Goal: Task Accomplishment & Management: Manage account settings

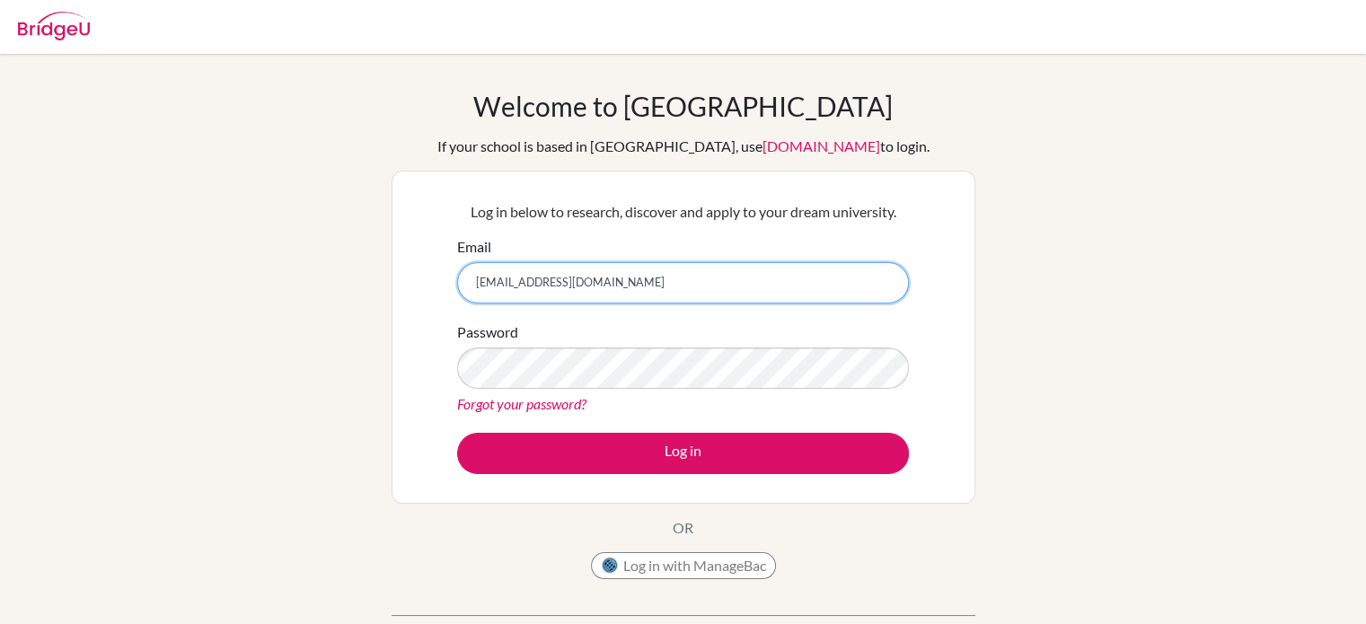
type input "[EMAIL_ADDRESS][PERSON_NAME][DOMAIN_NAME]"
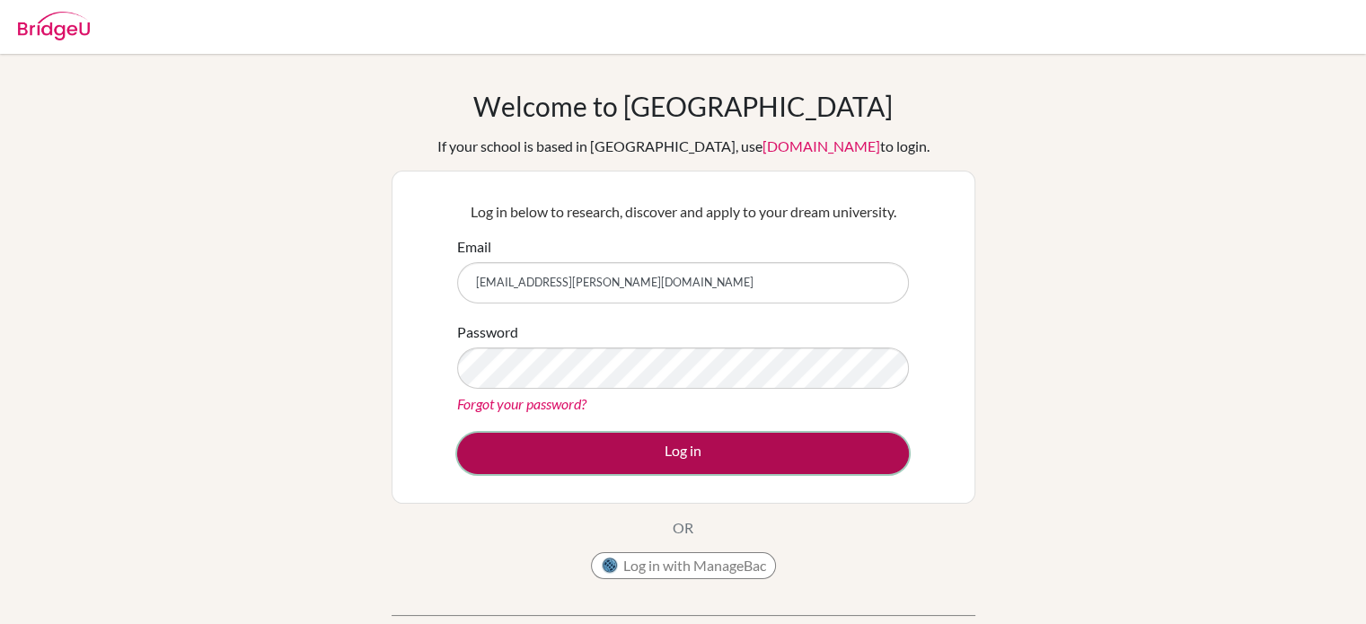
click at [644, 453] on button "Log in" at bounding box center [683, 453] width 452 height 41
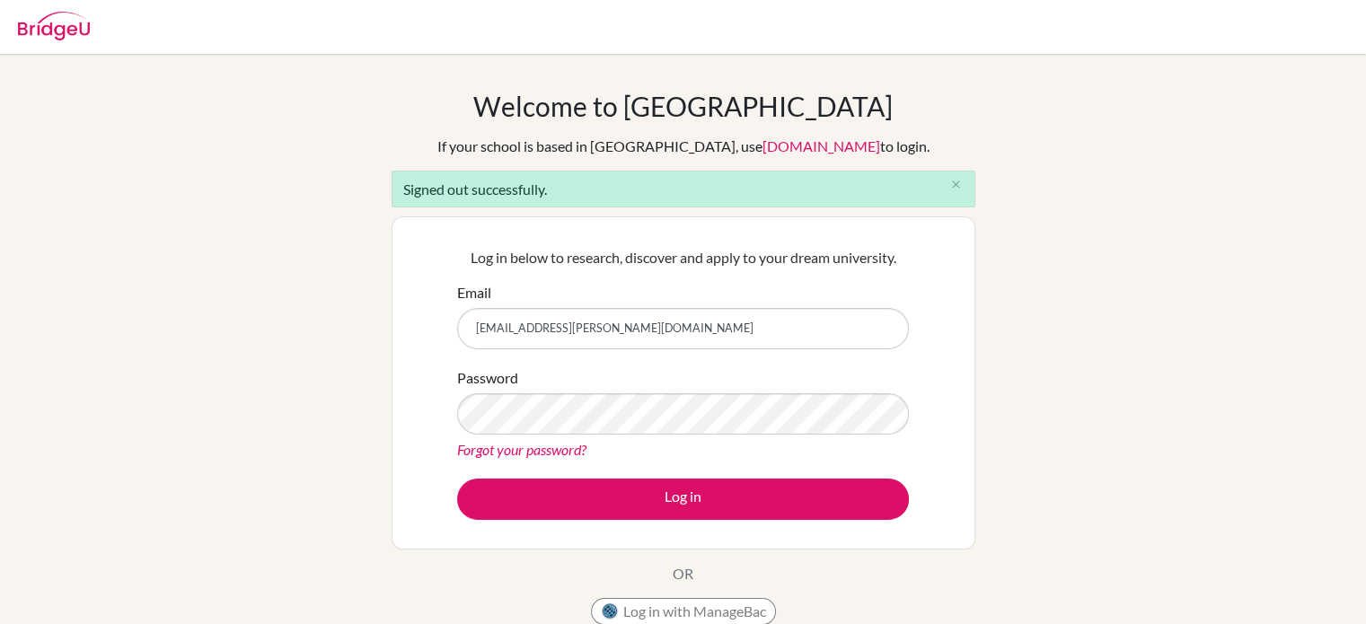
drag, startPoint x: 669, startPoint y: 327, endPoint x: 405, endPoint y: 287, distance: 267.1
click at [405, 287] on div "Log in below to research, discover and apply to your dream university. Email 24…" at bounding box center [684, 382] width 584 height 333
type input "khulan.l@gmail.com"
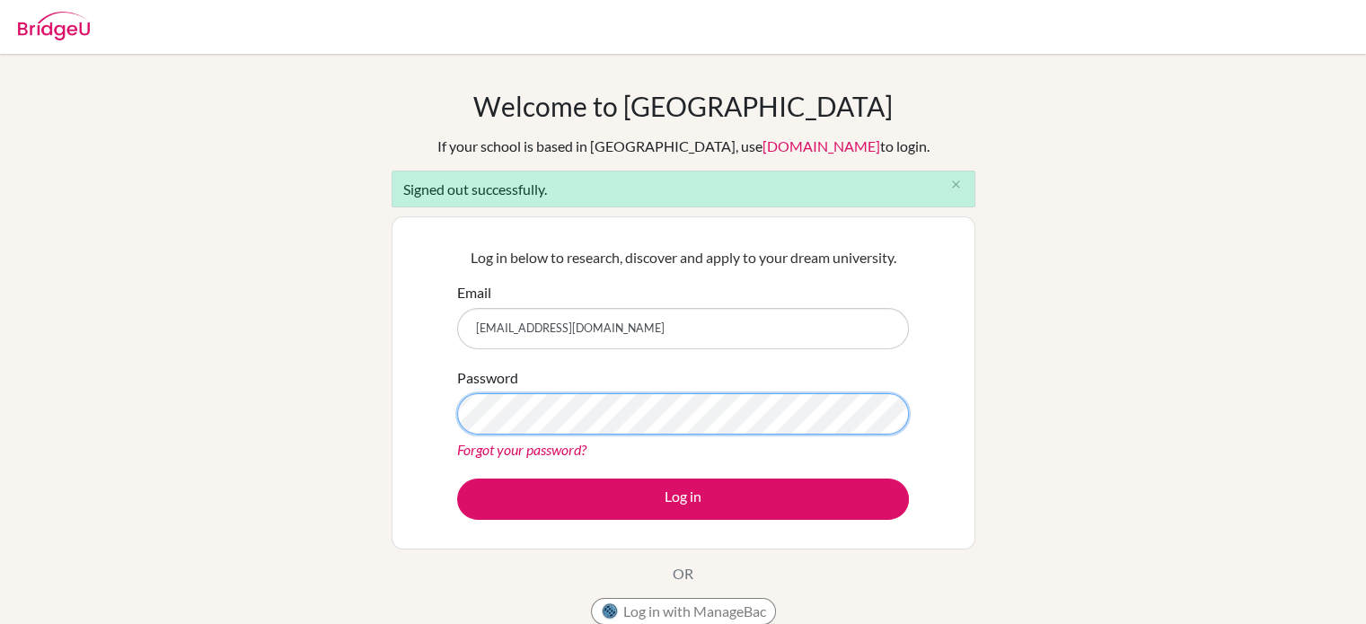
click at [352, 393] on div "Welcome to BridgeU If your school is based in China, use app.bridge-u.com.cn to…" at bounding box center [683, 406] width 1366 height 633
click at [457, 479] on button "Log in" at bounding box center [683, 499] width 452 height 41
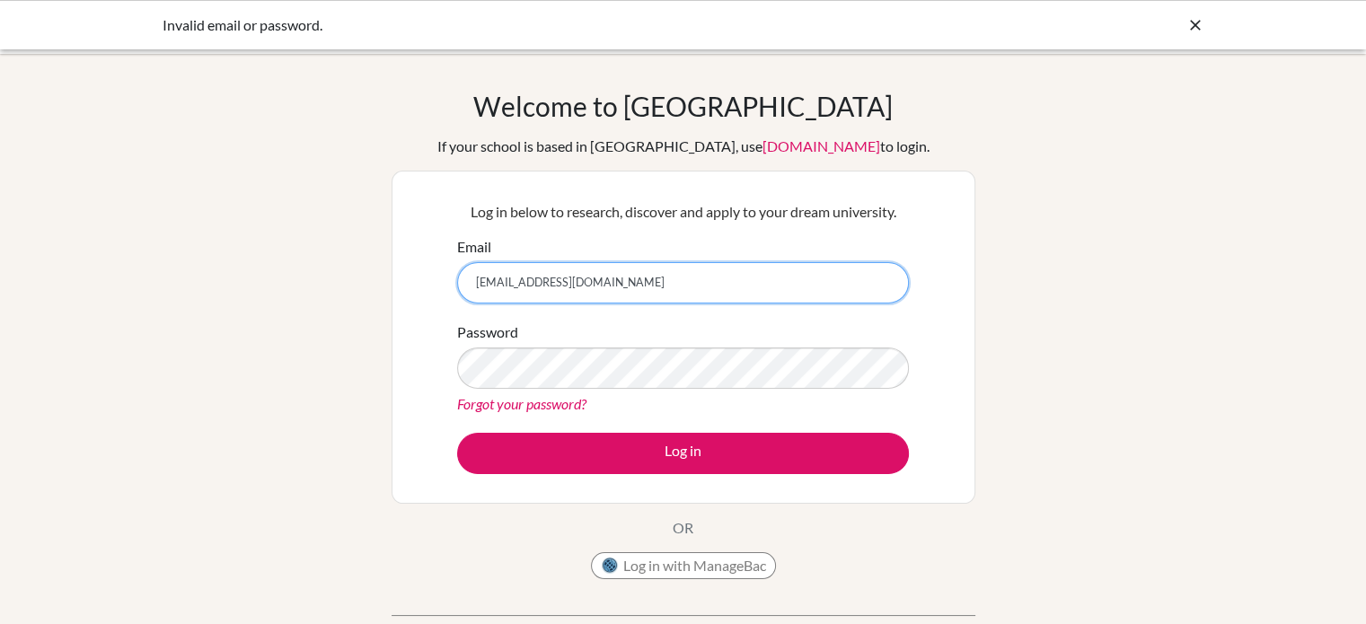
drag, startPoint x: 586, startPoint y: 287, endPoint x: 519, endPoint y: 281, distance: 67.6
click at [519, 281] on input "khulan.l@gmail.com" at bounding box center [683, 282] width 452 height 41
type input "khulan.l@selbe.edu.mn"
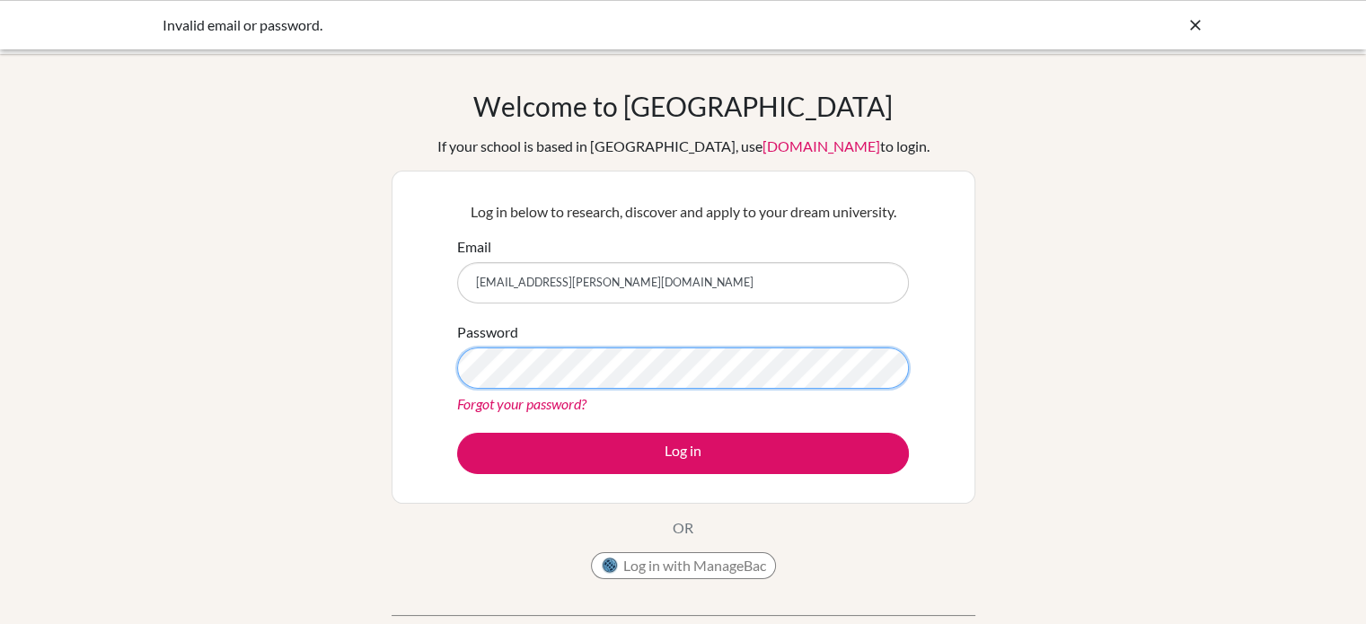
click at [457, 433] on button "Log in" at bounding box center [683, 453] width 452 height 41
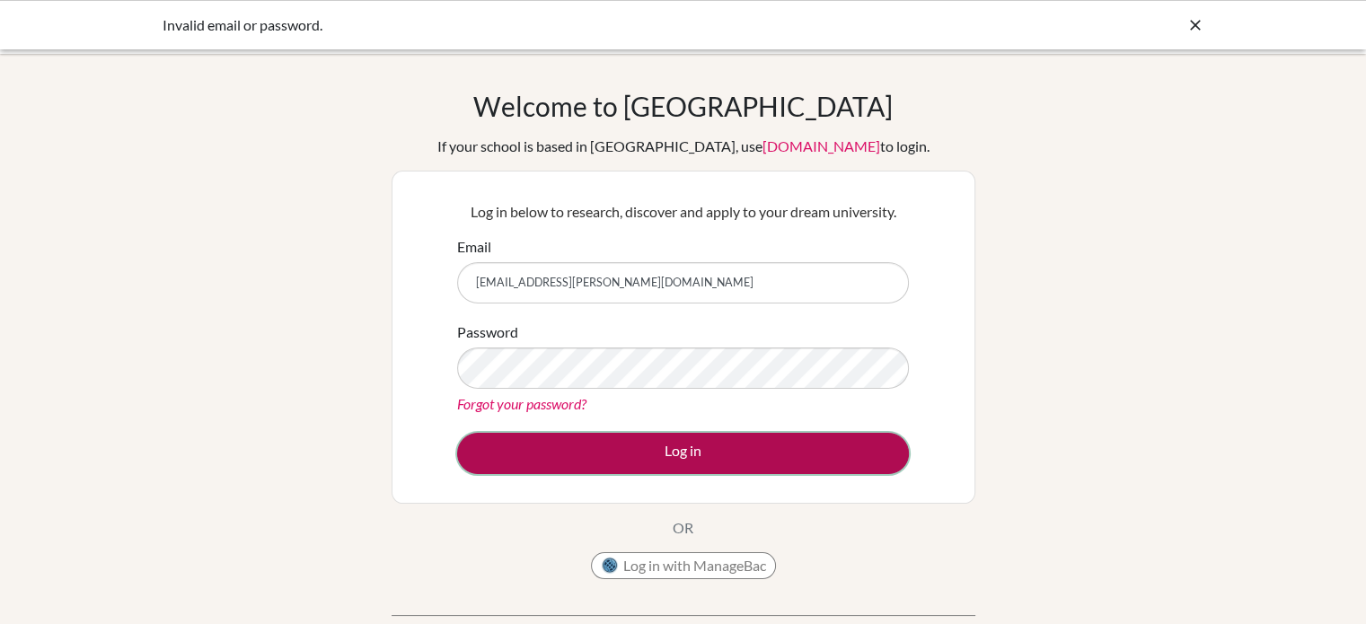
click at [769, 453] on button "Log in" at bounding box center [683, 453] width 452 height 41
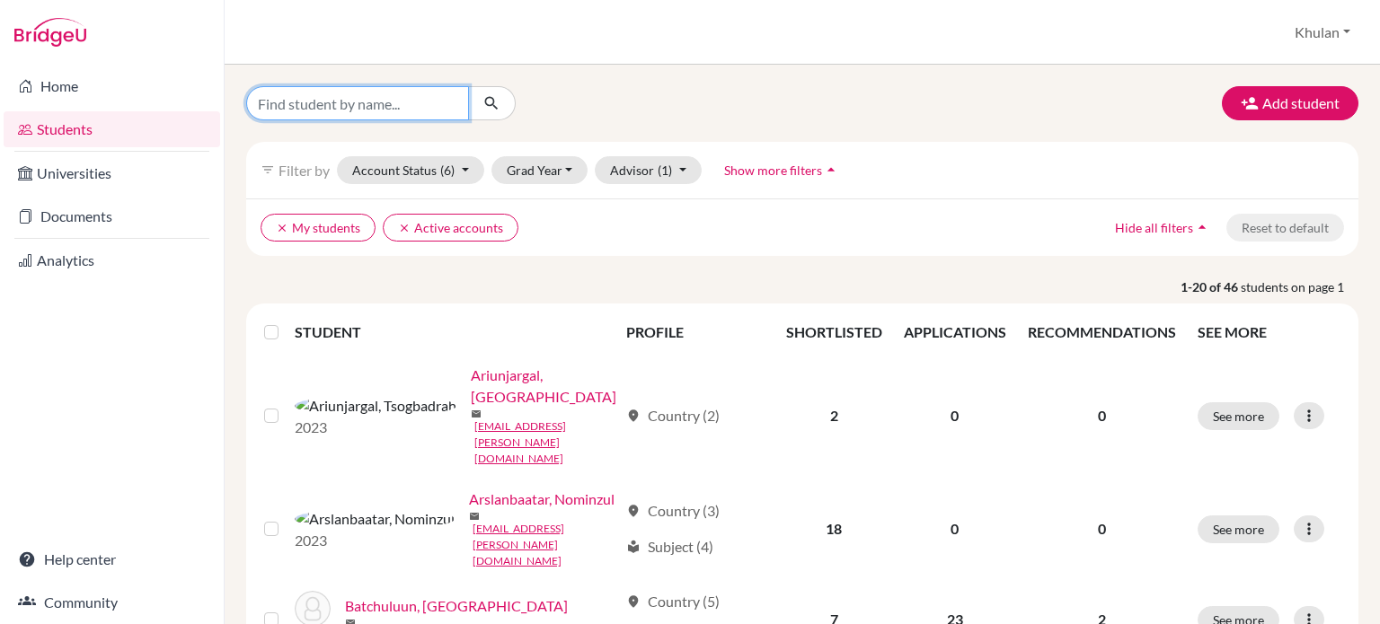
click at [304, 114] on input "Find student by name..." at bounding box center [357, 103] width 223 height 34
type input "sarnai"
click button "submit" at bounding box center [492, 103] width 48 height 34
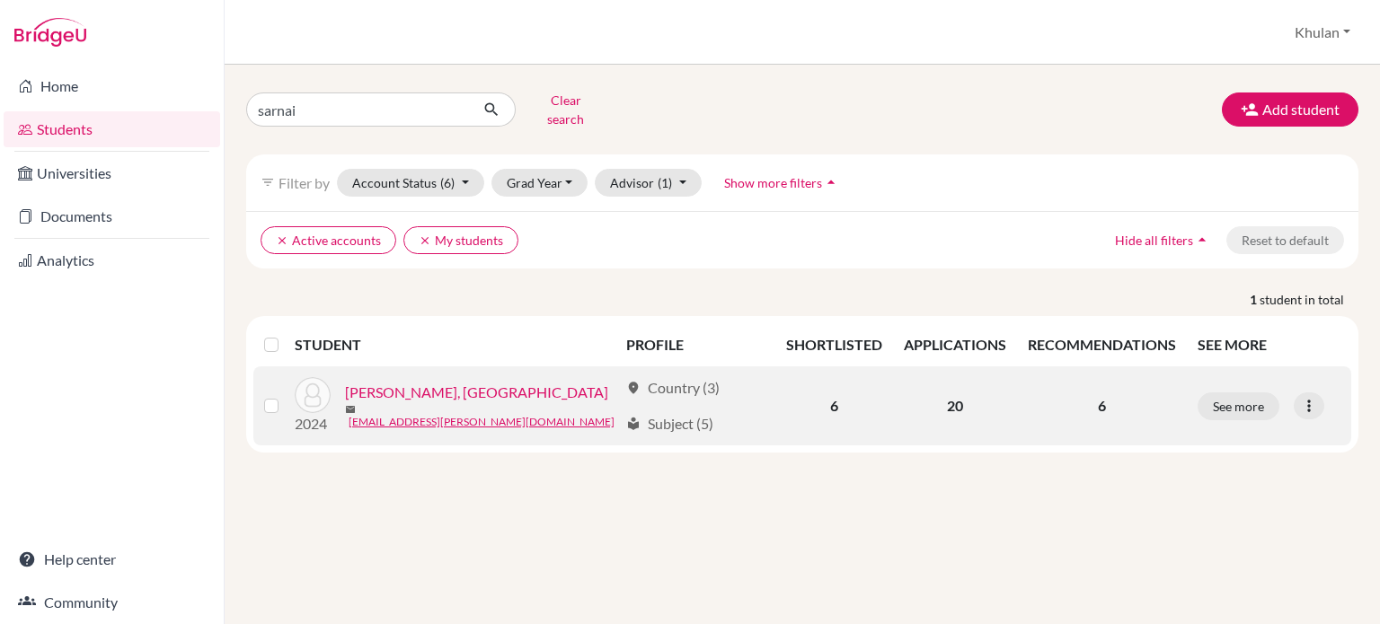
click at [1273, 420] on td "See more Edit student Send Message Reset Password" at bounding box center [1268, 405] width 164 height 79
click at [1221, 395] on button "See more" at bounding box center [1238, 406] width 82 height 28
click at [369, 382] on link "[PERSON_NAME], [GEOGRAPHIC_DATA]" at bounding box center [476, 393] width 263 height 22
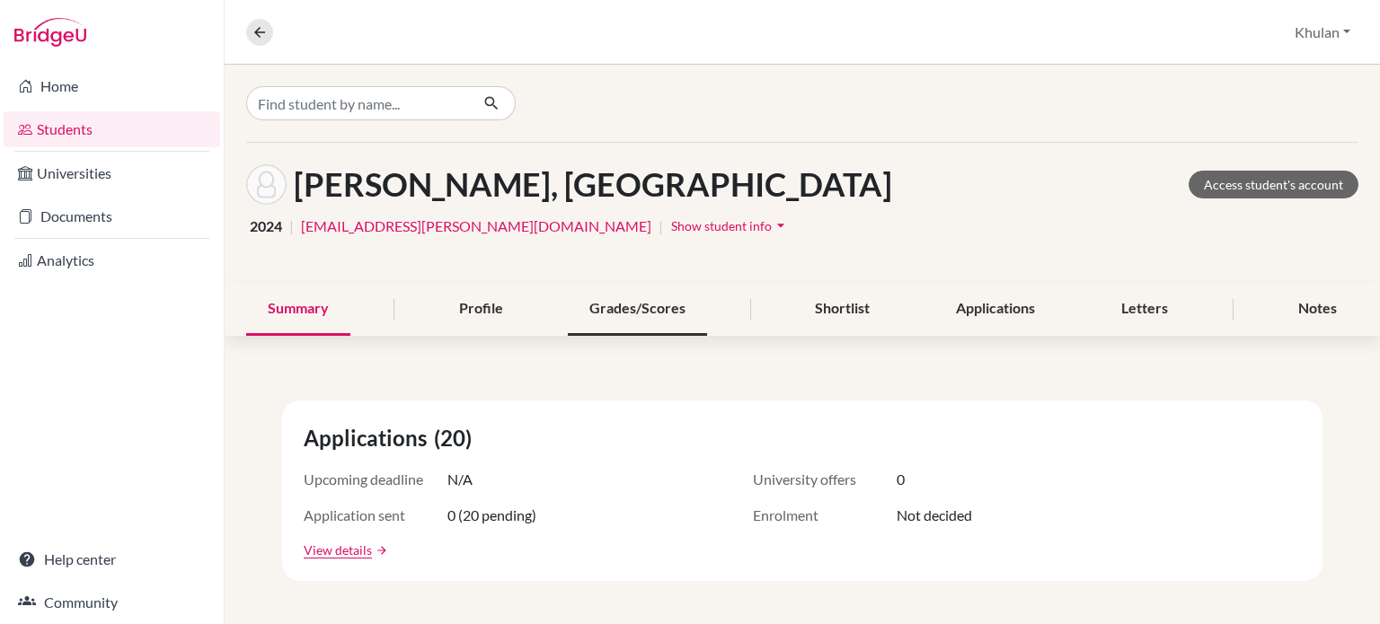
click at [653, 315] on div "Grades/Scores" at bounding box center [637, 309] width 139 height 53
click at [1111, 309] on div "Letters" at bounding box center [1144, 309] width 90 height 53
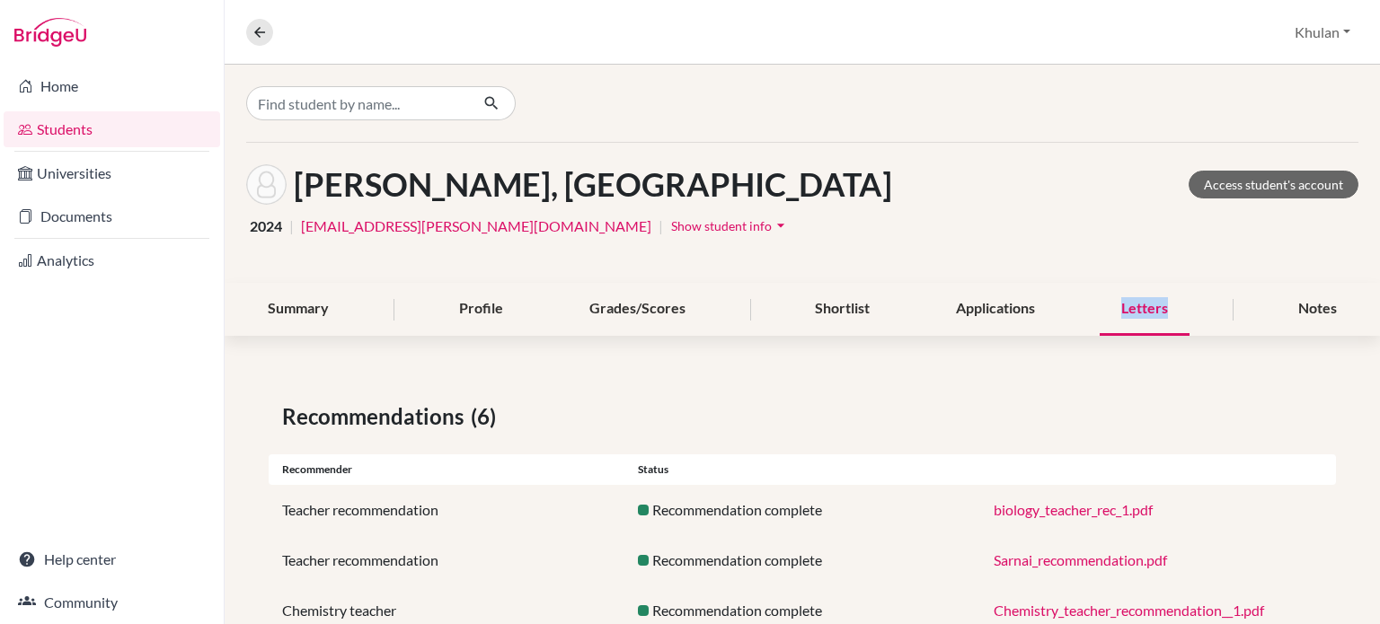
click at [1111, 309] on div "Letters" at bounding box center [1144, 309] width 90 height 53
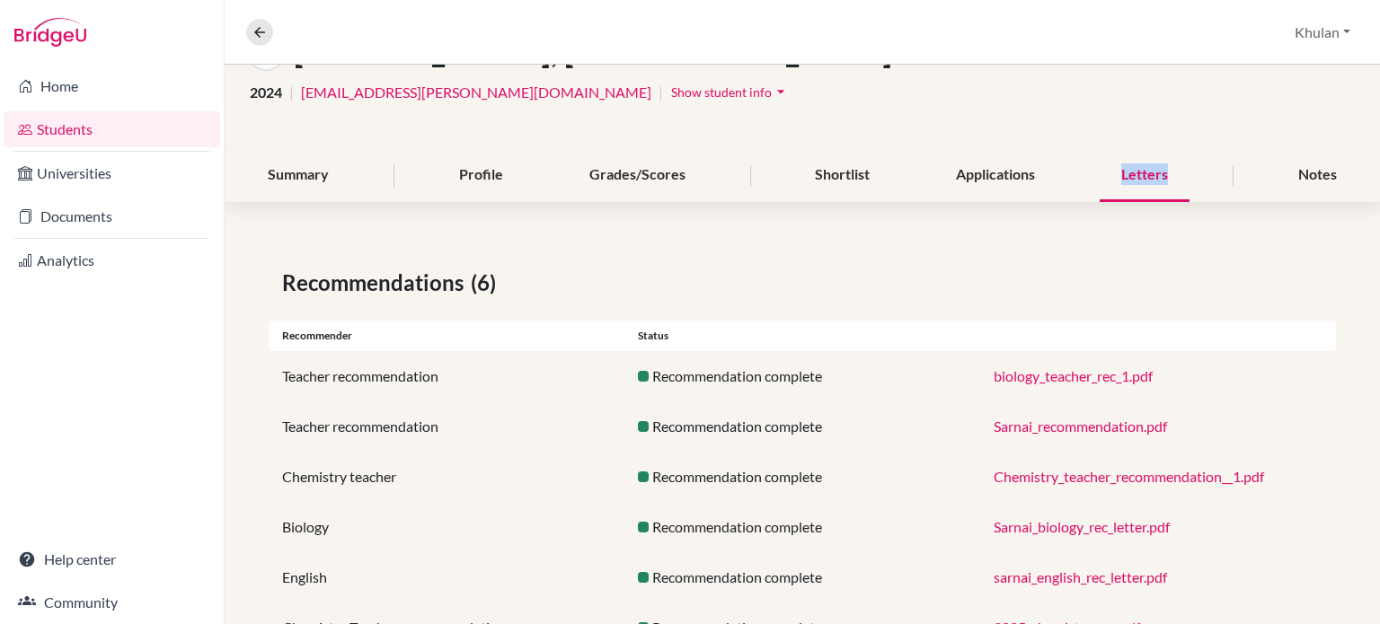
scroll to position [205, 0]
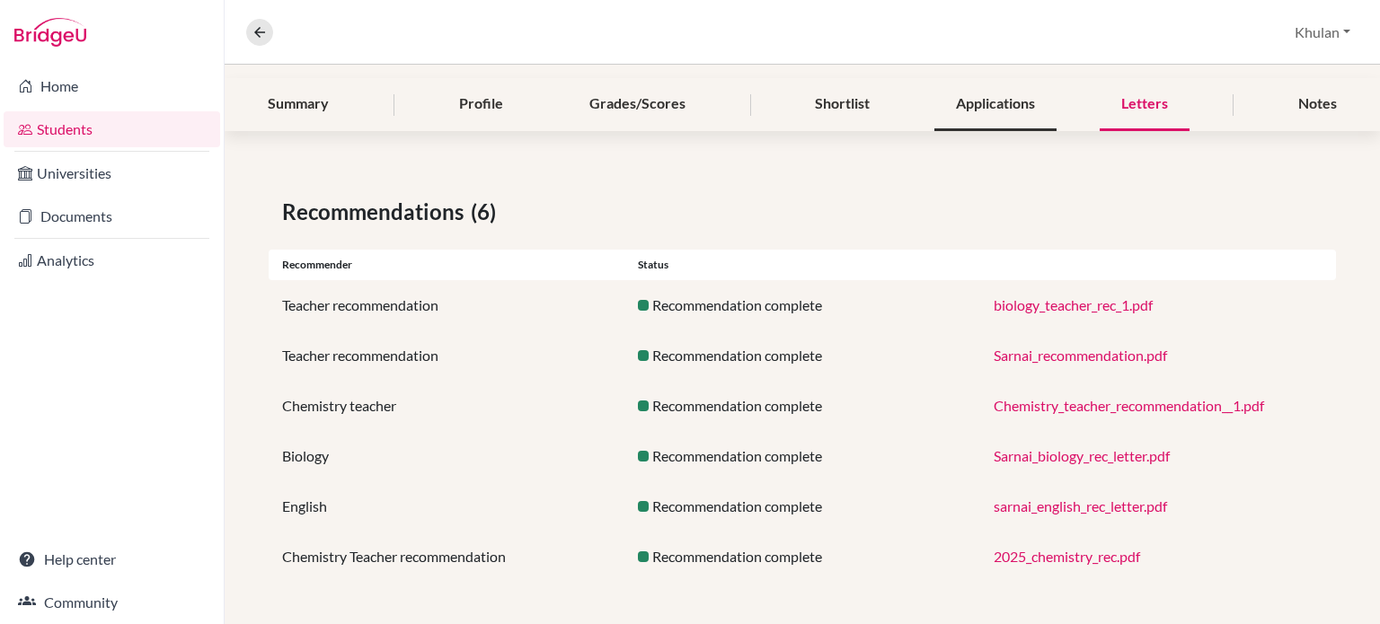
click at [987, 107] on div "Applications" at bounding box center [995, 104] width 122 height 53
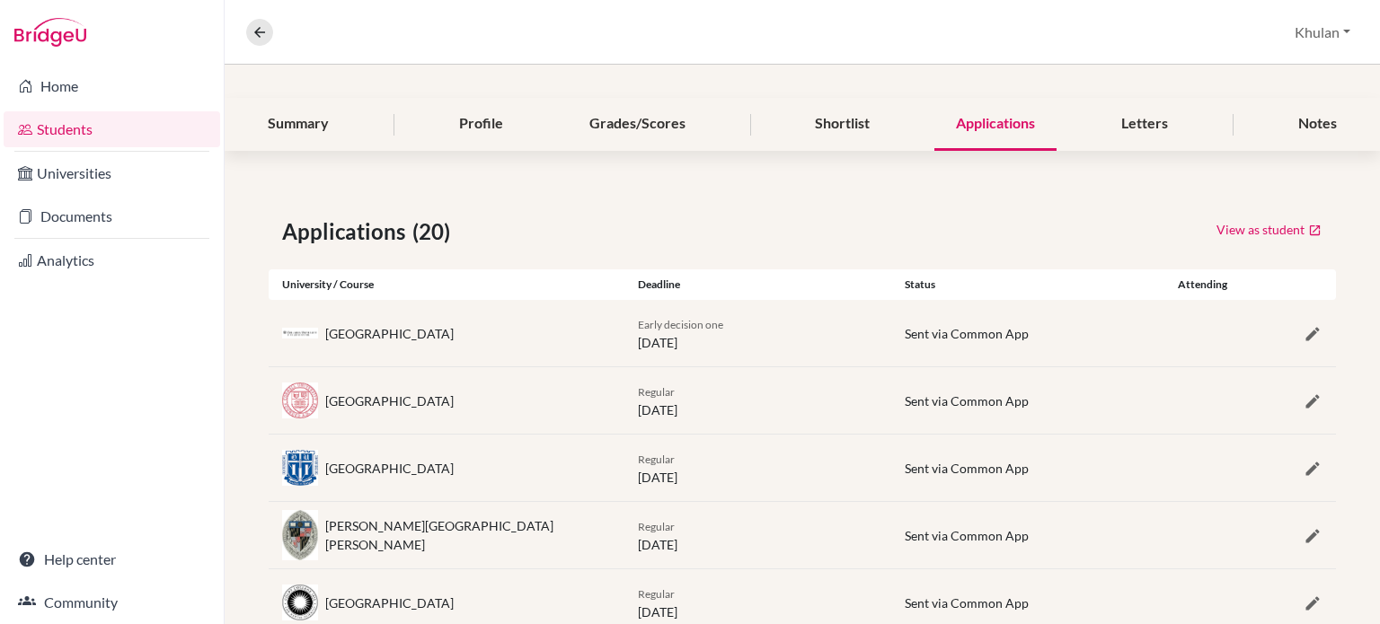
scroll to position [180, 0]
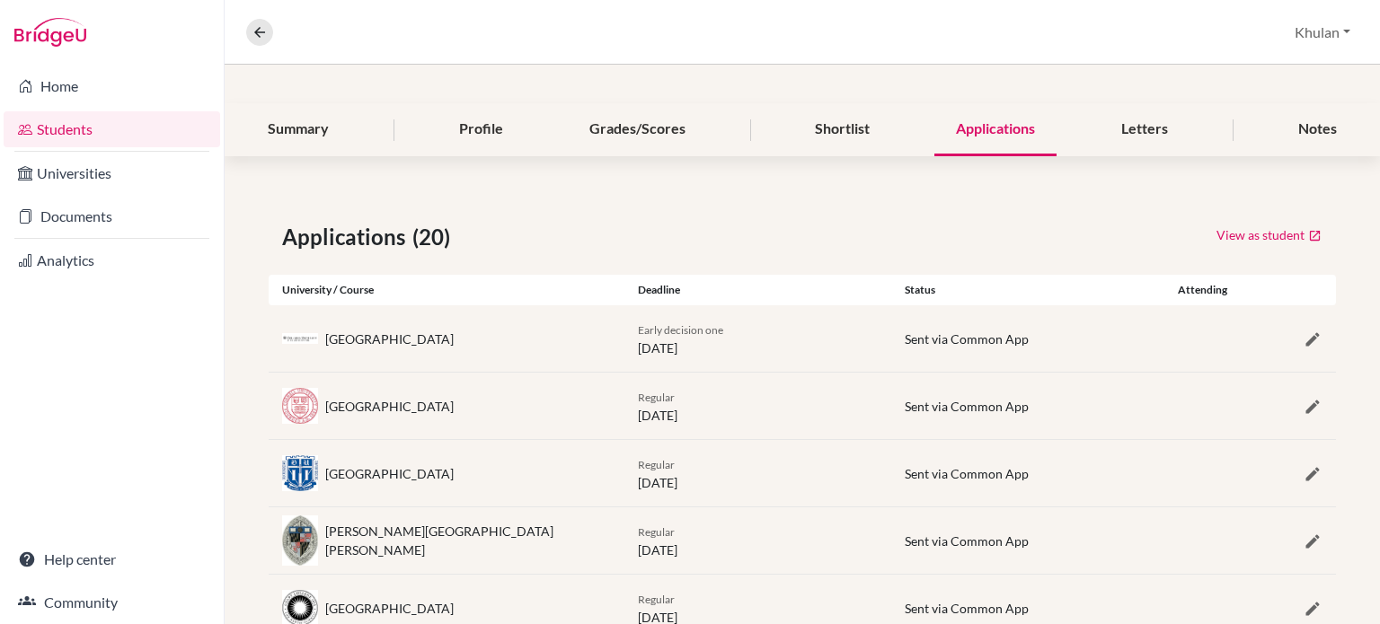
click at [865, 337] on div "Early decision one 01 November 2024" at bounding box center [757, 339] width 267 height 38
click at [1303, 336] on icon "button" at bounding box center [1312, 340] width 18 height 18
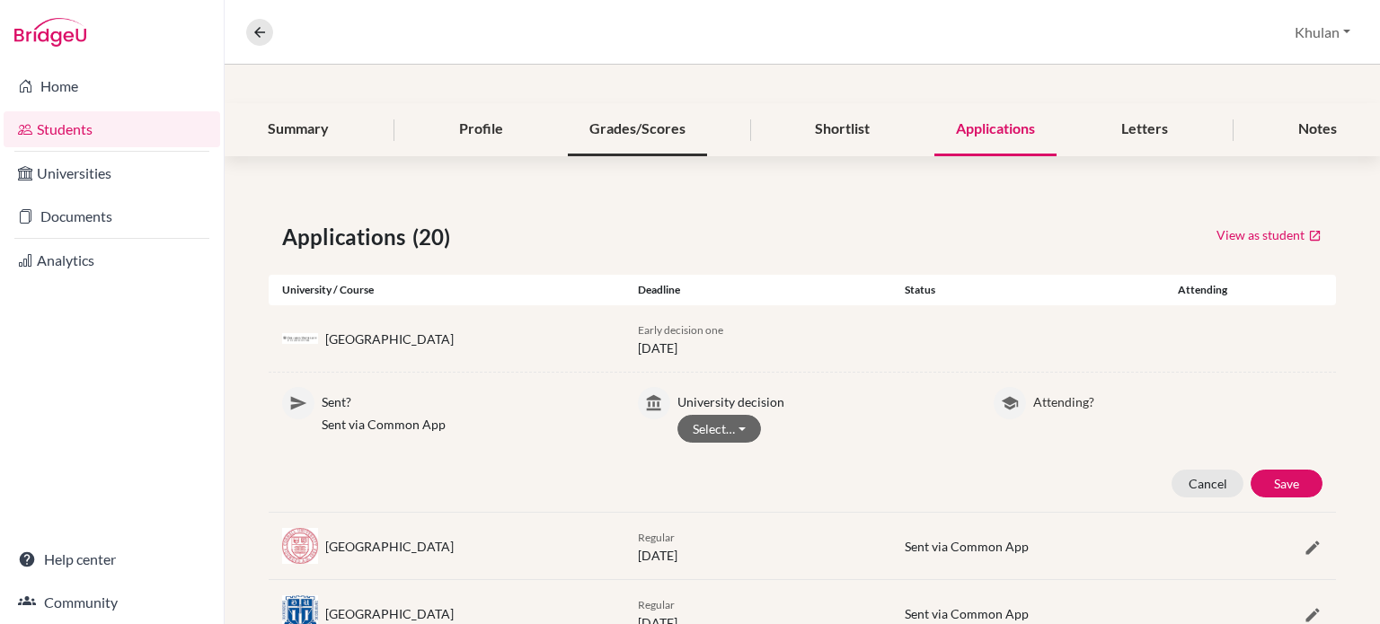
click at [594, 132] on div "Grades/Scores" at bounding box center [637, 129] width 139 height 53
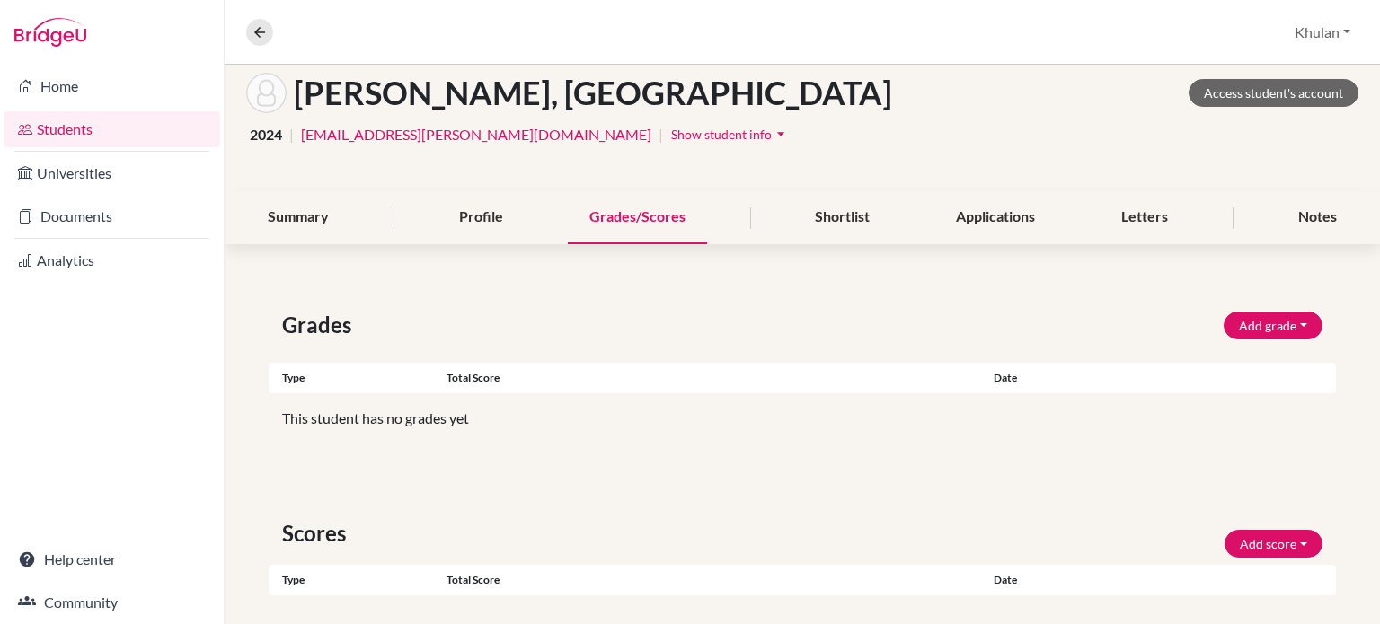
scroll to position [68, 0]
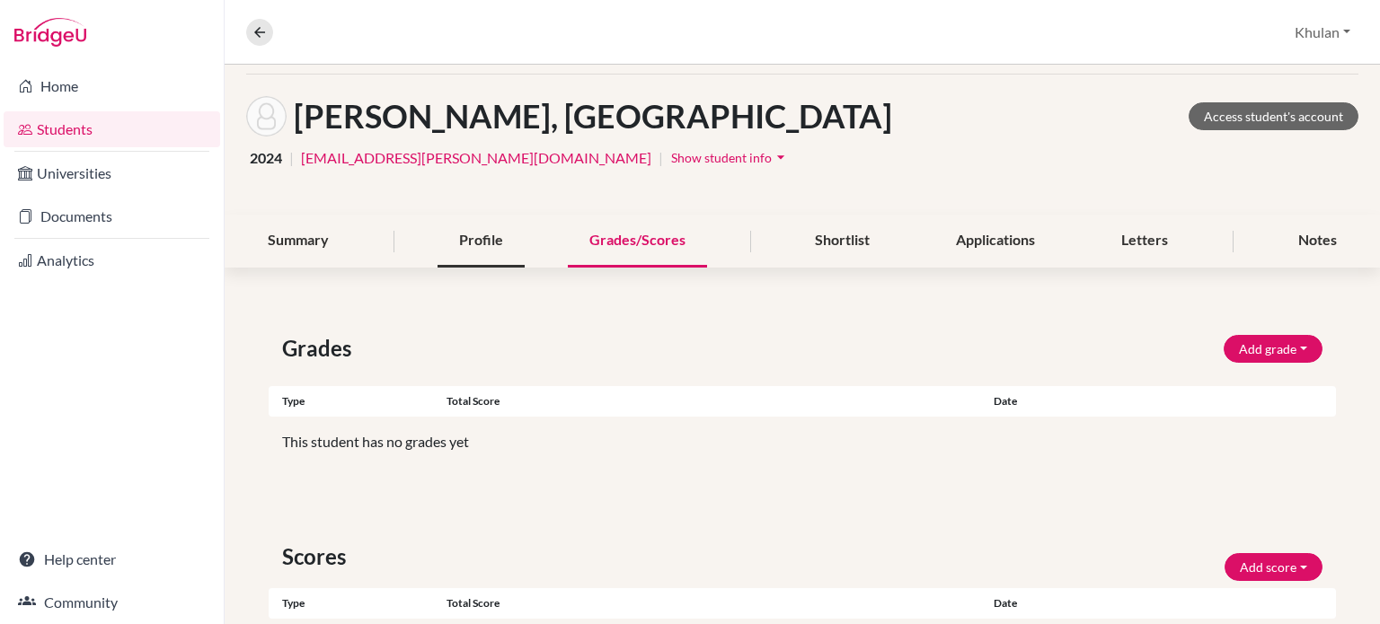
click at [491, 258] on div "Profile" at bounding box center [480, 241] width 87 height 53
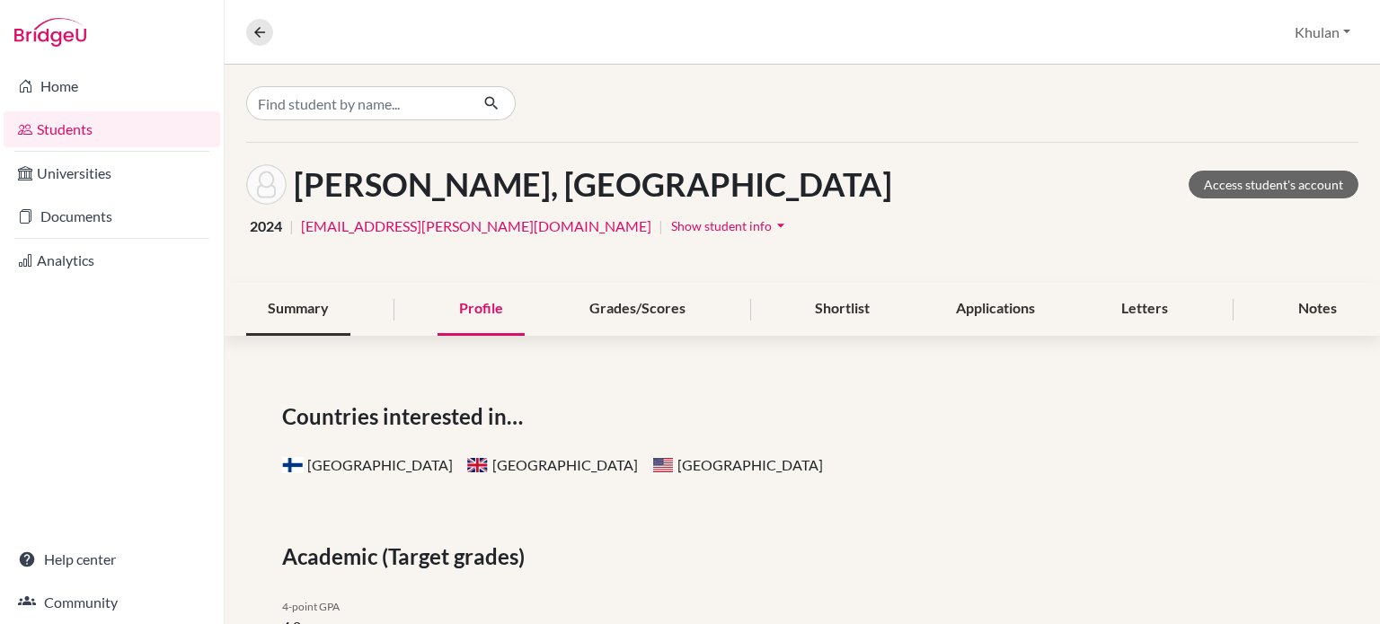
click at [296, 295] on div "Summary" at bounding box center [298, 309] width 104 height 53
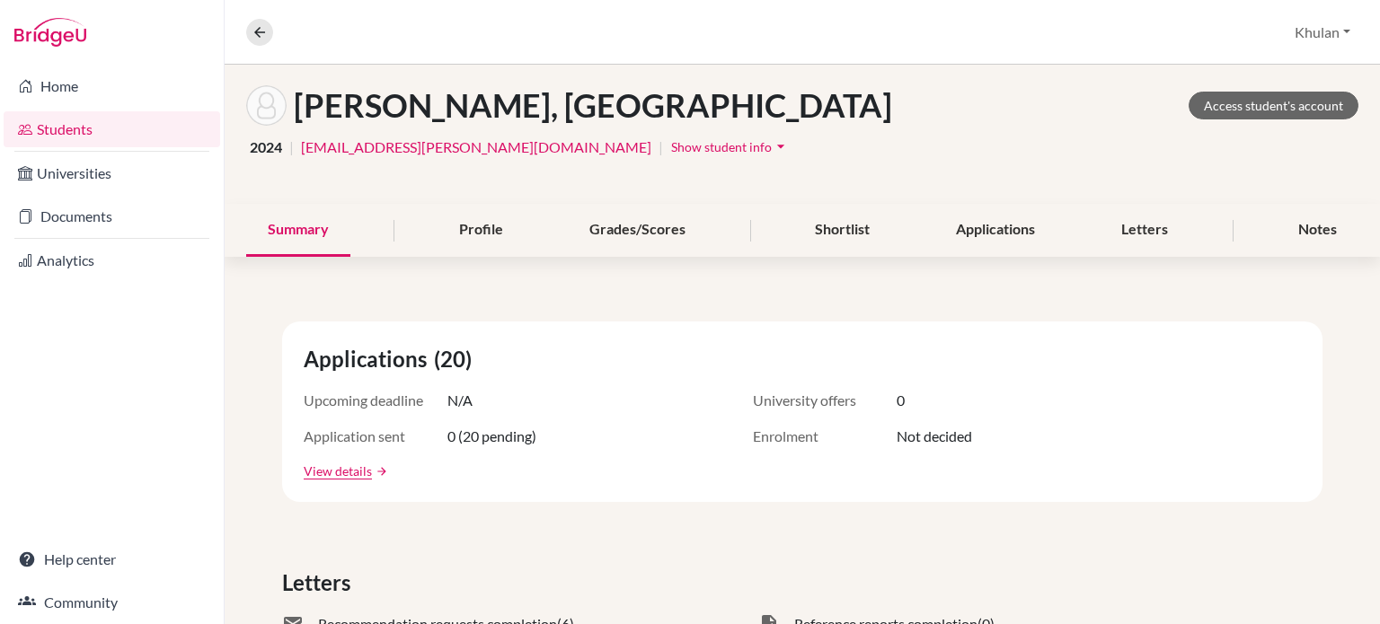
scroll to position [56, 0]
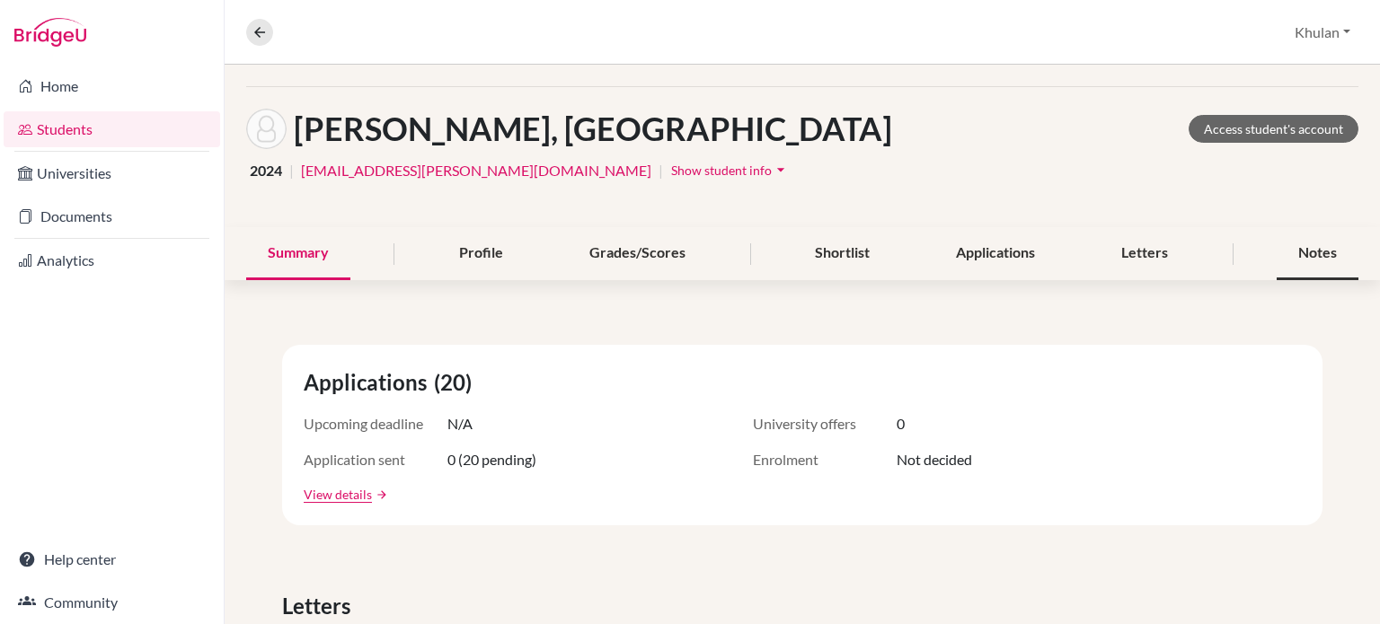
click at [1280, 258] on div "Notes" at bounding box center [1317, 253] width 82 height 53
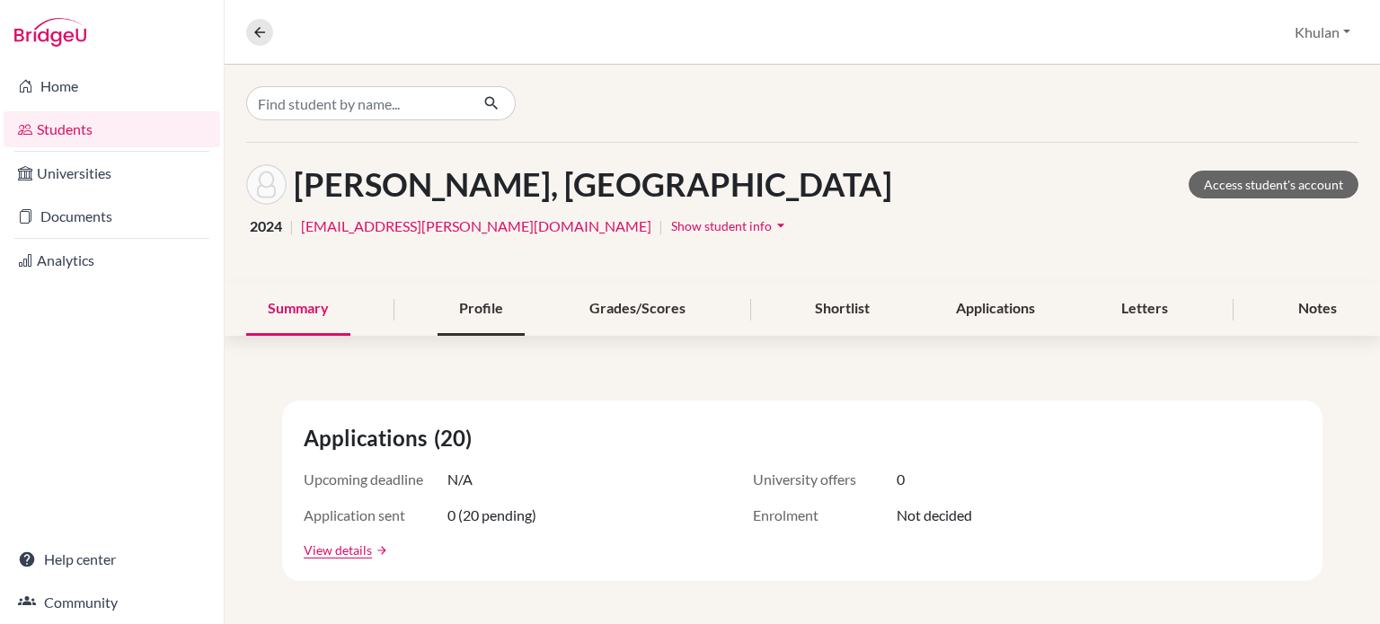
click at [471, 294] on div "Profile" at bounding box center [480, 309] width 87 height 53
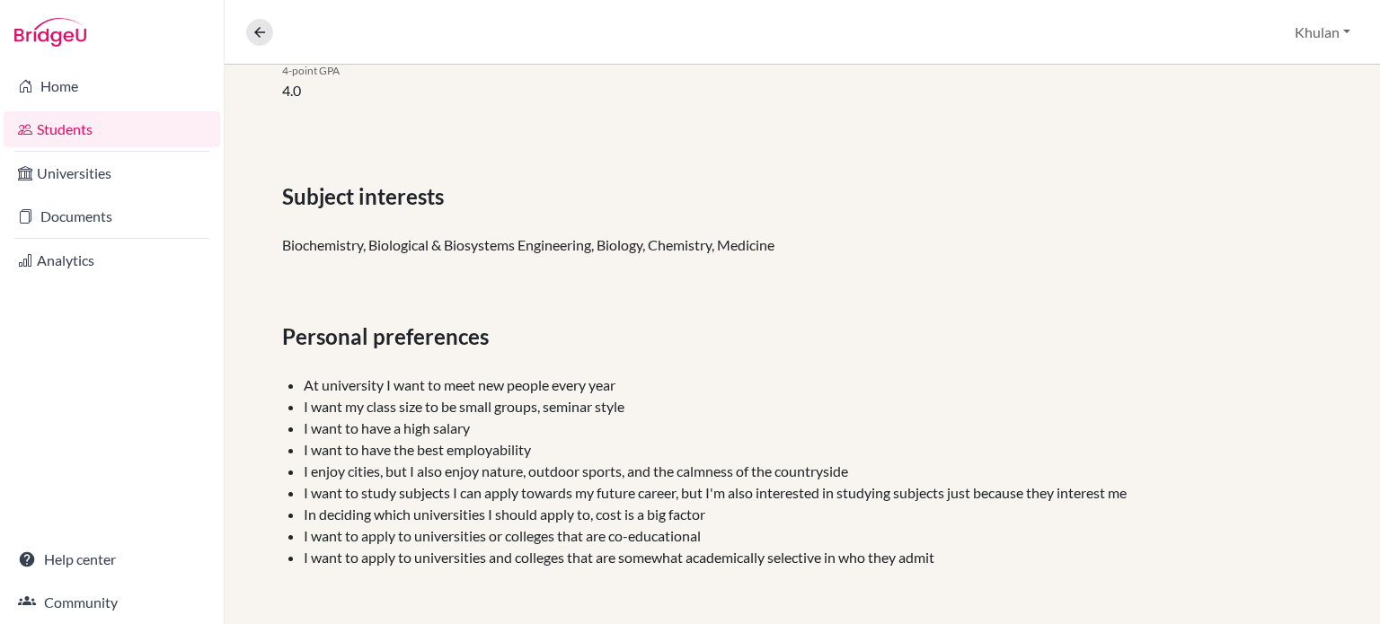
scroll to position [87, 0]
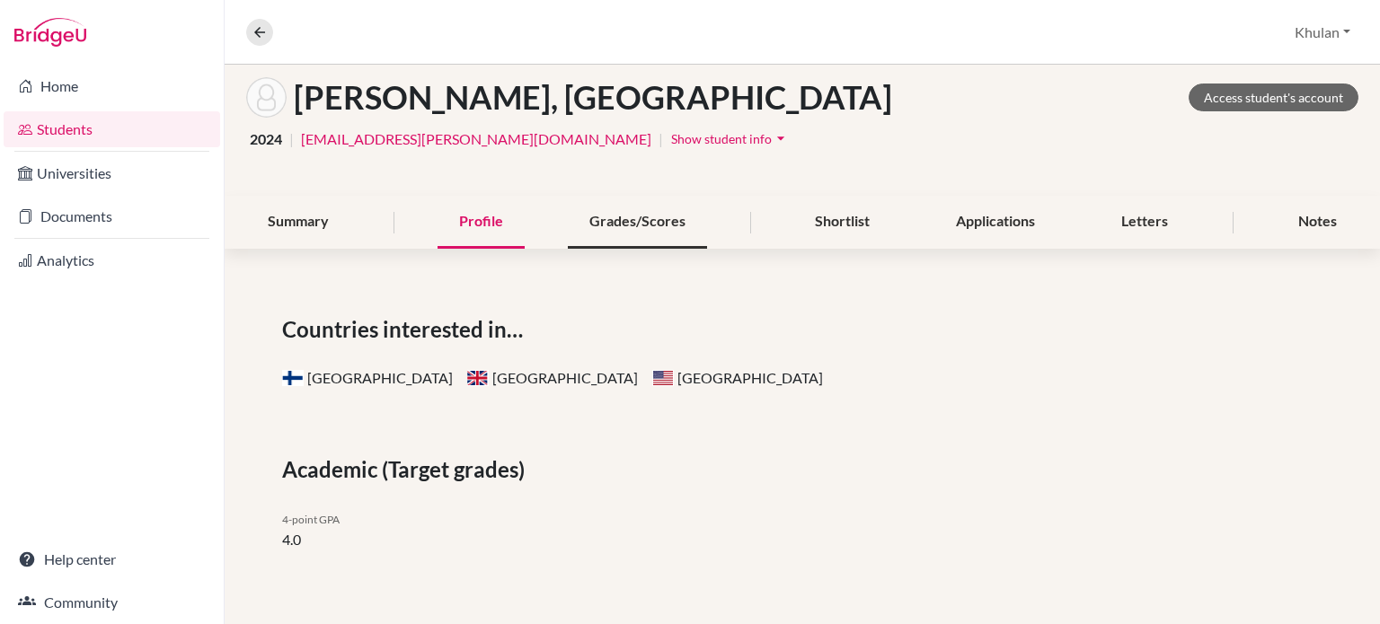
click at [634, 242] on div "Grades/Scores" at bounding box center [637, 222] width 139 height 53
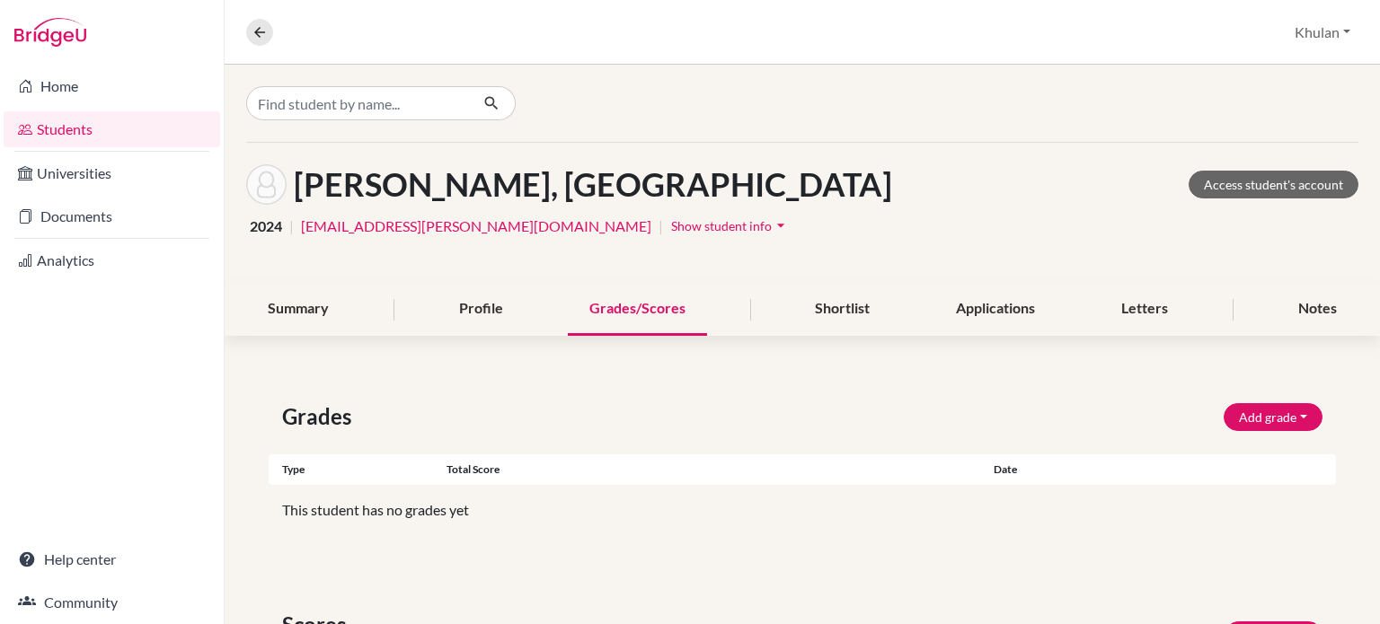
click at [771, 305] on div "Summary Profile Grades/Scores Shortlist Applications Letters Notes" at bounding box center [802, 309] width 1112 height 53
click at [807, 313] on div "Shortlist" at bounding box center [842, 309] width 98 height 53
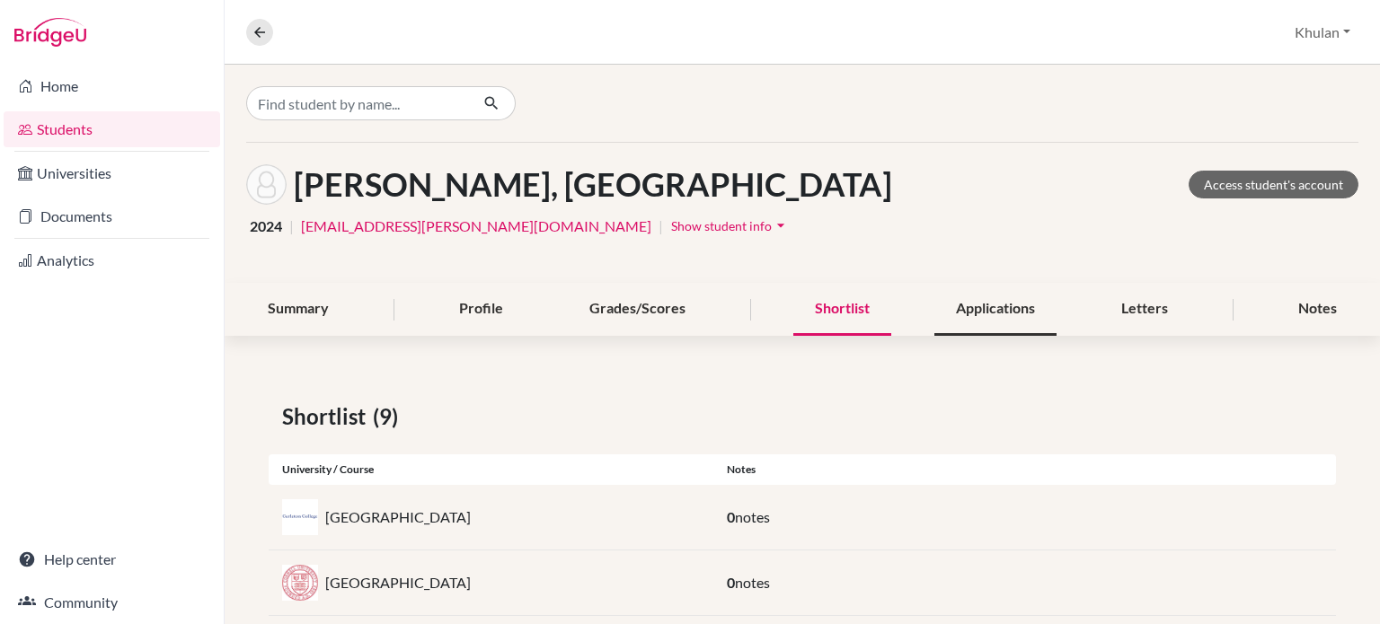
click at [946, 309] on div "Applications" at bounding box center [995, 309] width 122 height 53
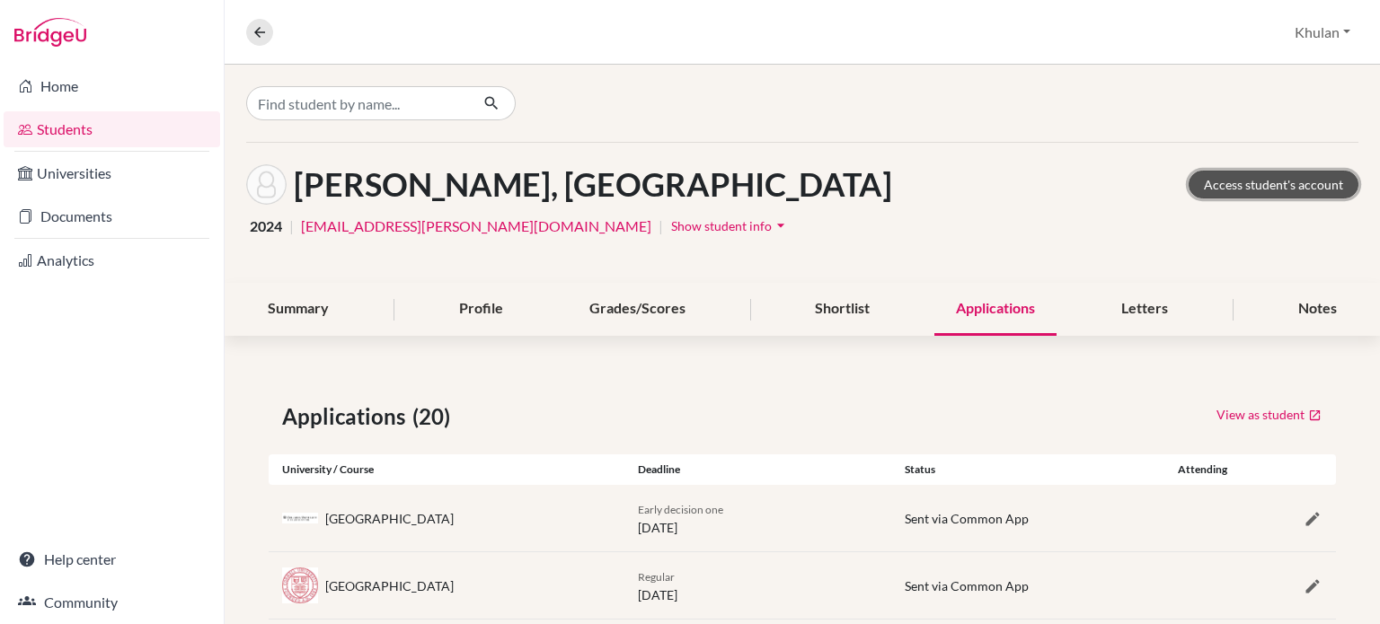
click at [1239, 194] on link "Access student's account" at bounding box center [1273, 185] width 170 height 28
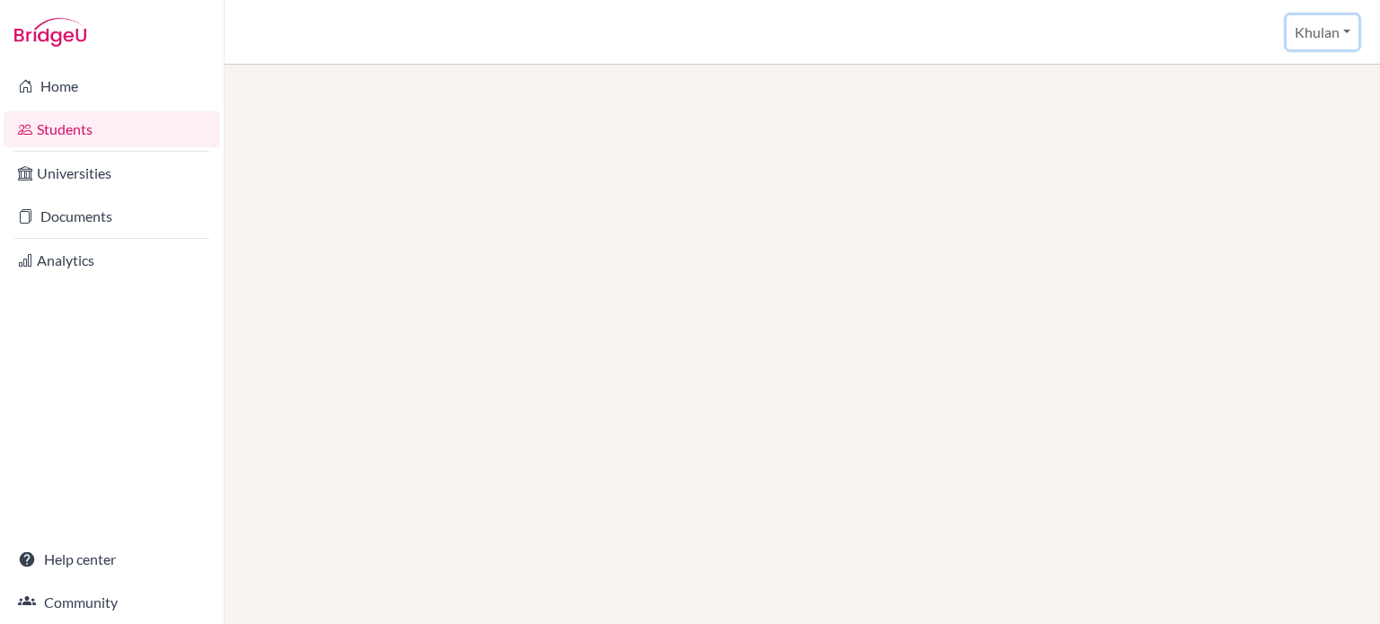
click at [1316, 31] on button "Khulan" at bounding box center [1322, 32] width 72 height 34
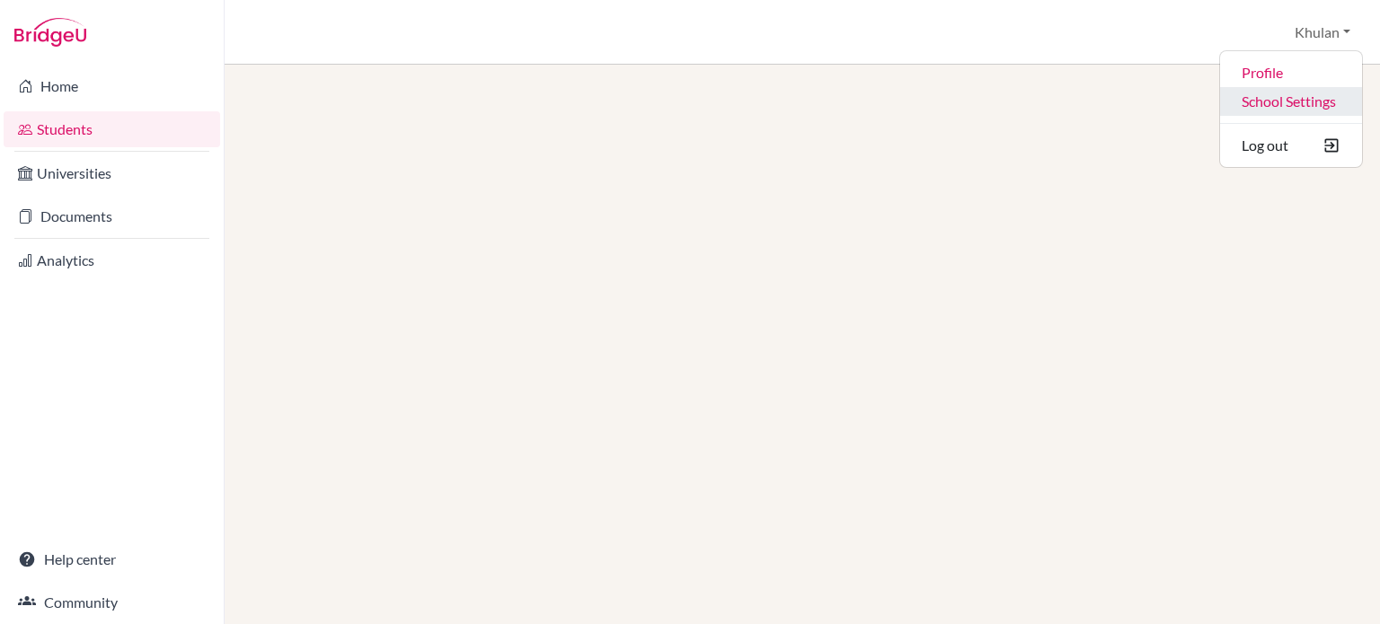
click at [1255, 104] on link "School Settings" at bounding box center [1291, 101] width 142 height 29
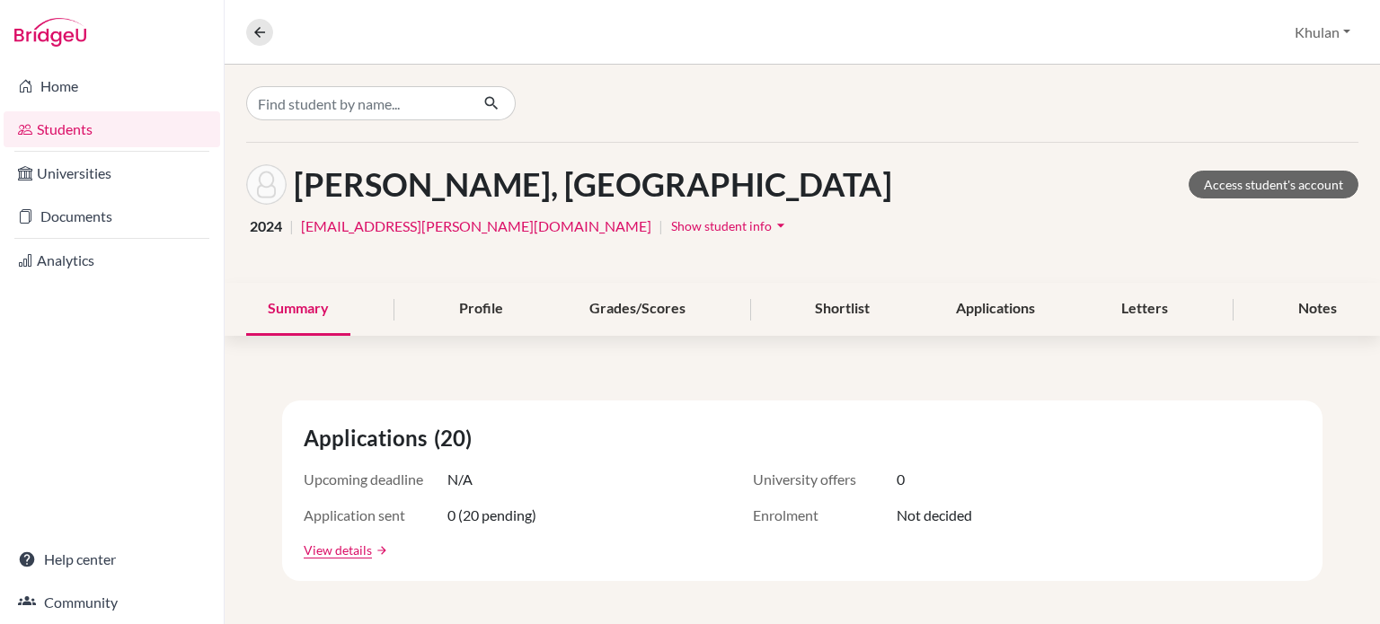
click at [671, 227] on span "Show student info" at bounding box center [721, 225] width 101 height 15
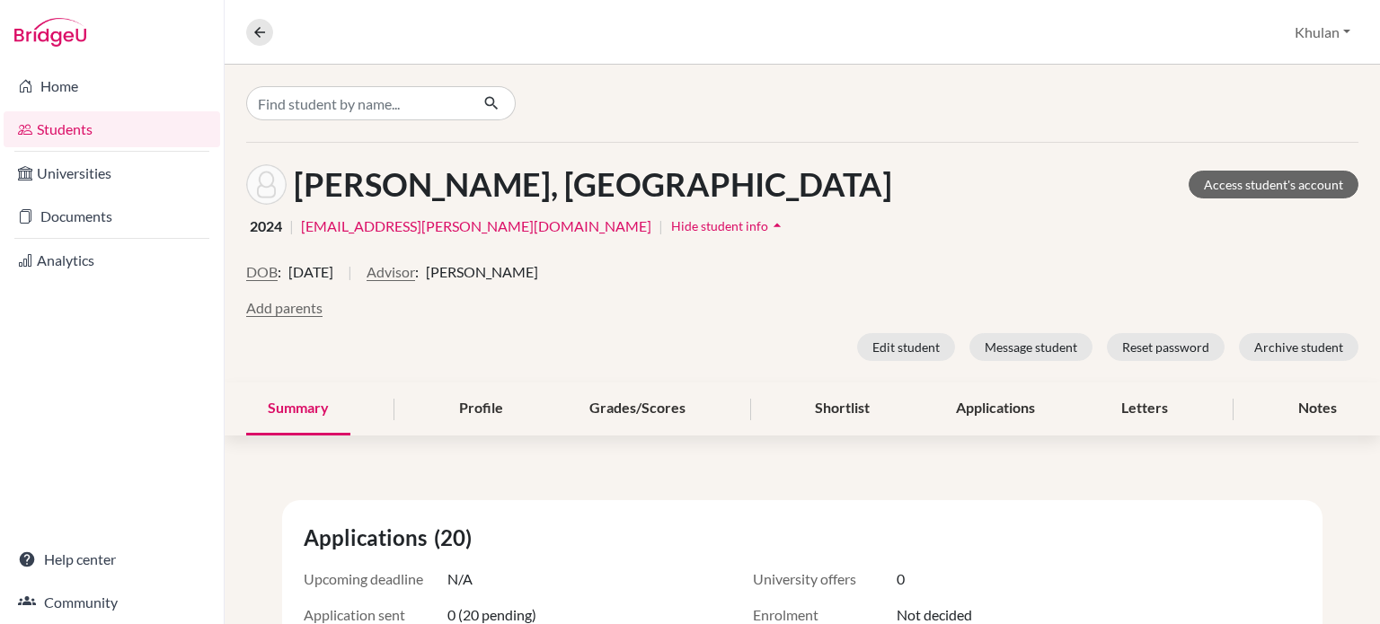
click at [266, 228] on span "2024" at bounding box center [266, 227] width 32 height 22
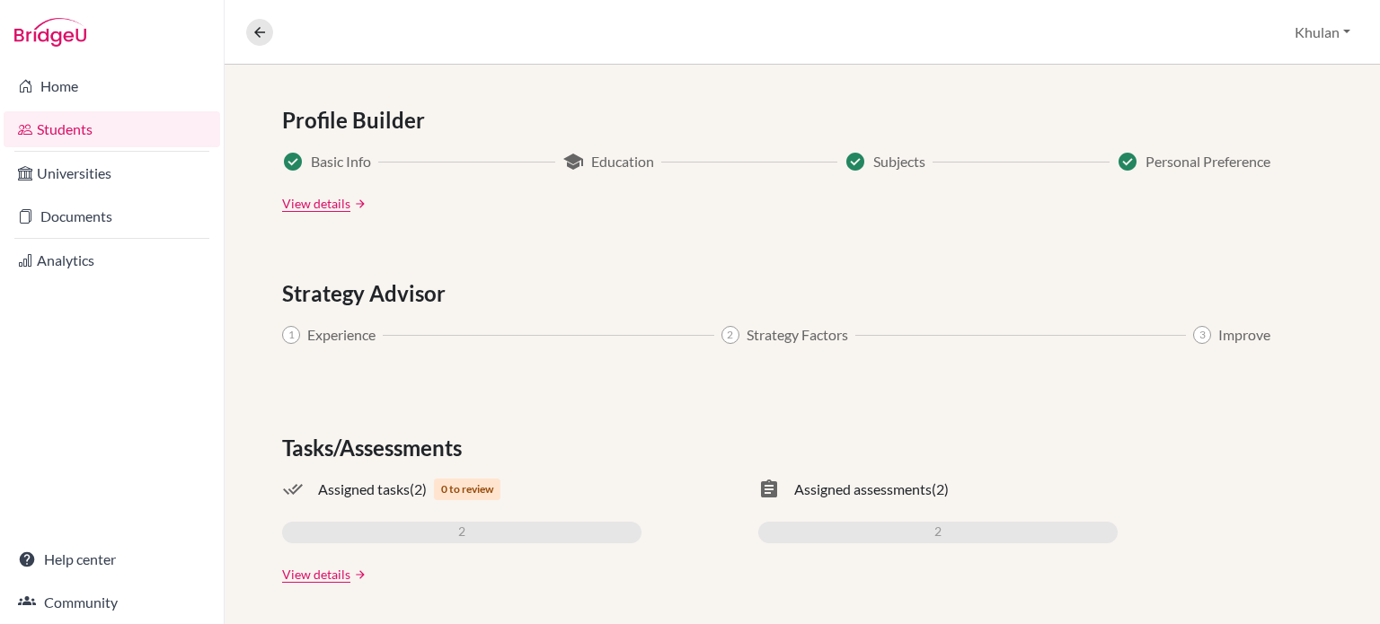
scroll to position [1054, 0]
click at [334, 570] on link "View details" at bounding box center [316, 573] width 68 height 19
click at [322, 573] on link "View details" at bounding box center [316, 573] width 68 height 19
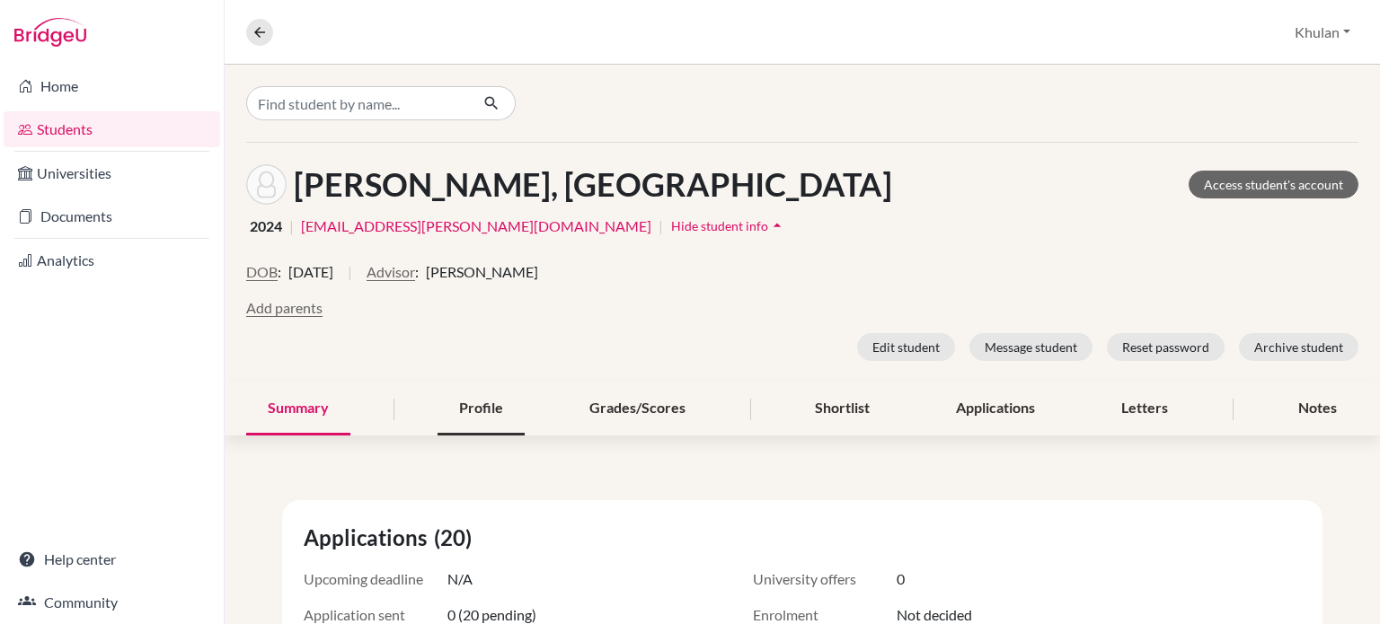
click at [481, 401] on div "Profile" at bounding box center [480, 409] width 87 height 53
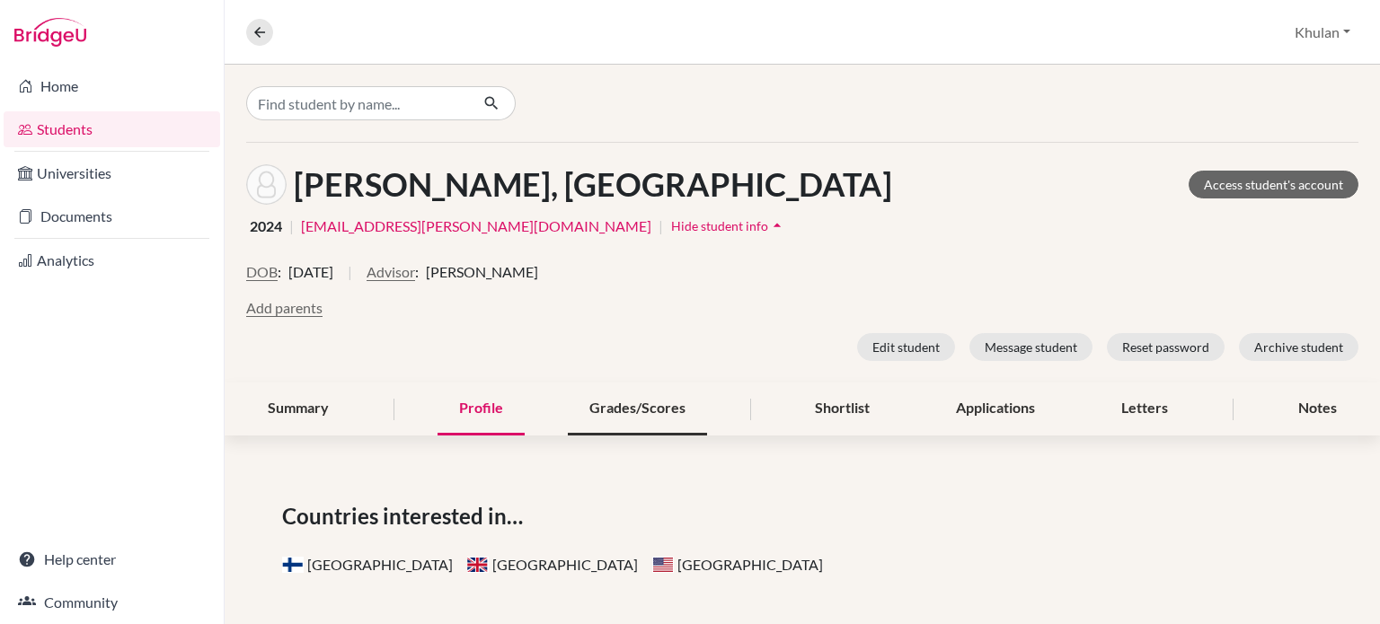
click at [659, 400] on div "Grades/Scores" at bounding box center [637, 409] width 139 height 53
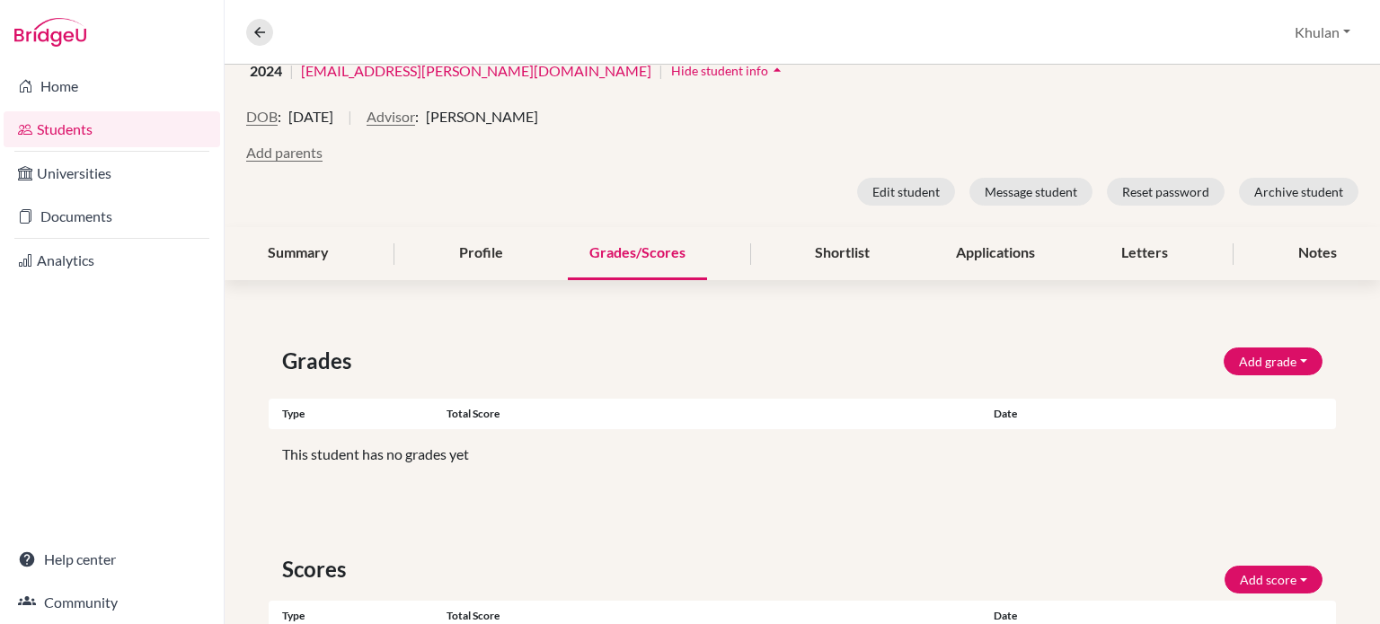
scroll to position [180, 0]
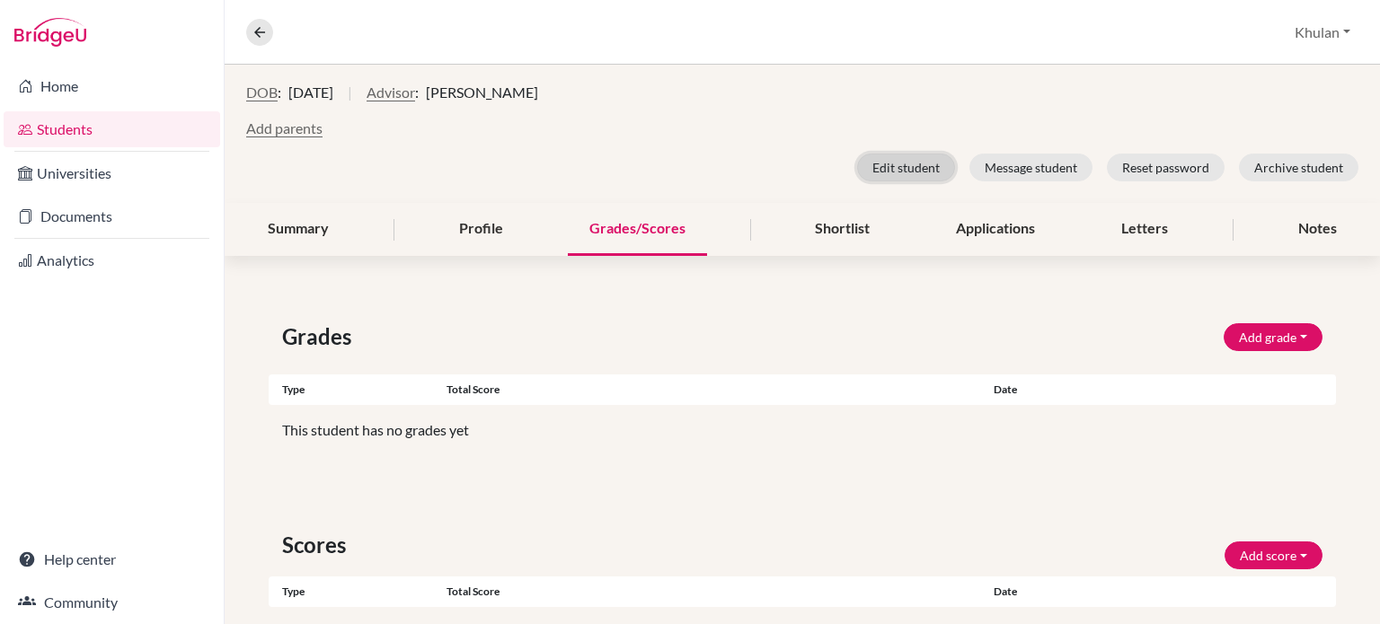
click at [914, 161] on button "Edit student" at bounding box center [906, 168] width 98 height 28
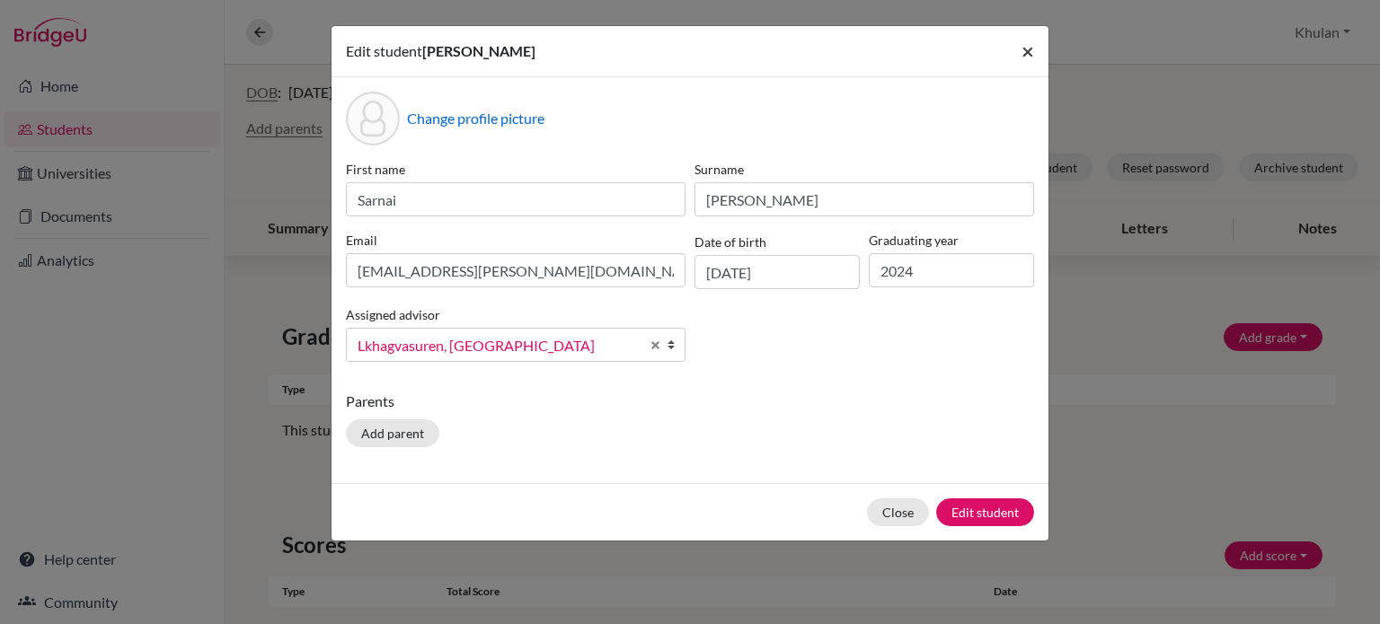
click at [1030, 50] on span "×" at bounding box center [1027, 51] width 13 height 26
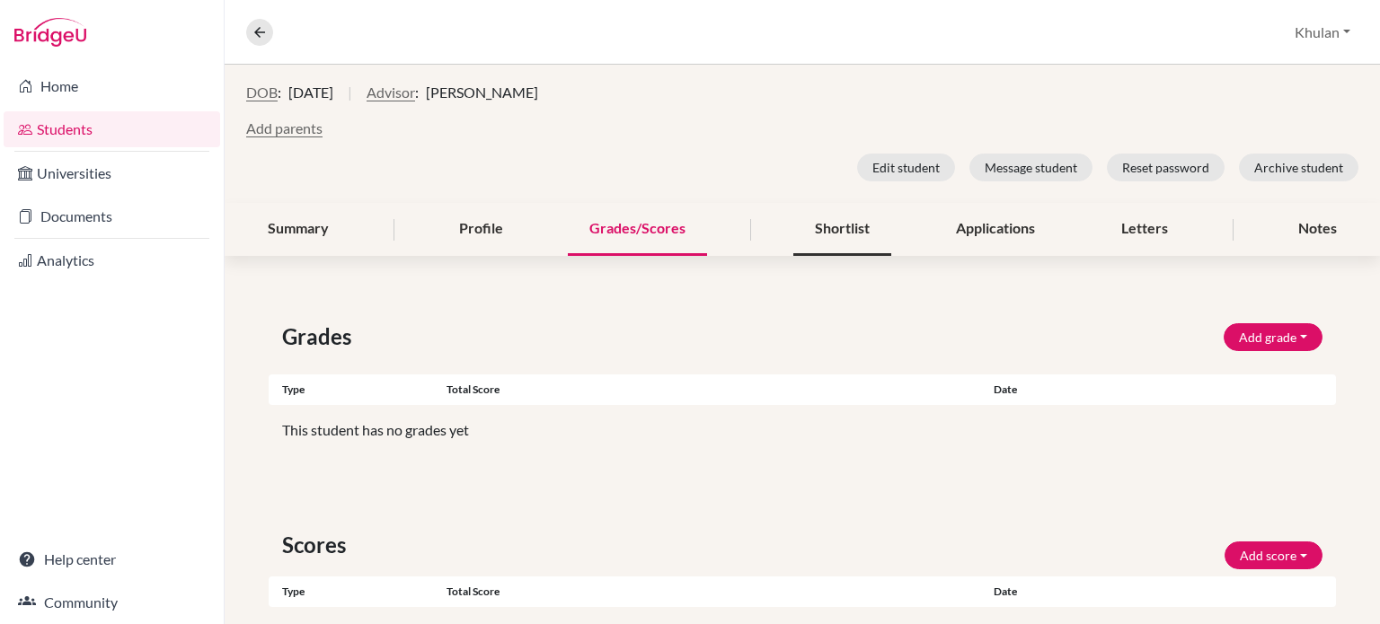
click at [833, 231] on div "Shortlist" at bounding box center [842, 229] width 98 height 53
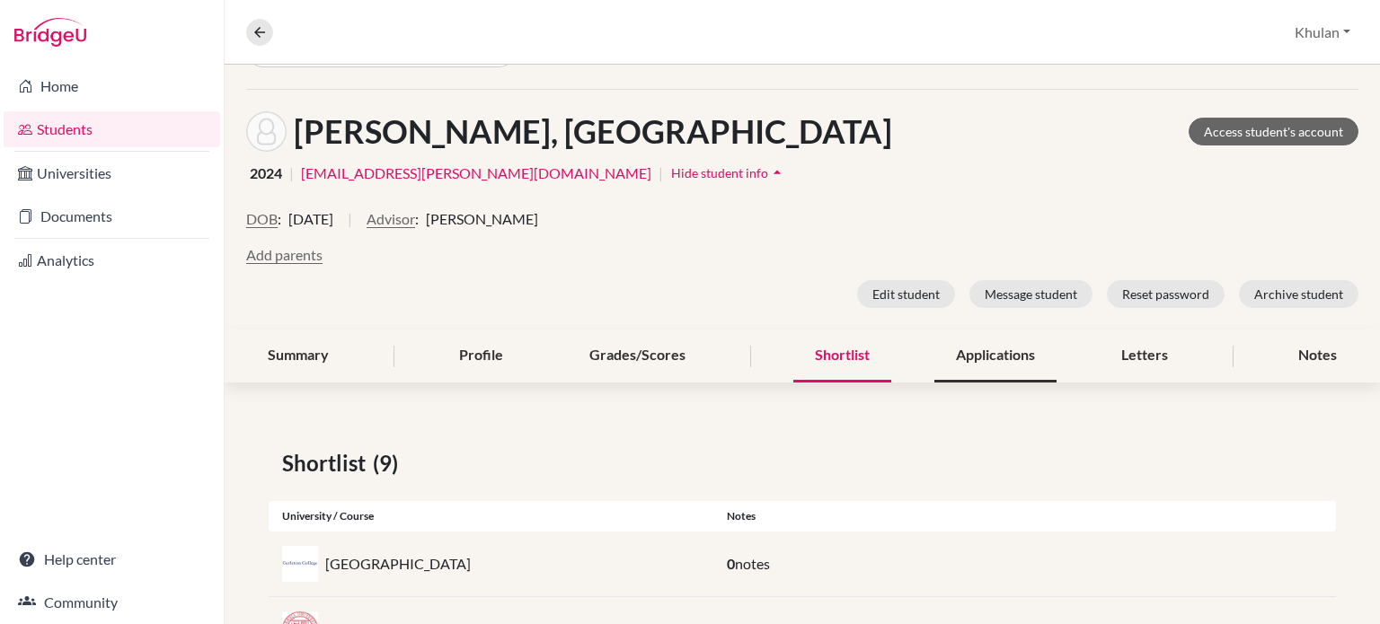
scroll to position [51, 0]
click at [956, 357] on div "Applications" at bounding box center [995, 357] width 122 height 53
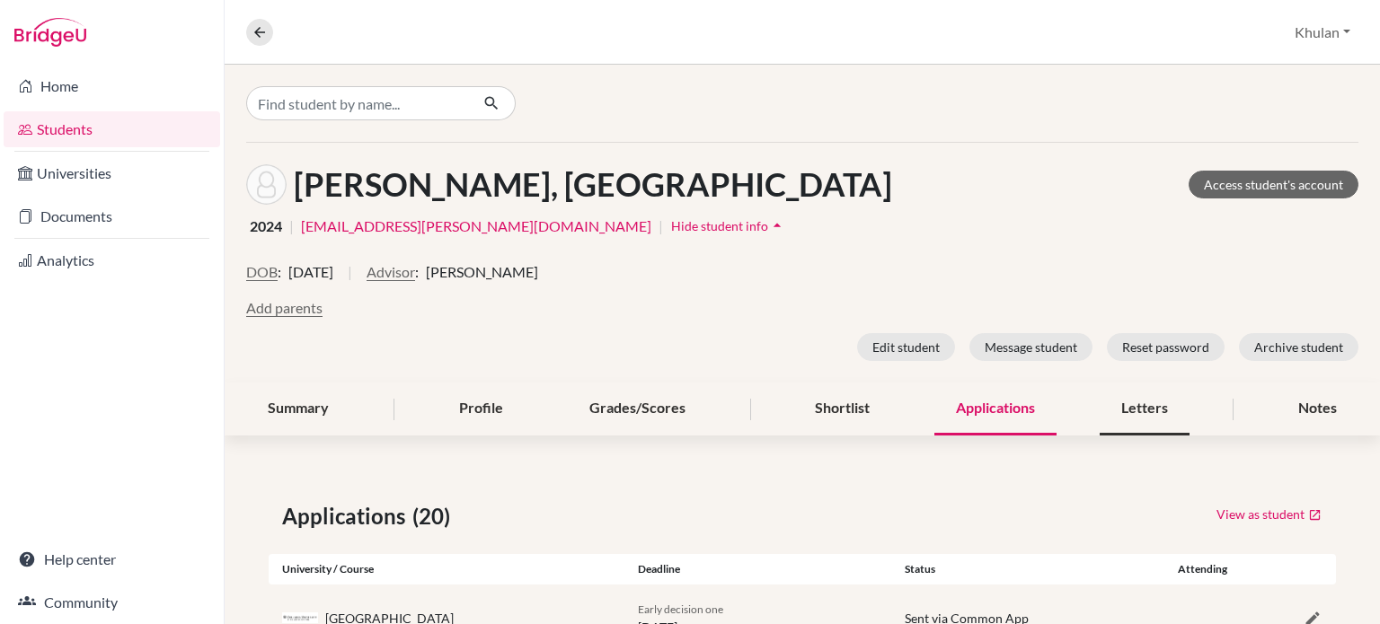
click at [1146, 426] on div "Letters" at bounding box center [1144, 409] width 90 height 53
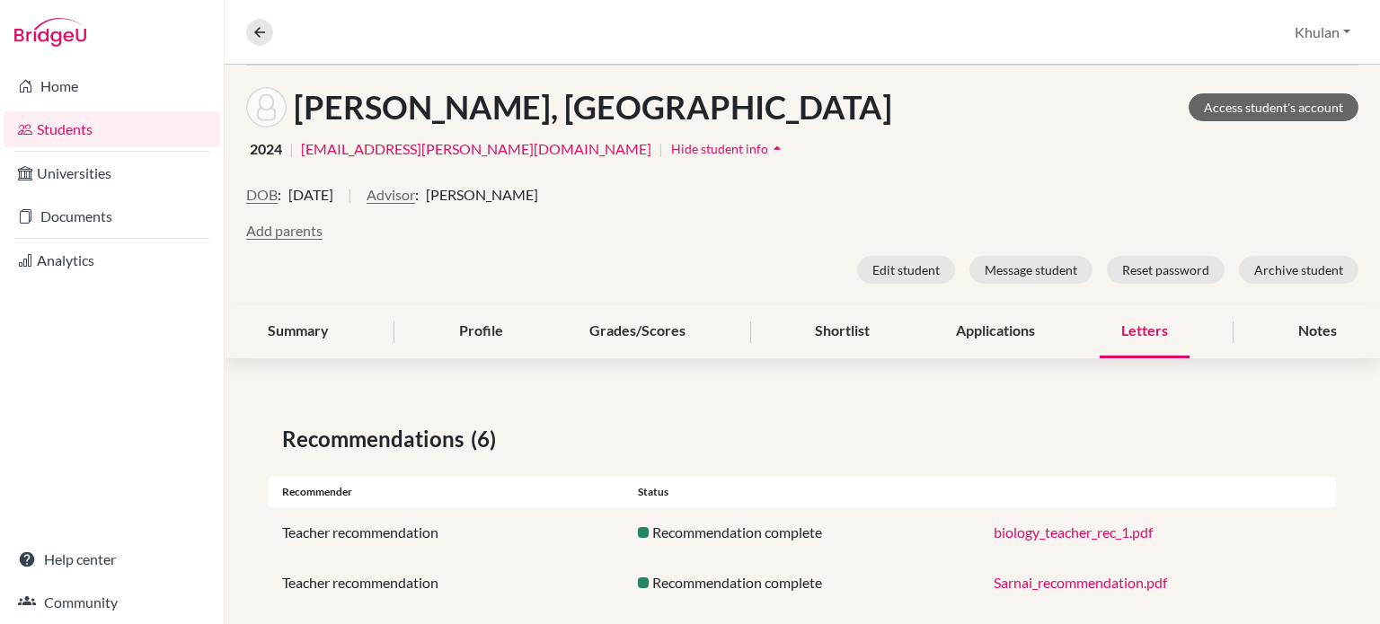
scroll to position [304, 0]
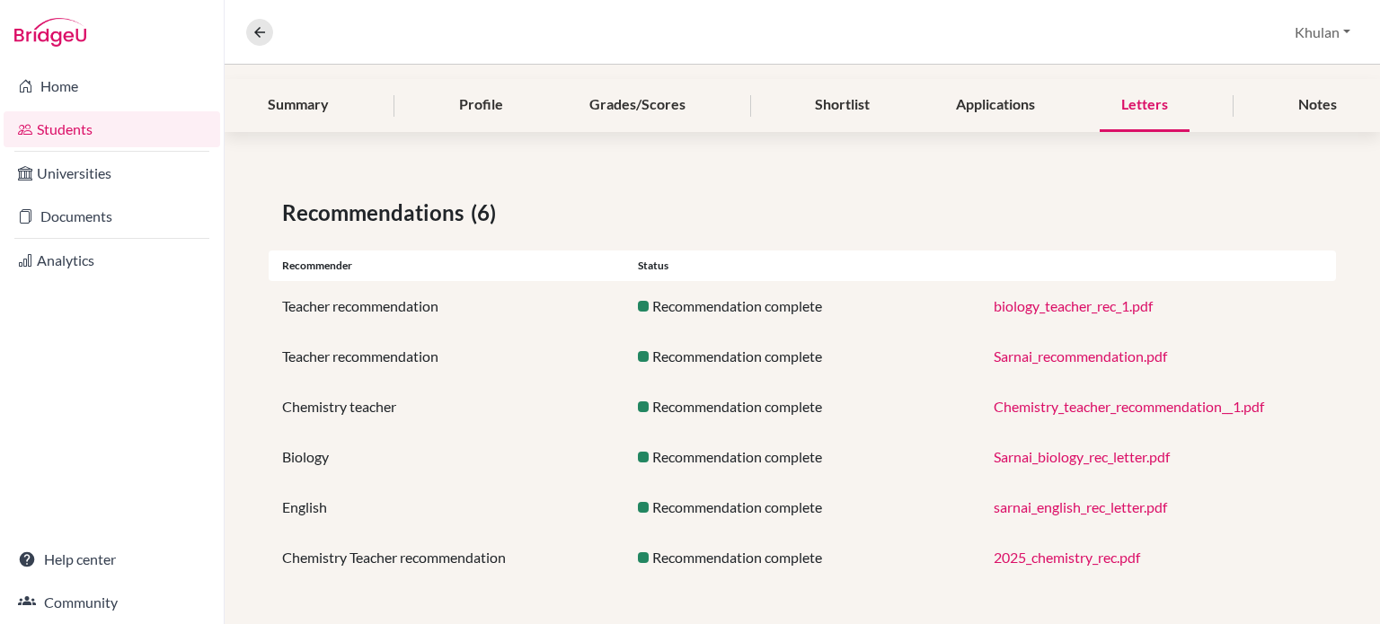
click at [1025, 304] on link "biology_teacher_rec_1.pdf" at bounding box center [1072, 305] width 159 height 17
click at [1063, 357] on link "Sarnai_recommendation.pdf" at bounding box center [1079, 356] width 173 height 17
click at [973, 109] on div "Applications" at bounding box center [995, 105] width 122 height 53
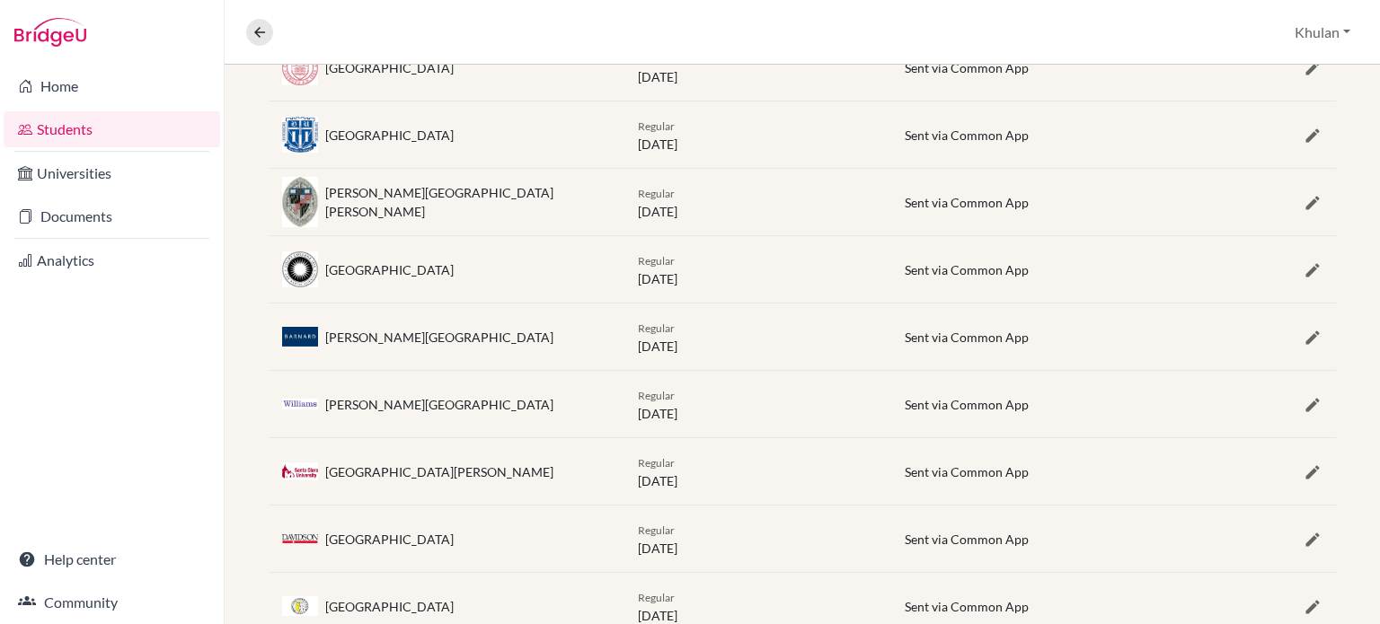
scroll to position [629, 0]
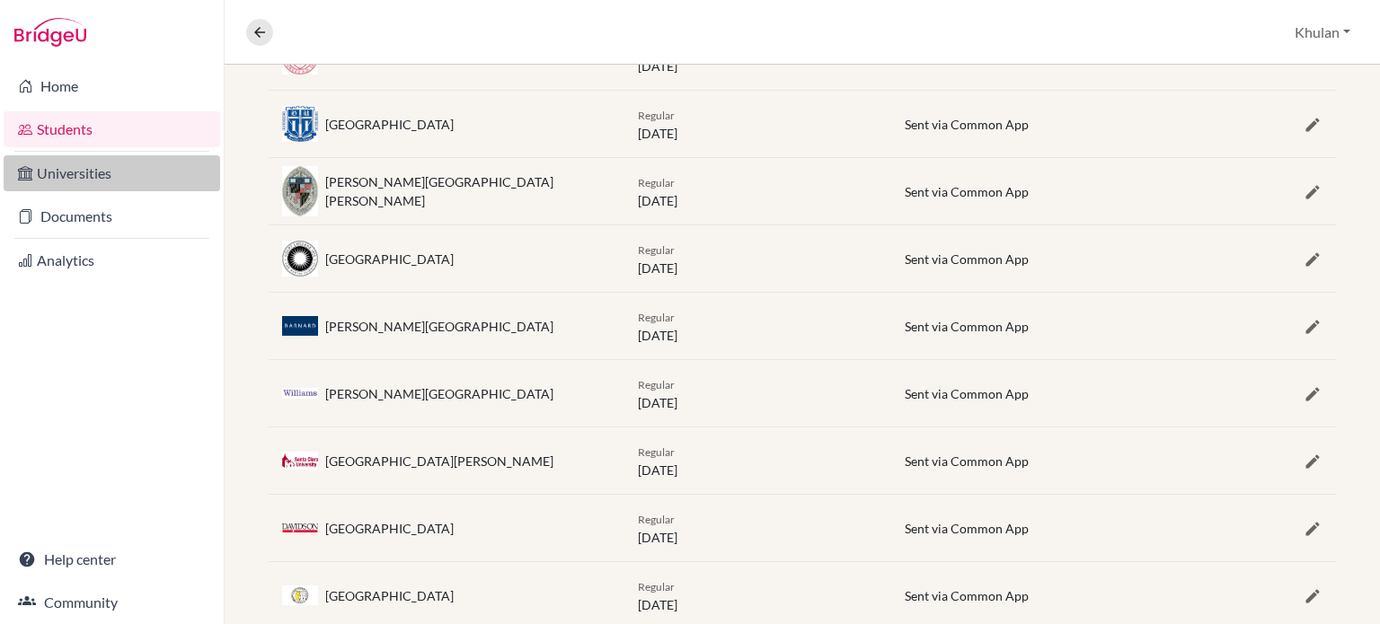
click at [83, 172] on link "Universities" at bounding box center [112, 173] width 216 height 36
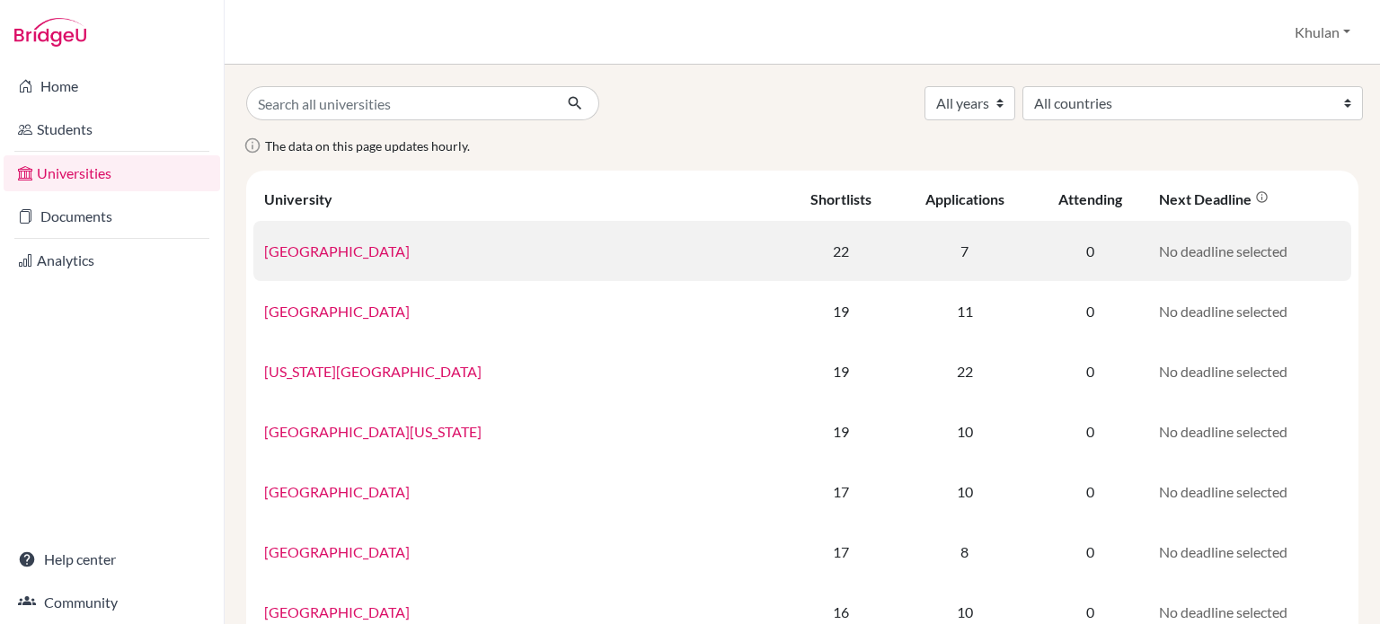
click at [896, 253] on td "7" at bounding box center [964, 251] width 137 height 60
click at [784, 249] on td "22" at bounding box center [840, 251] width 112 height 60
click at [896, 261] on td "7" at bounding box center [964, 251] width 137 height 60
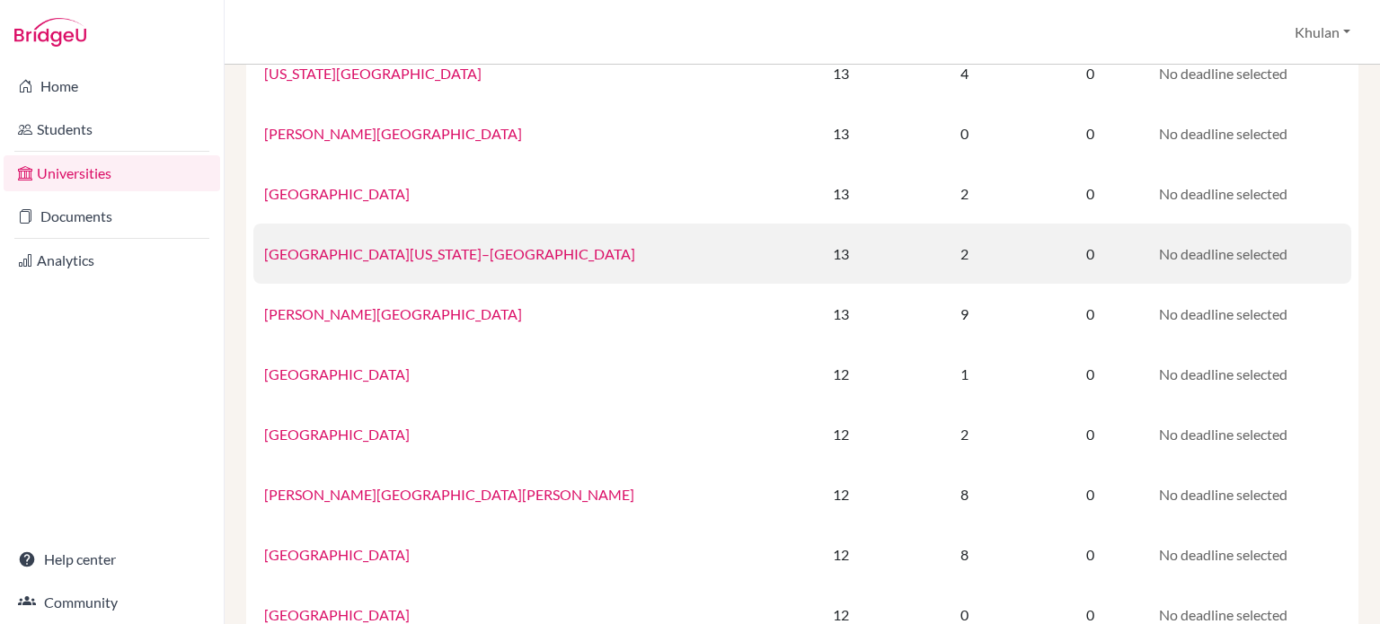
scroll to position [1200, 0]
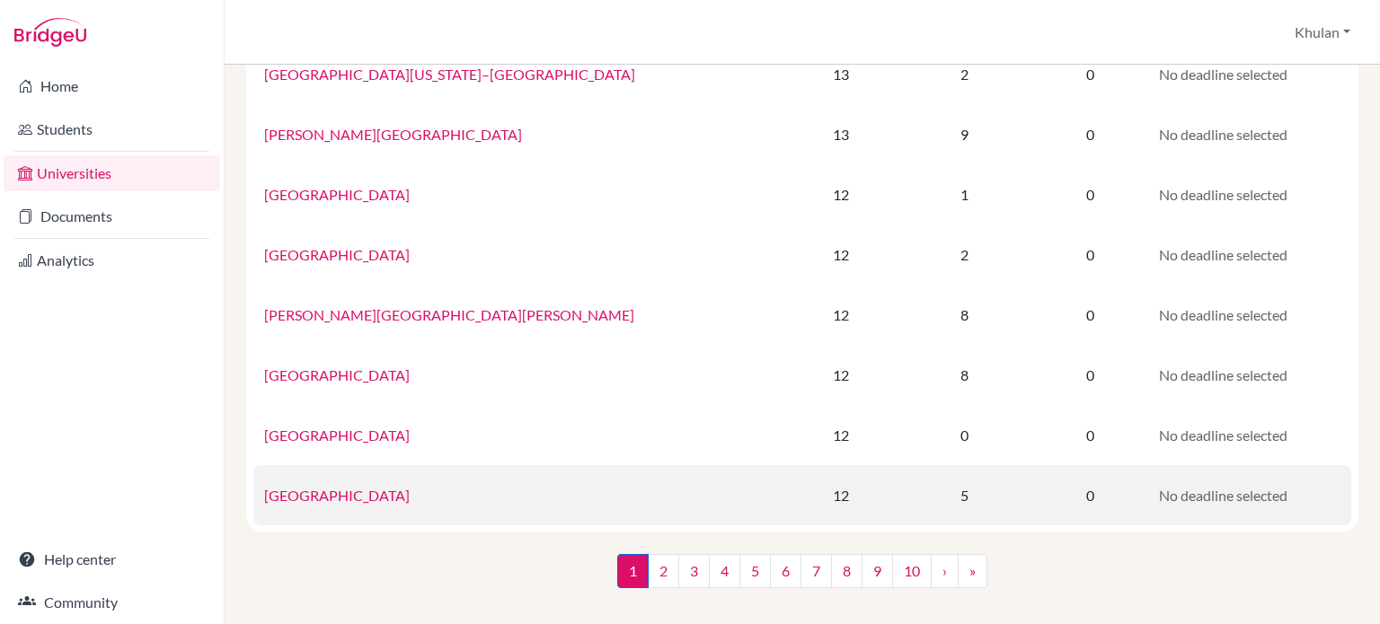
click at [896, 475] on td "5" at bounding box center [964, 495] width 137 height 60
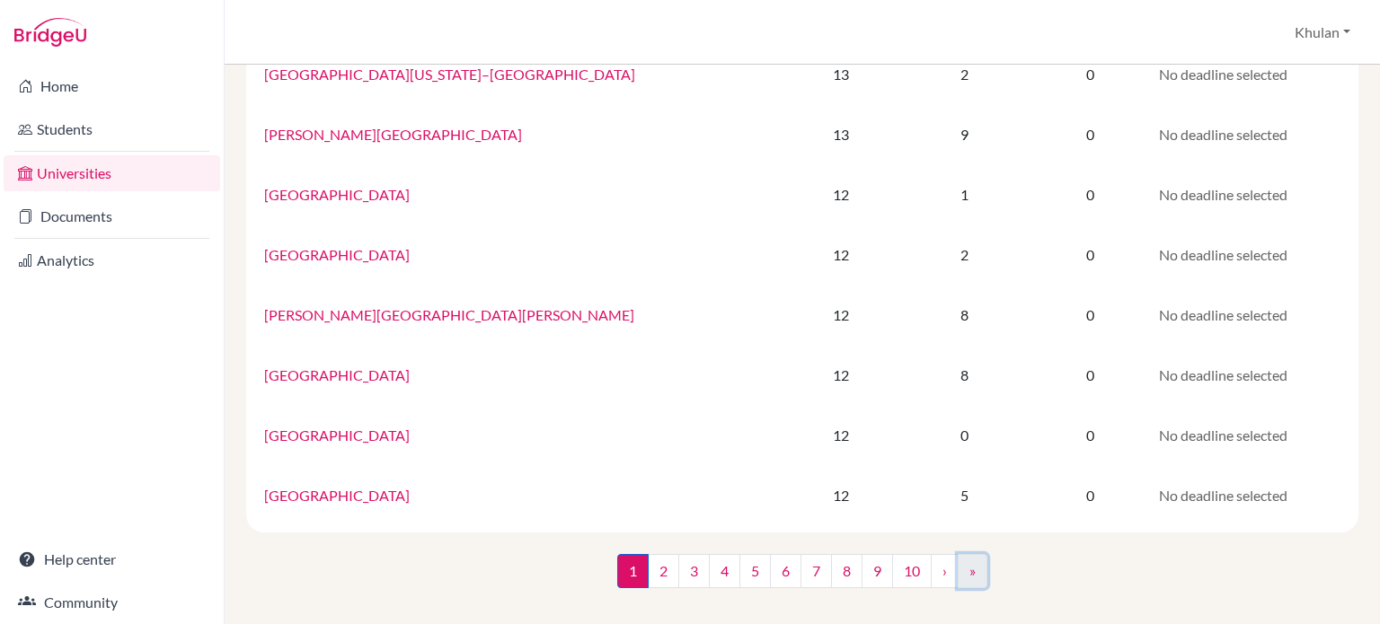
click at [970, 573] on link "»" at bounding box center [972, 571] width 30 height 34
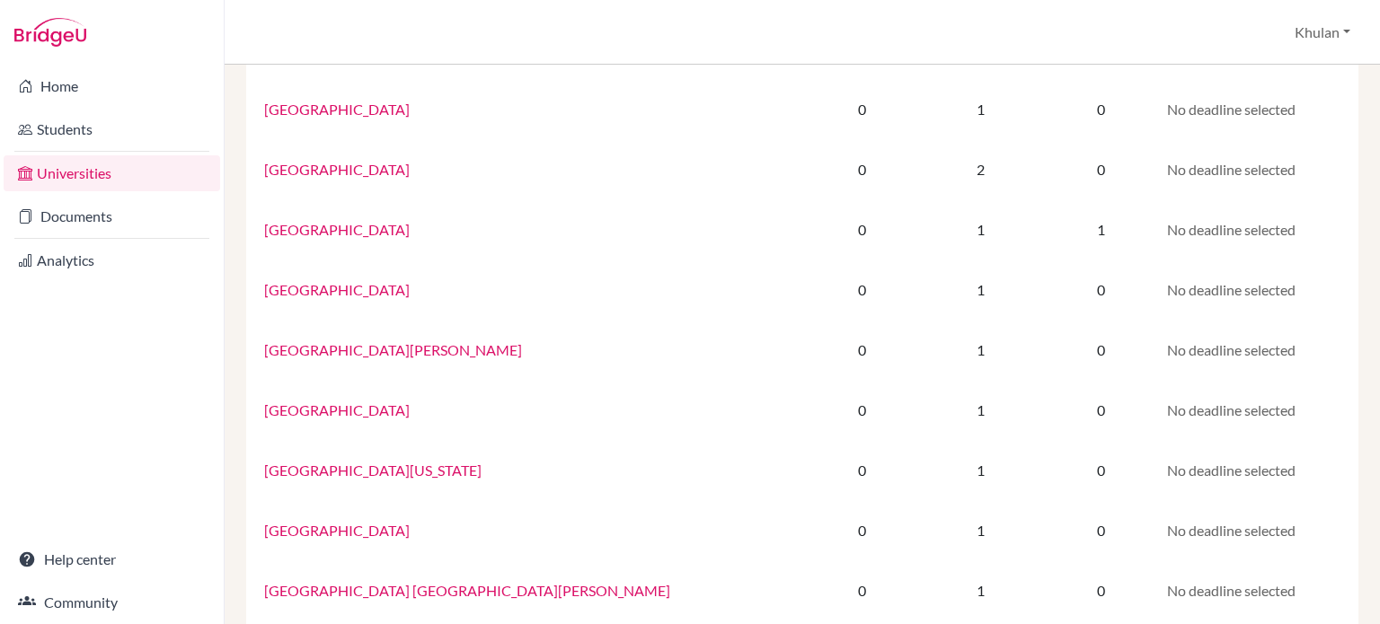
scroll to position [719, 0]
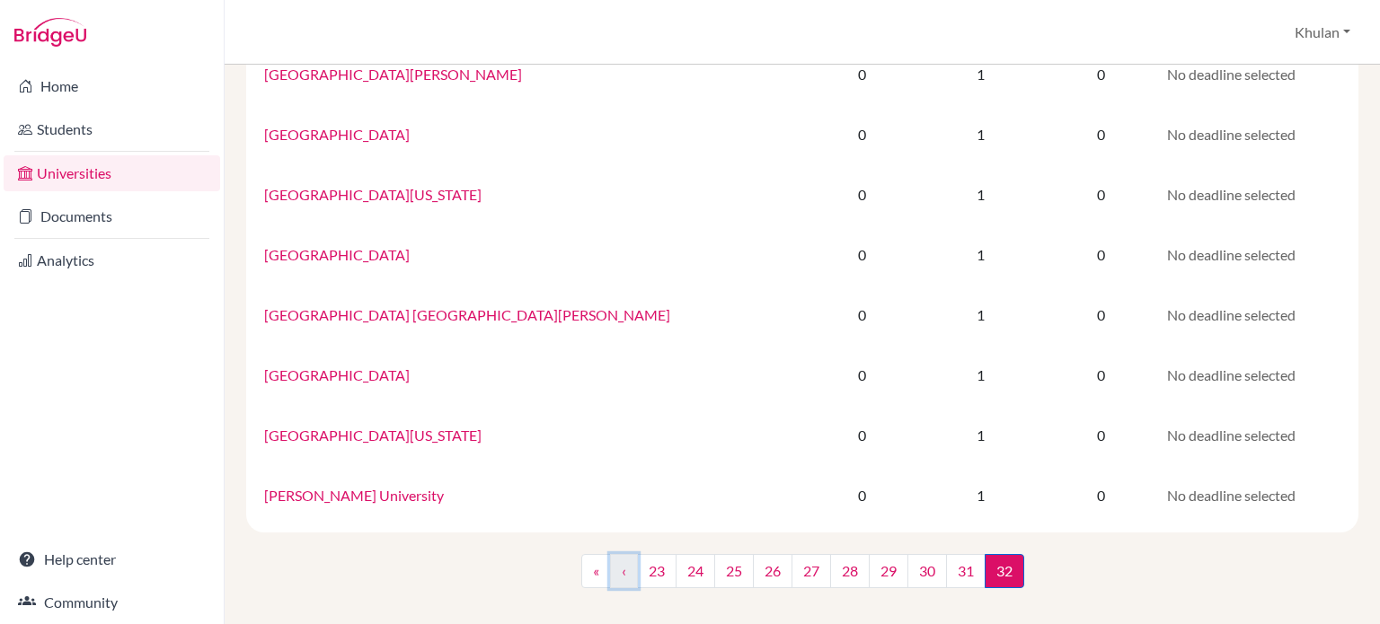
click at [616, 571] on link "‹" at bounding box center [624, 571] width 28 height 34
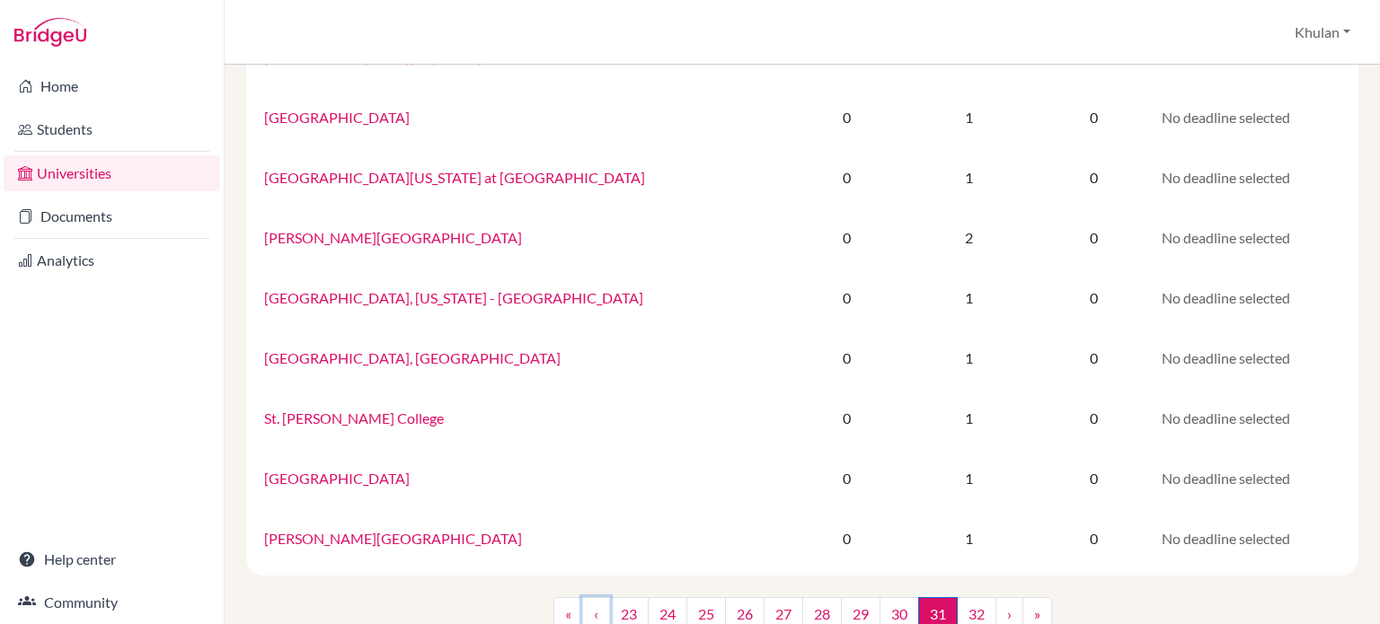
scroll to position [1200, 0]
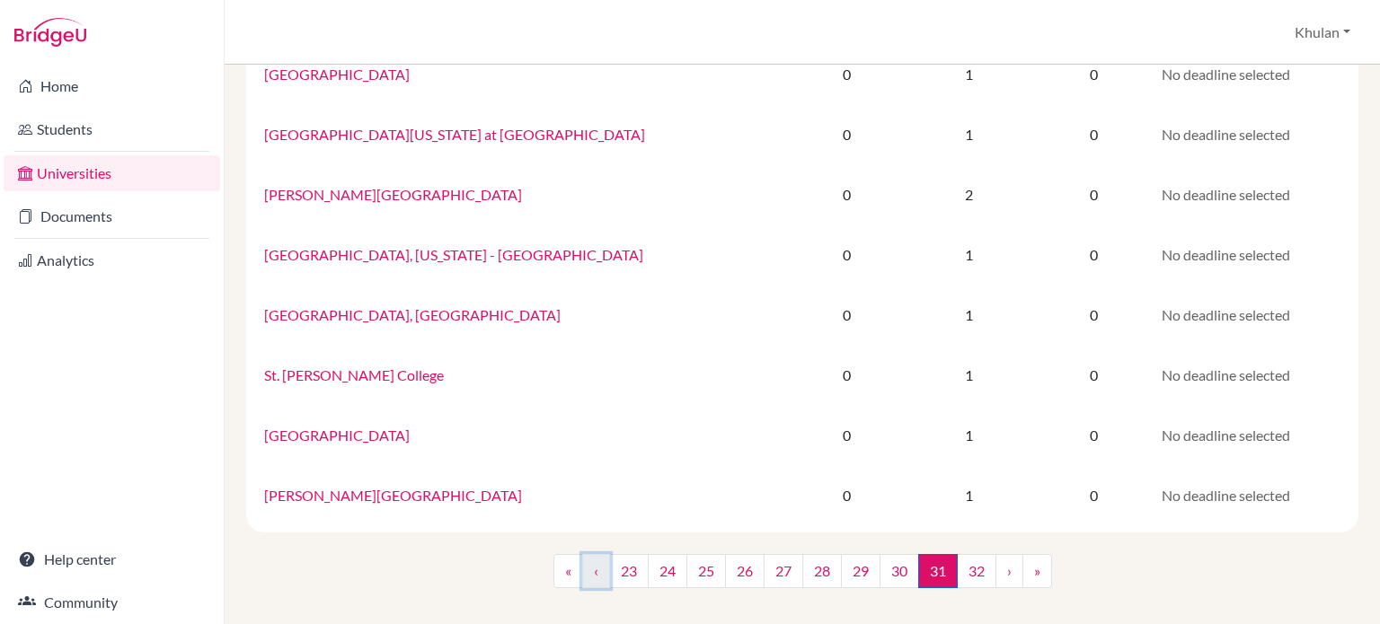
click at [596, 570] on link "‹" at bounding box center [596, 571] width 28 height 34
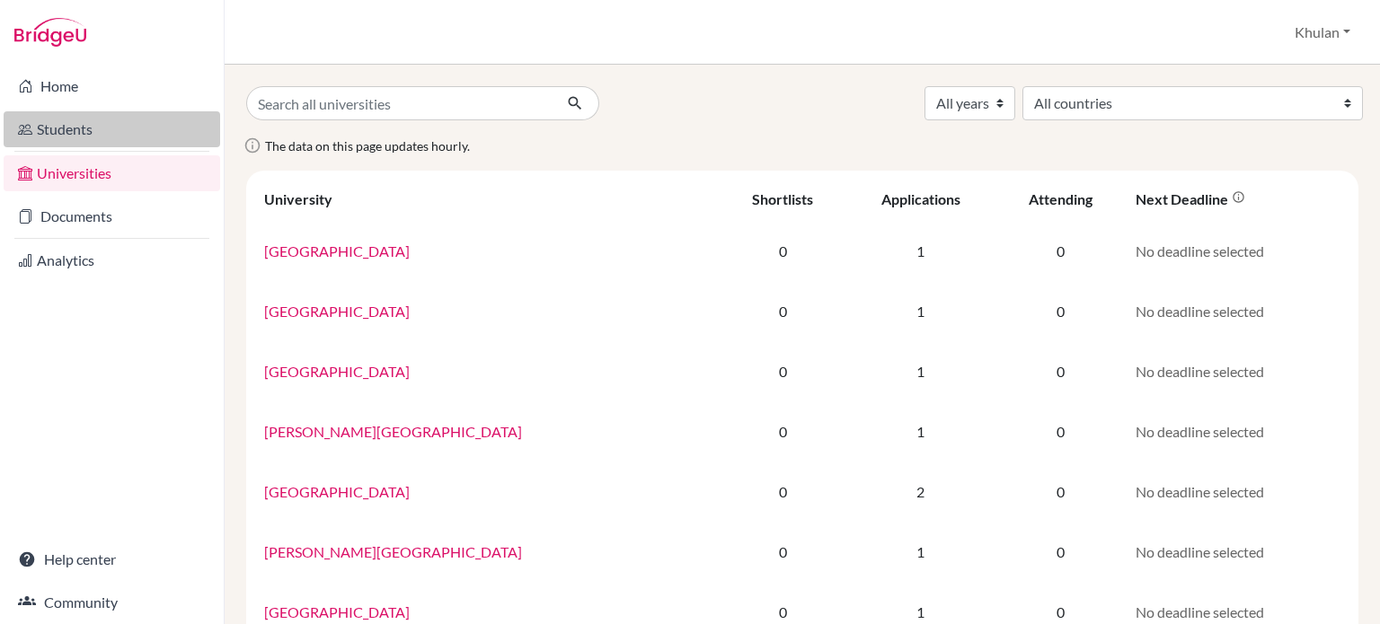
click at [116, 119] on link "Students" at bounding box center [112, 129] width 216 height 36
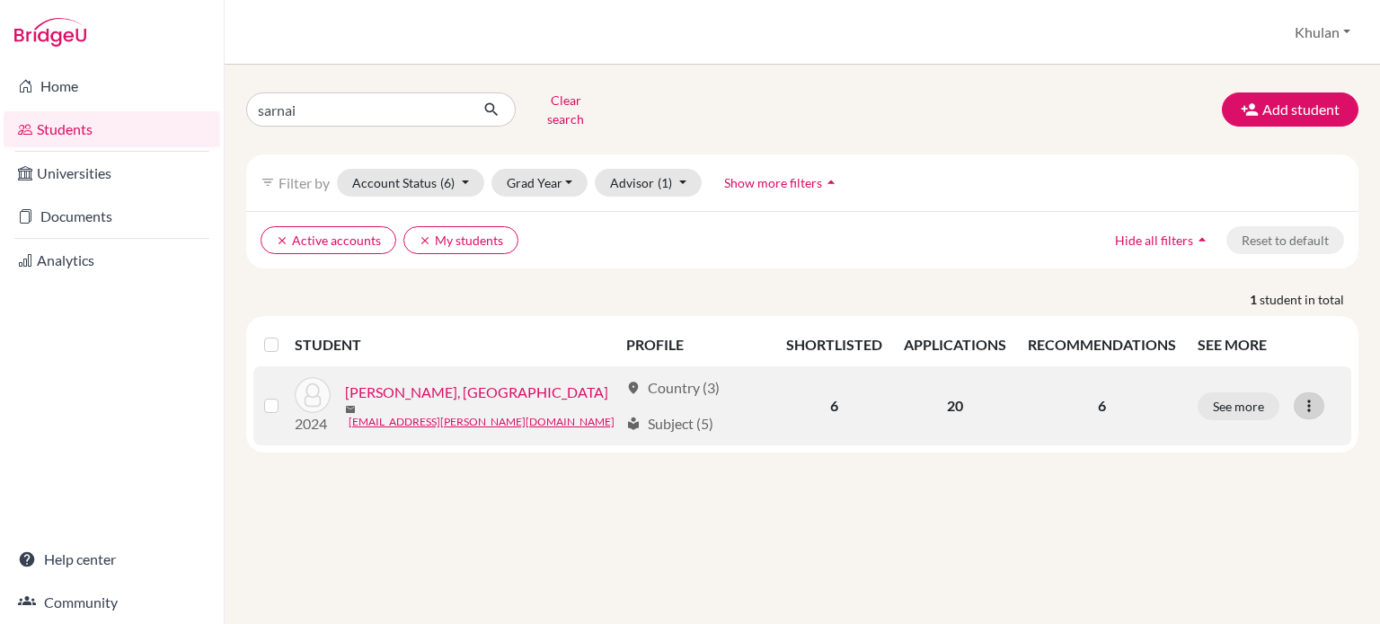
click at [1306, 397] on icon at bounding box center [1309, 406] width 18 height 18
click at [1250, 394] on button "See more" at bounding box center [1238, 406] width 82 height 28
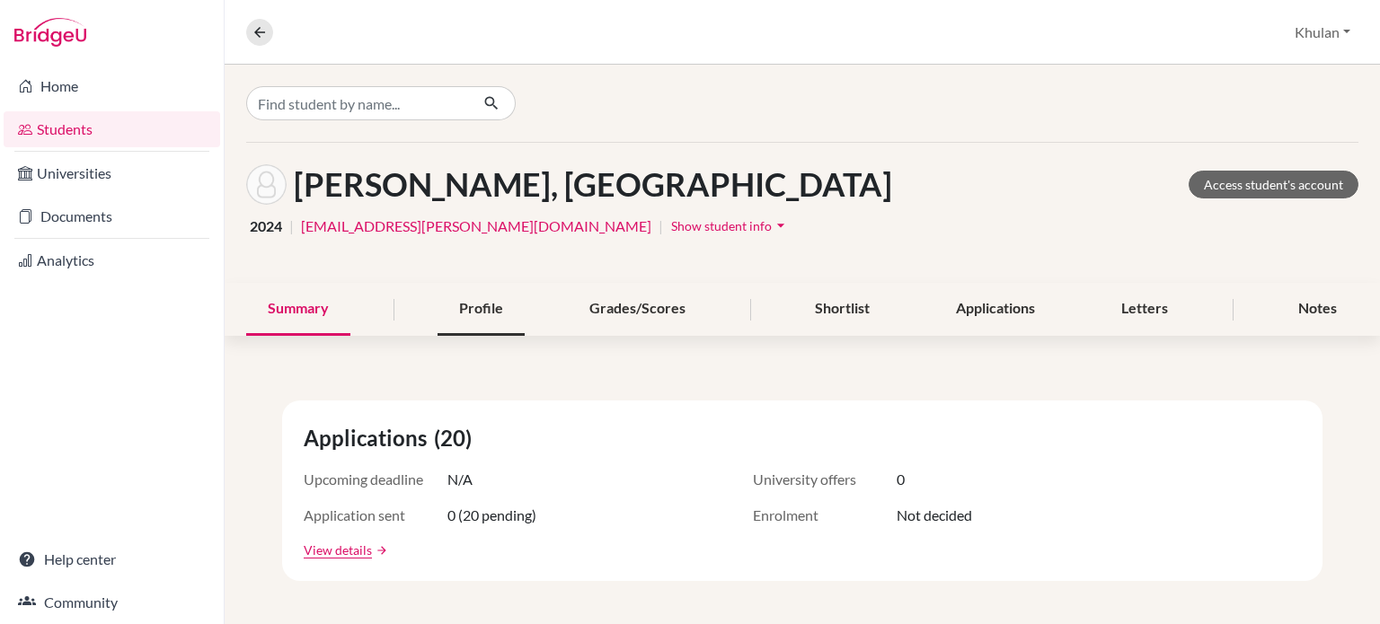
click at [517, 298] on div "Profile" at bounding box center [480, 309] width 87 height 53
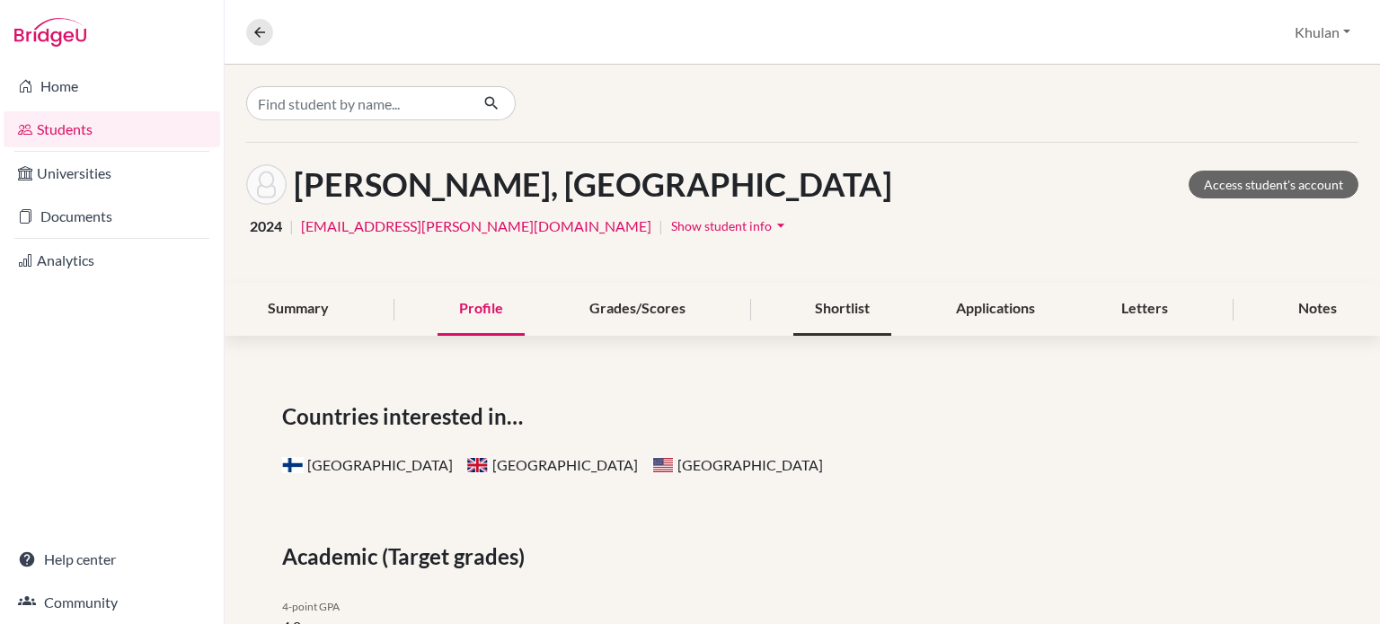
drag, startPoint x: 912, startPoint y: 315, endPoint x: 877, endPoint y: 315, distance: 35.0
click at [903, 315] on div "Summary Profile Grades/Scores Shortlist Applications Letters Notes" at bounding box center [802, 309] width 1112 height 53
click at [875, 315] on div "Shortlist" at bounding box center [842, 309] width 98 height 53
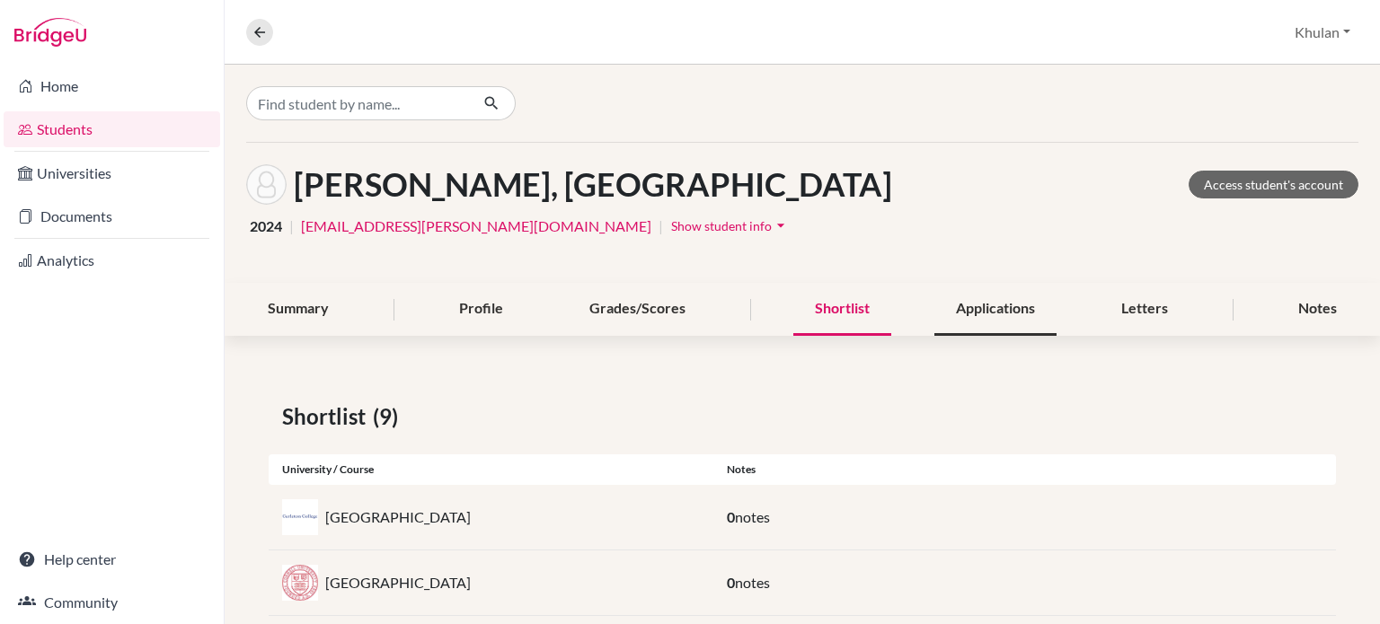
click at [976, 316] on div "Applications" at bounding box center [995, 309] width 122 height 53
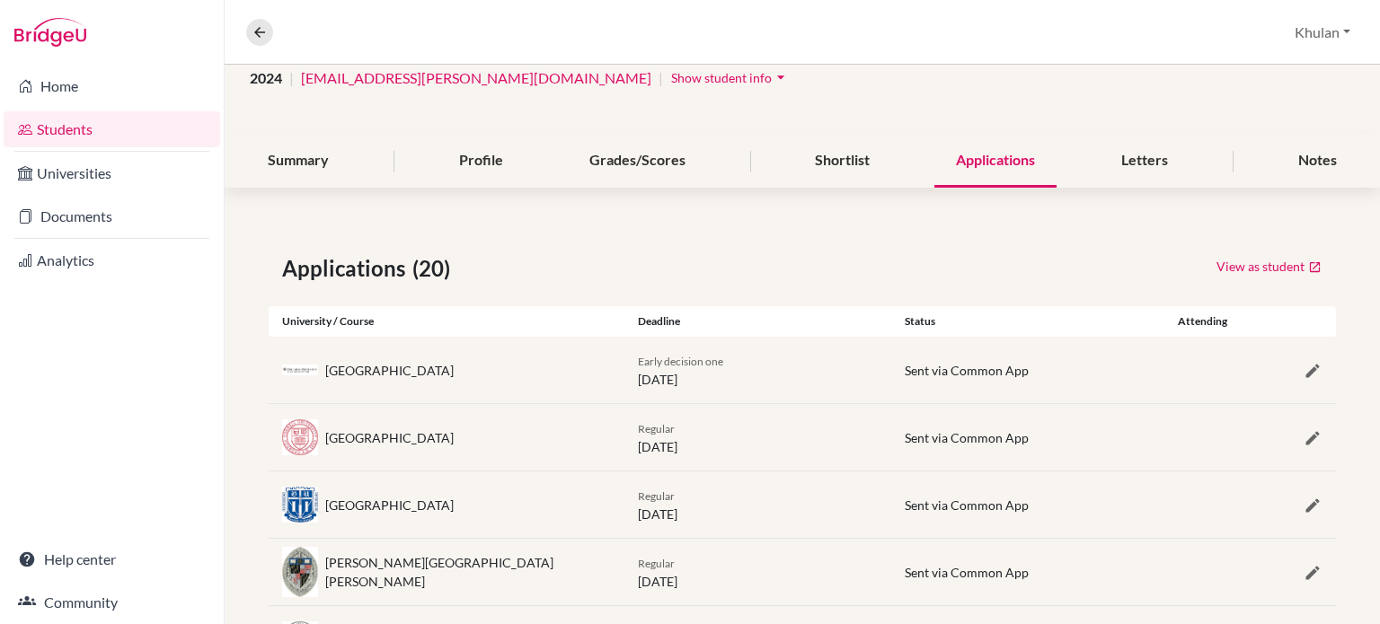
scroll to position [180, 0]
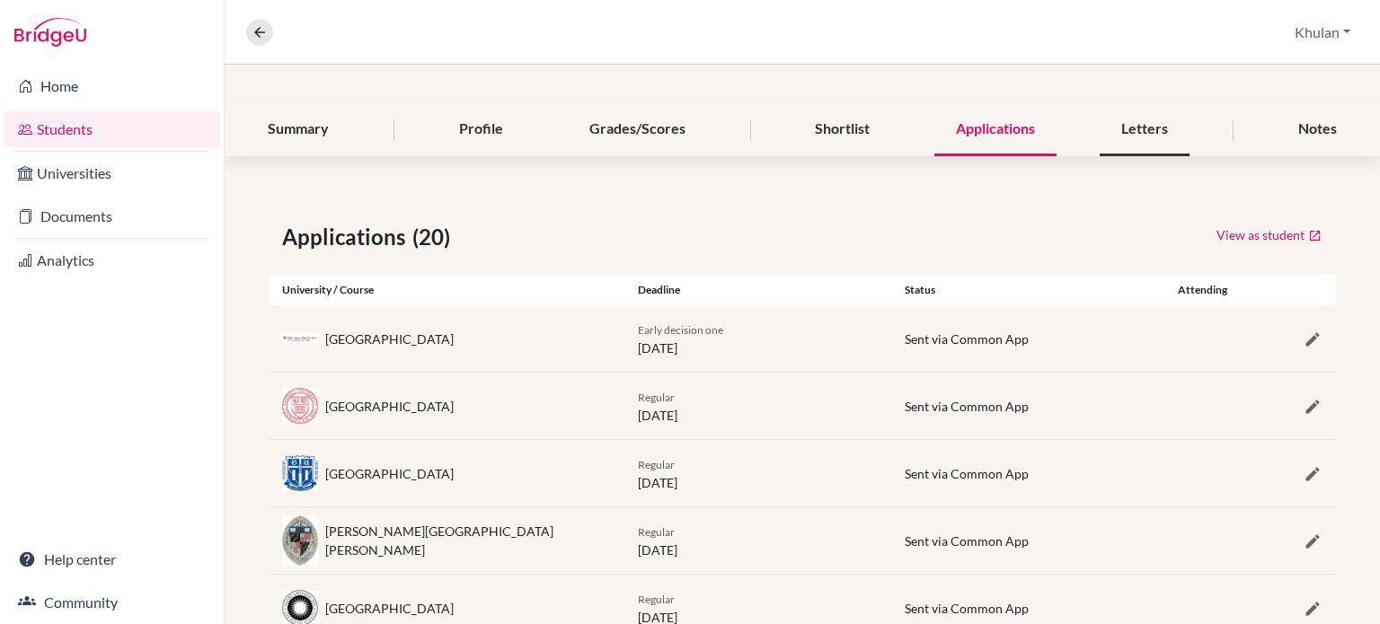
click at [1120, 140] on div "Letters" at bounding box center [1144, 129] width 90 height 53
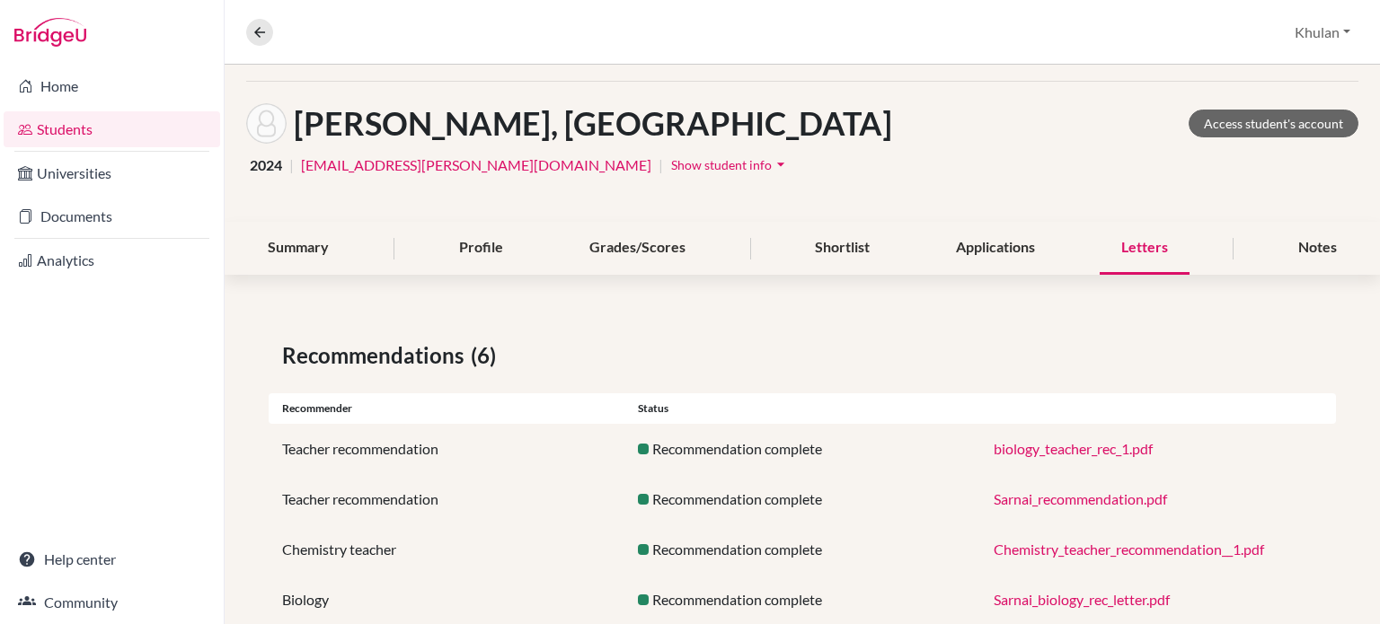
scroll to position [90, 0]
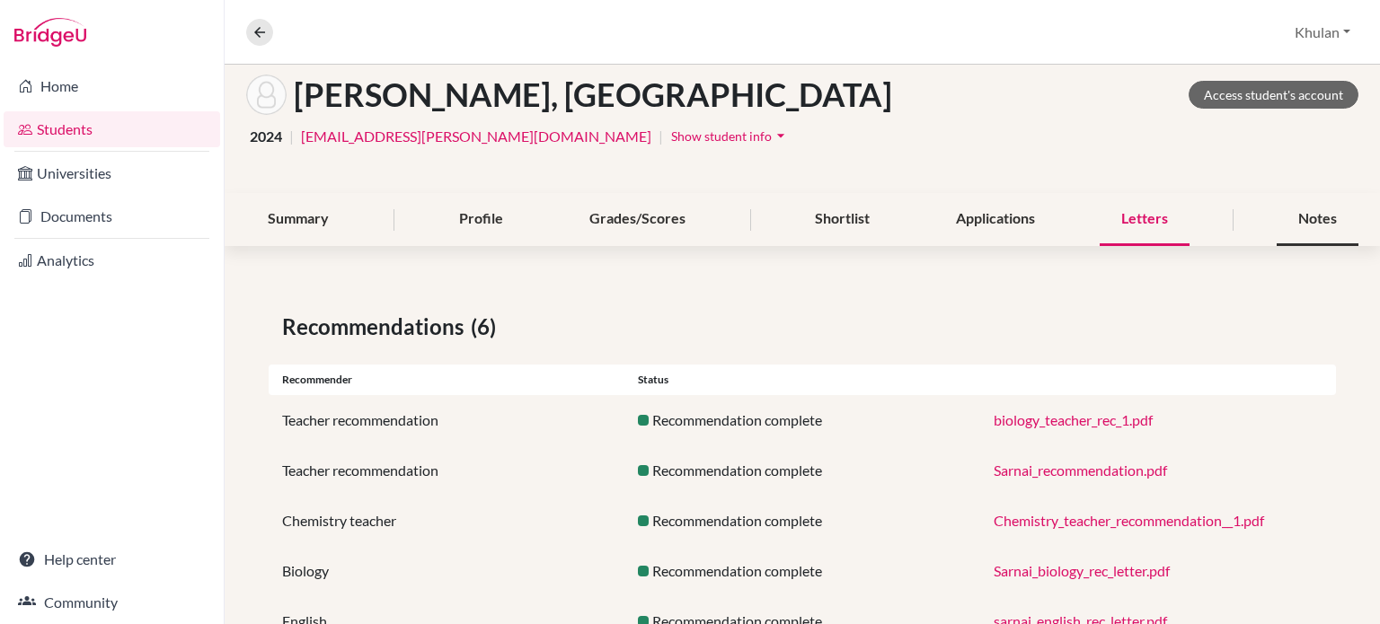
click at [1290, 216] on div "Notes" at bounding box center [1317, 219] width 82 height 53
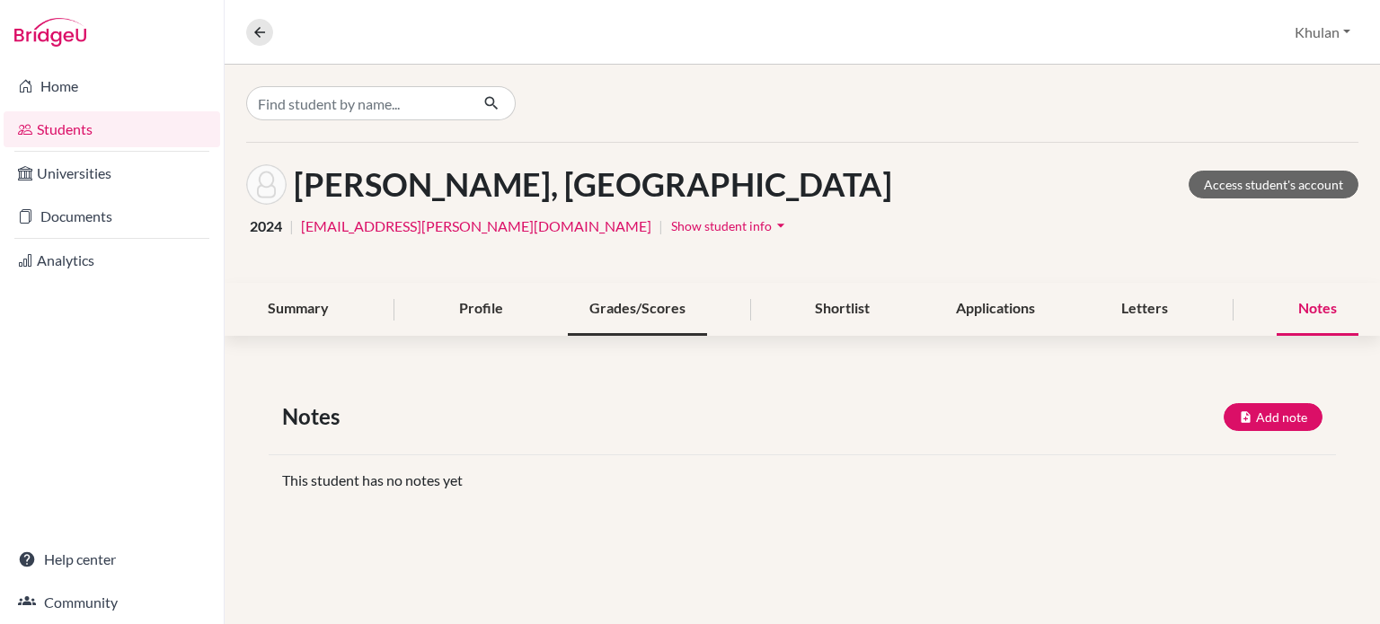
click at [667, 306] on div "Grades/Scores" at bounding box center [637, 309] width 139 height 53
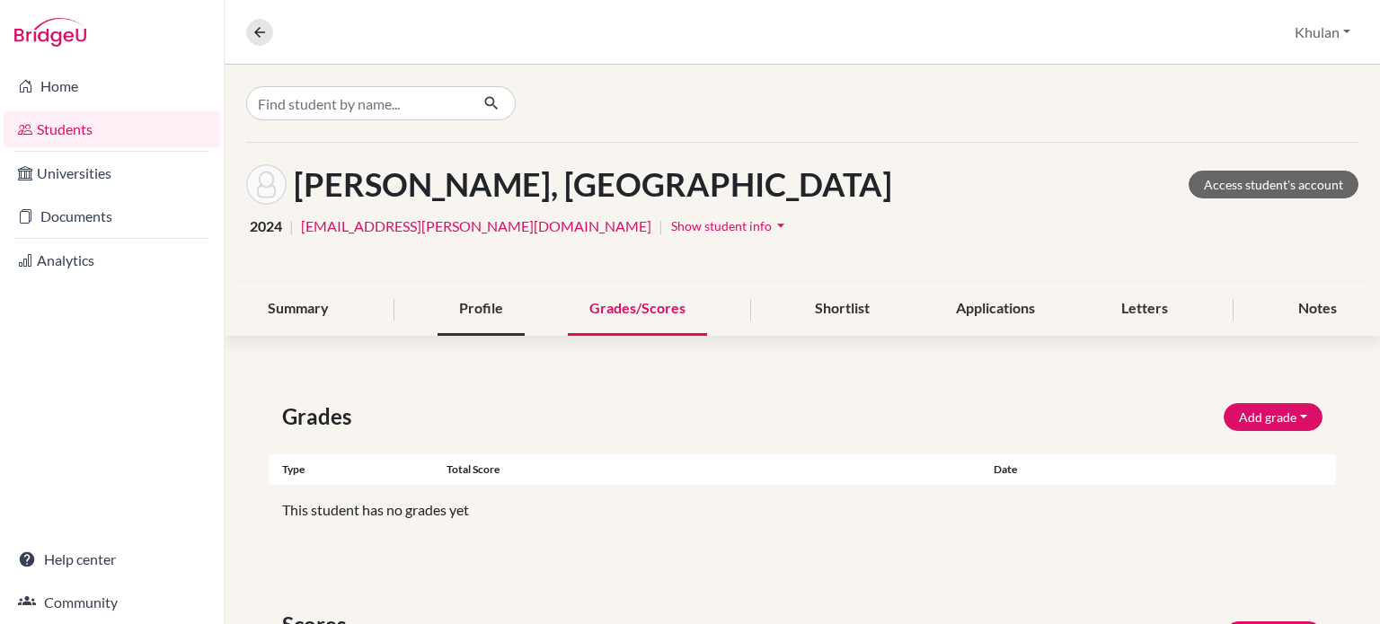
click at [519, 317] on div "Profile" at bounding box center [480, 309] width 87 height 53
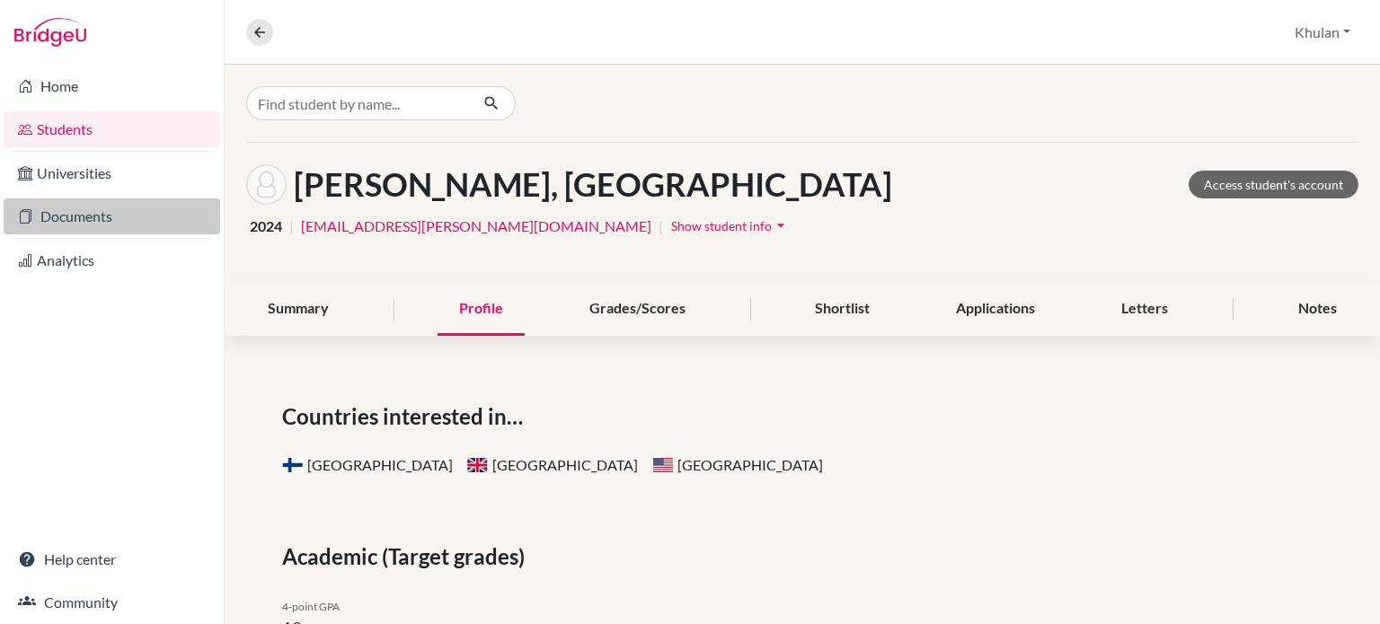
click at [111, 212] on link "Documents" at bounding box center [112, 216] width 216 height 36
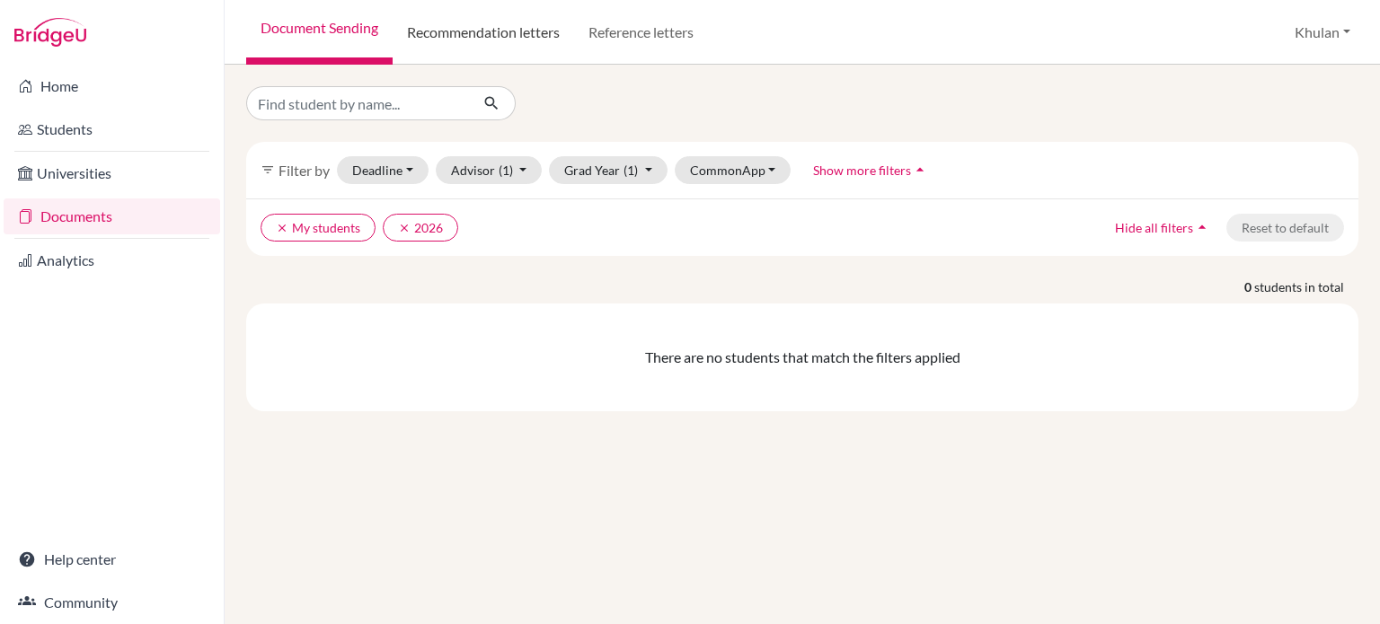
click at [492, 31] on link "Recommendation letters" at bounding box center [482, 32] width 181 height 65
click at [491, 25] on link "Recommendation letters" at bounding box center [482, 32] width 181 height 65
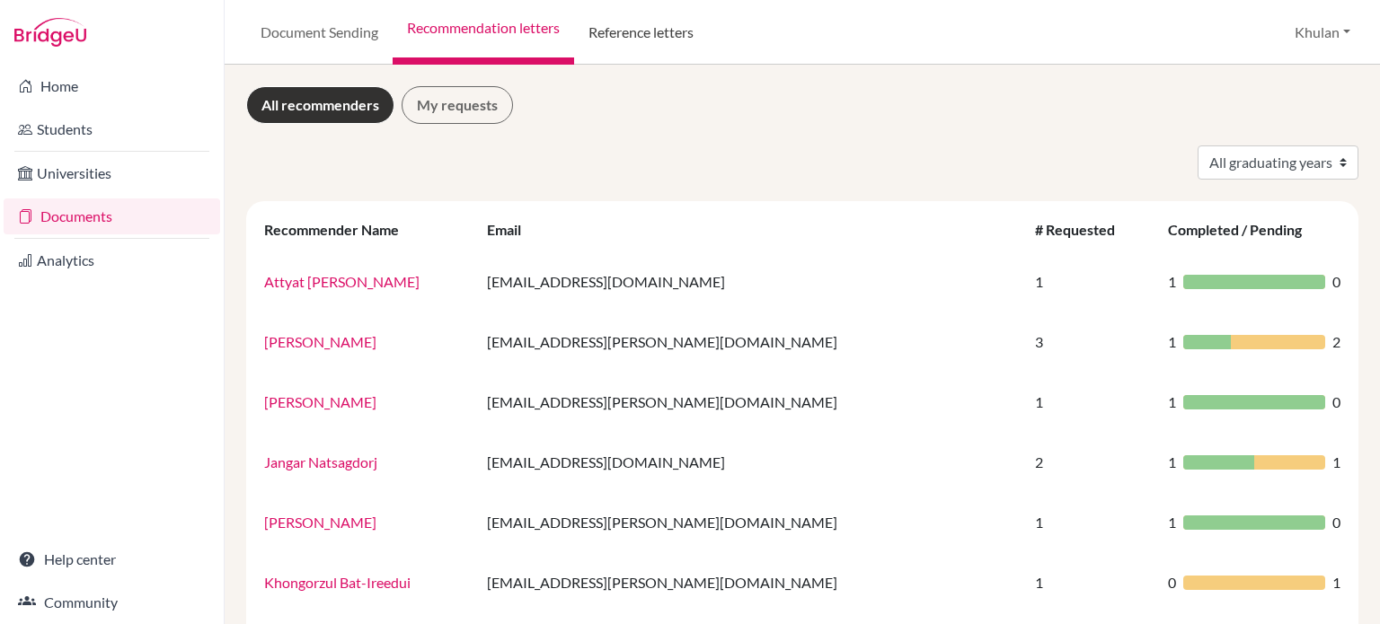
click at [675, 39] on link "Reference letters" at bounding box center [641, 32] width 134 height 65
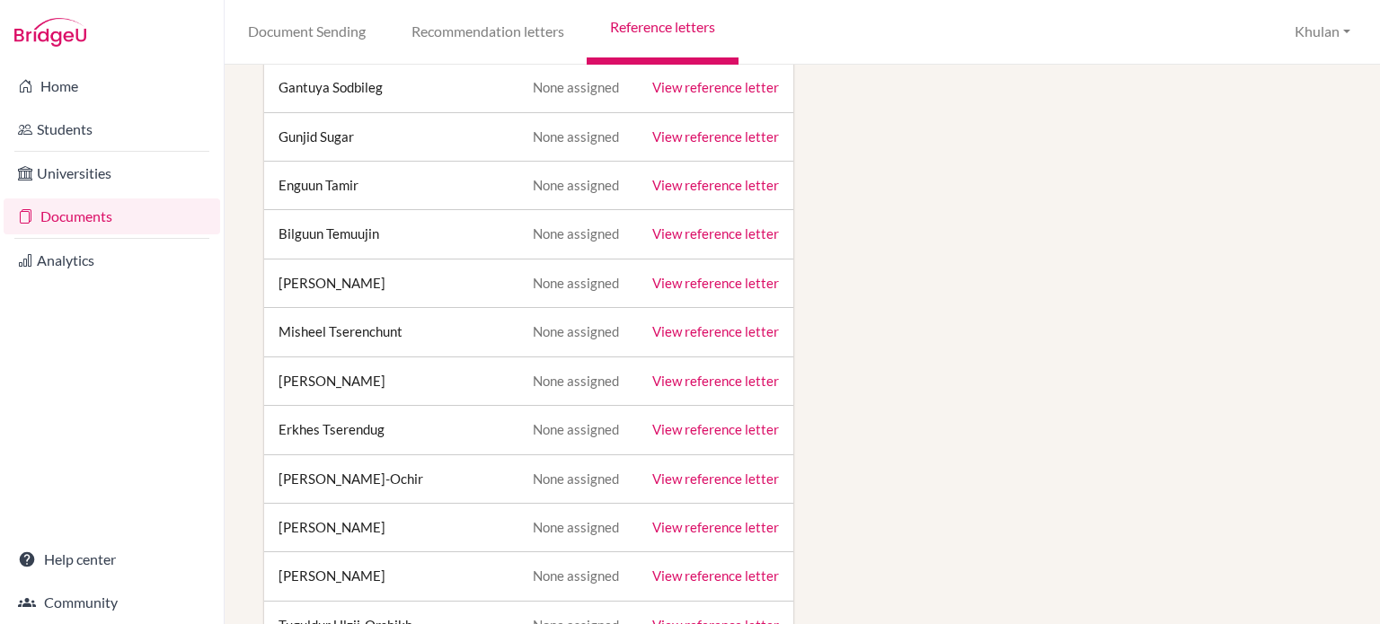
scroll to position [4042, 0]
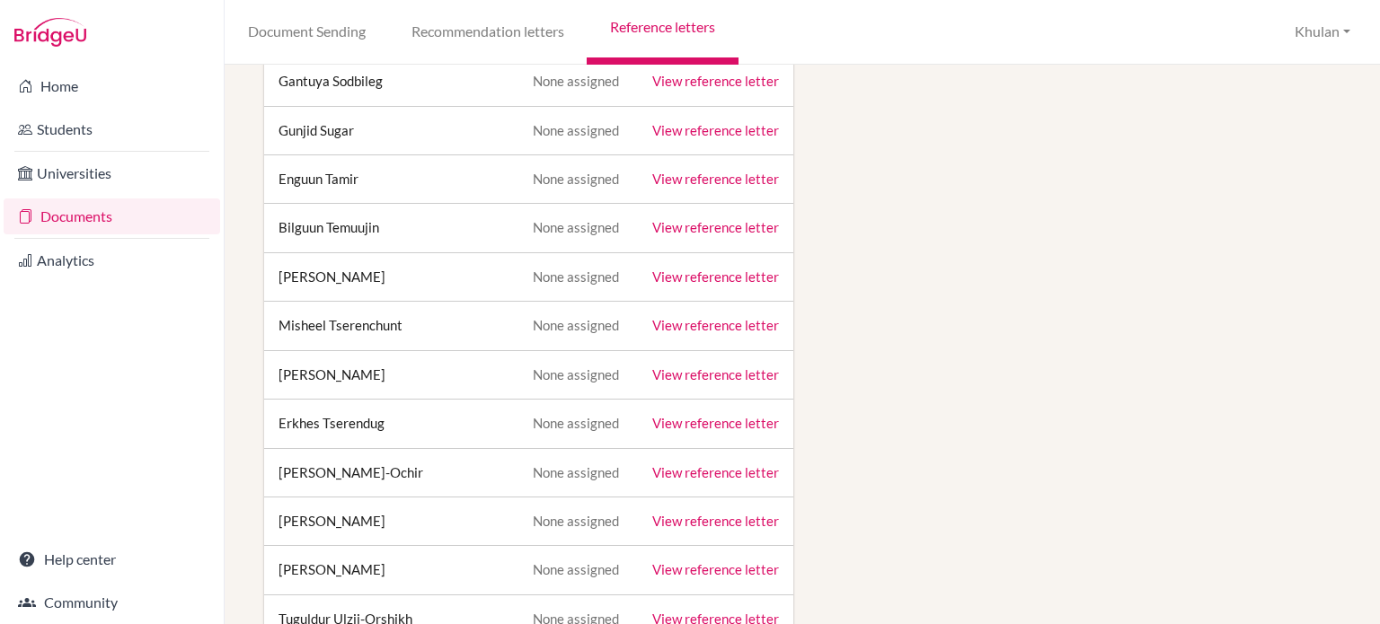
click at [718, 366] on link "View reference letter" at bounding box center [715, 374] width 127 height 16
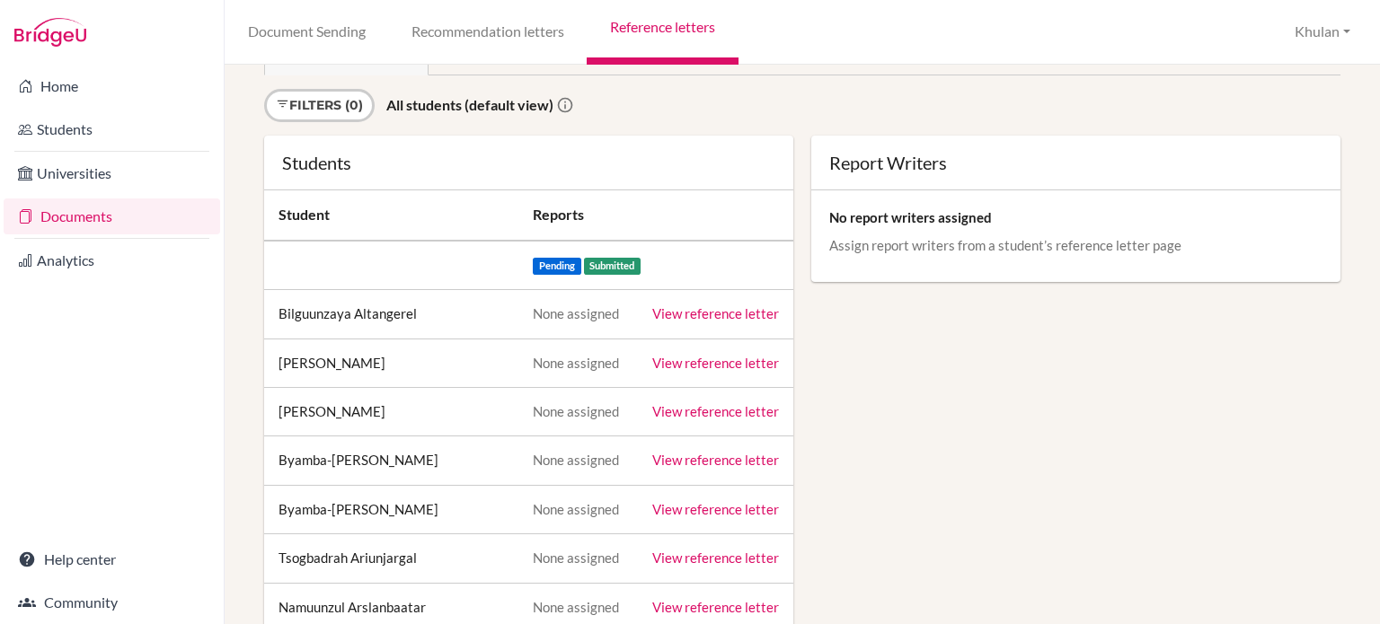
scroll to position [90, 0]
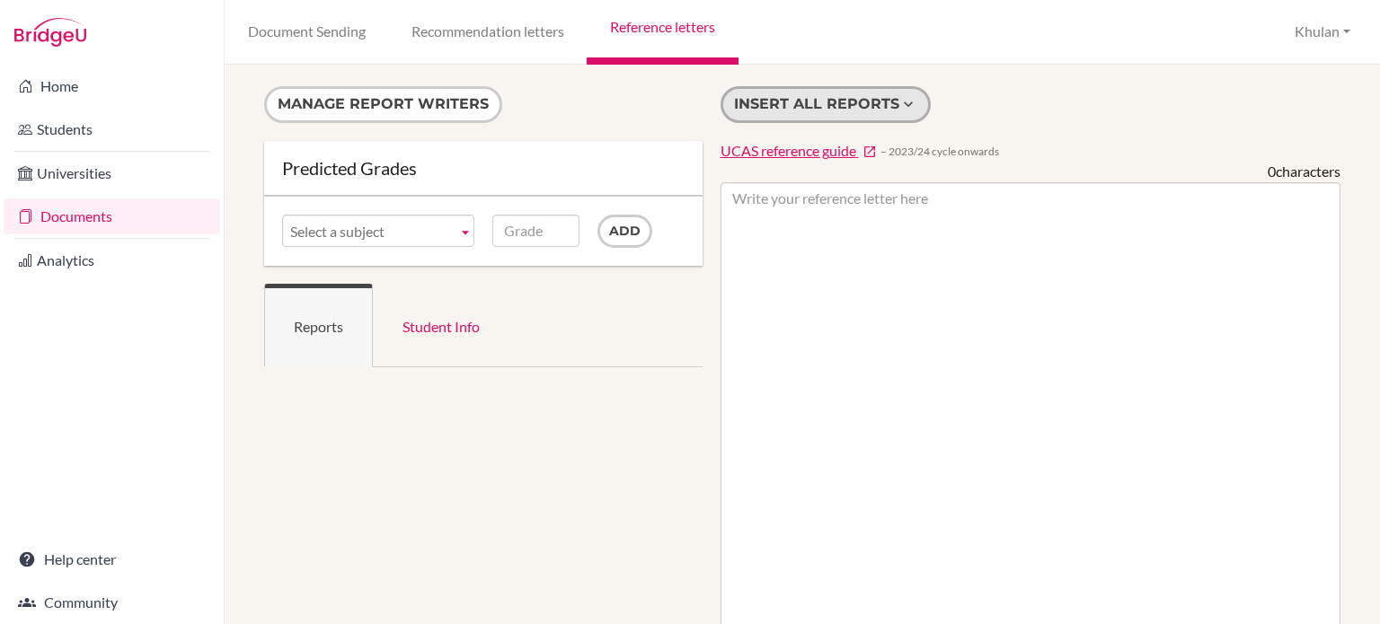
click at [875, 118] on button "Insert all reports" at bounding box center [825, 104] width 210 height 37
click at [415, 328] on link "Student Info" at bounding box center [441, 326] width 137 height 84
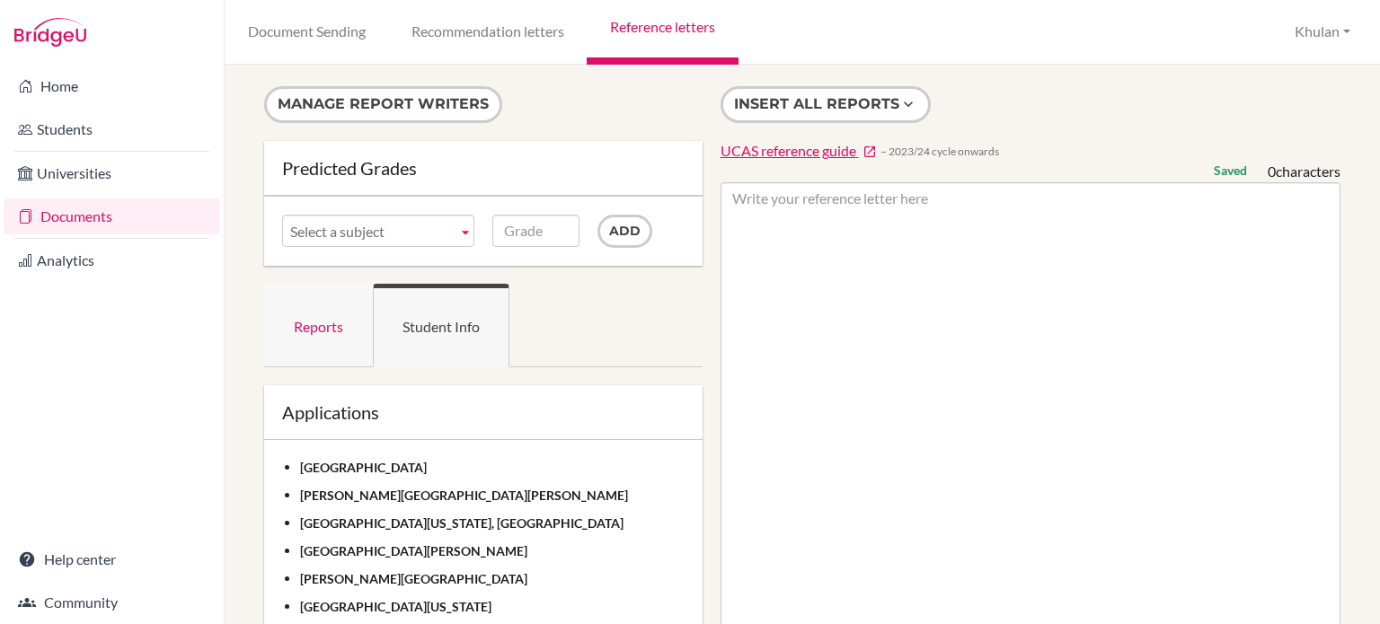
click at [359, 341] on link "Reports" at bounding box center [318, 326] width 109 height 84
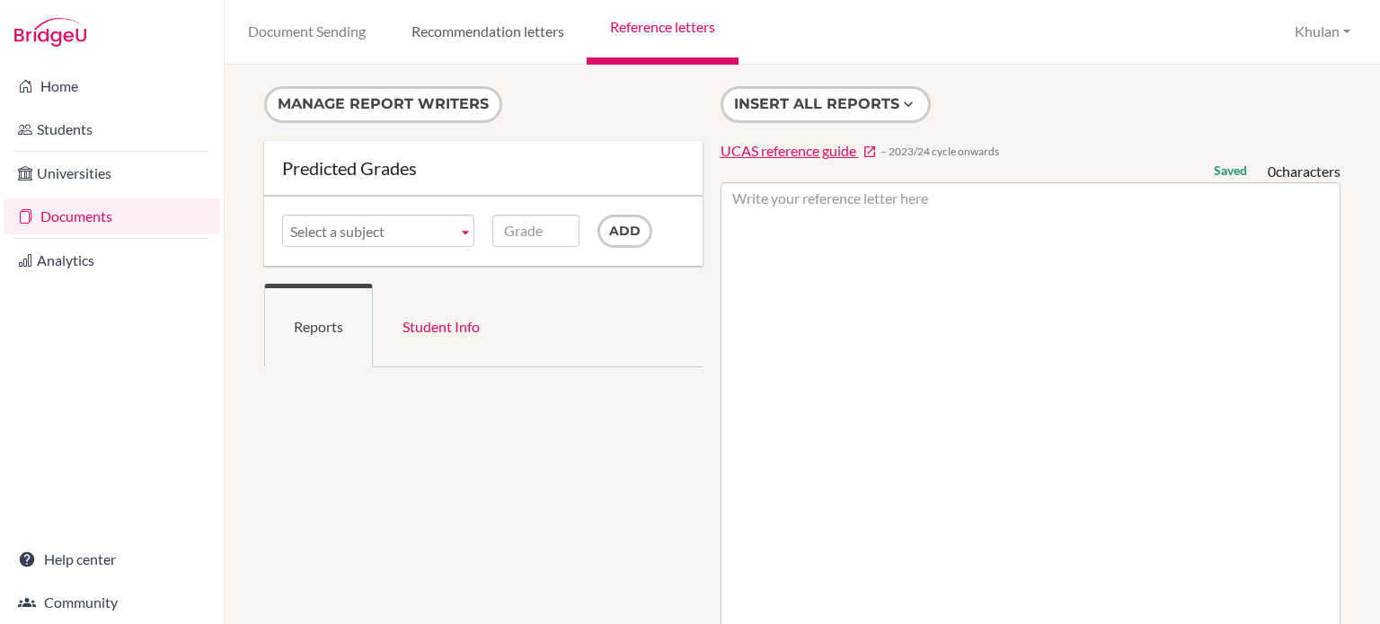
click at [521, 24] on link "Recommendation letters" at bounding box center [487, 32] width 198 height 65
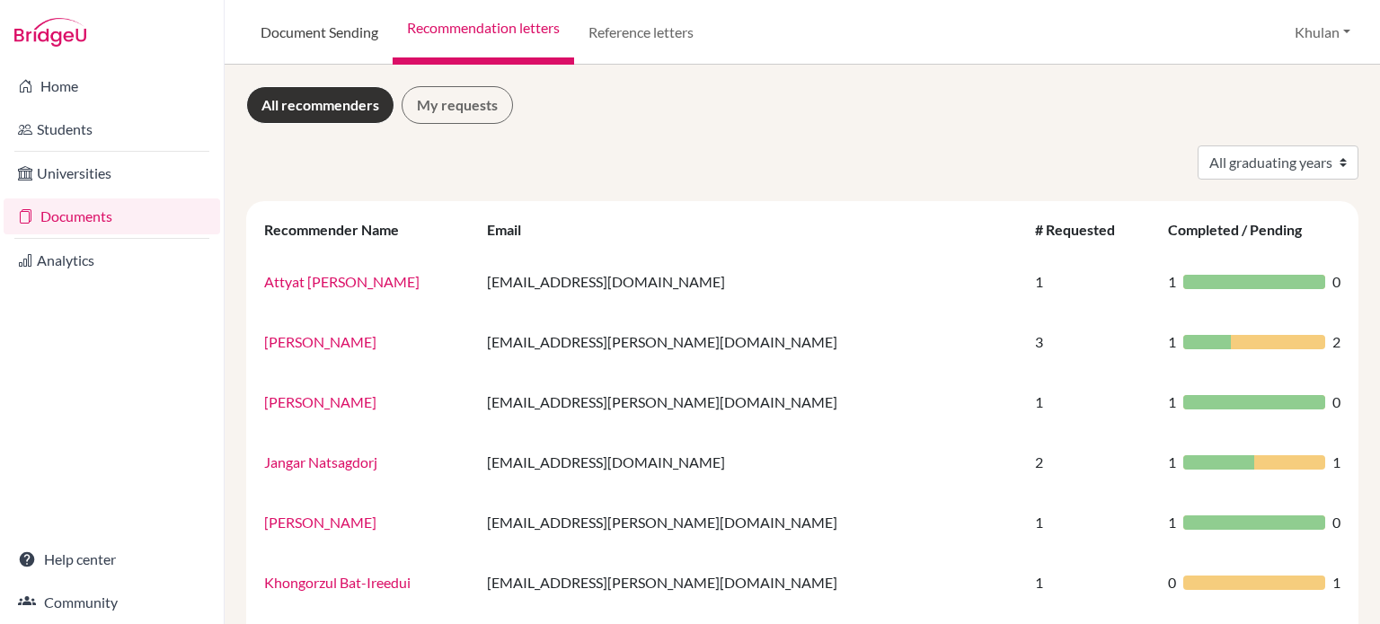
click at [345, 27] on link "Document Sending" at bounding box center [319, 32] width 146 height 65
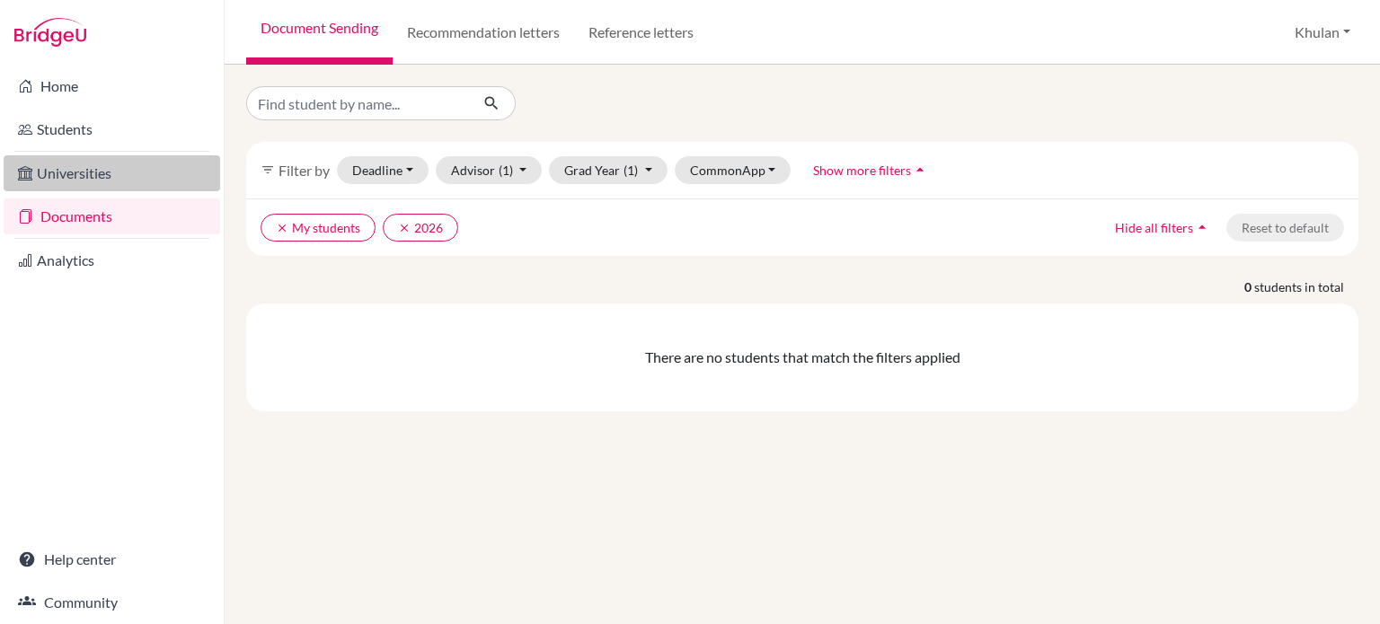
click at [137, 161] on link "Universities" at bounding box center [112, 173] width 216 height 36
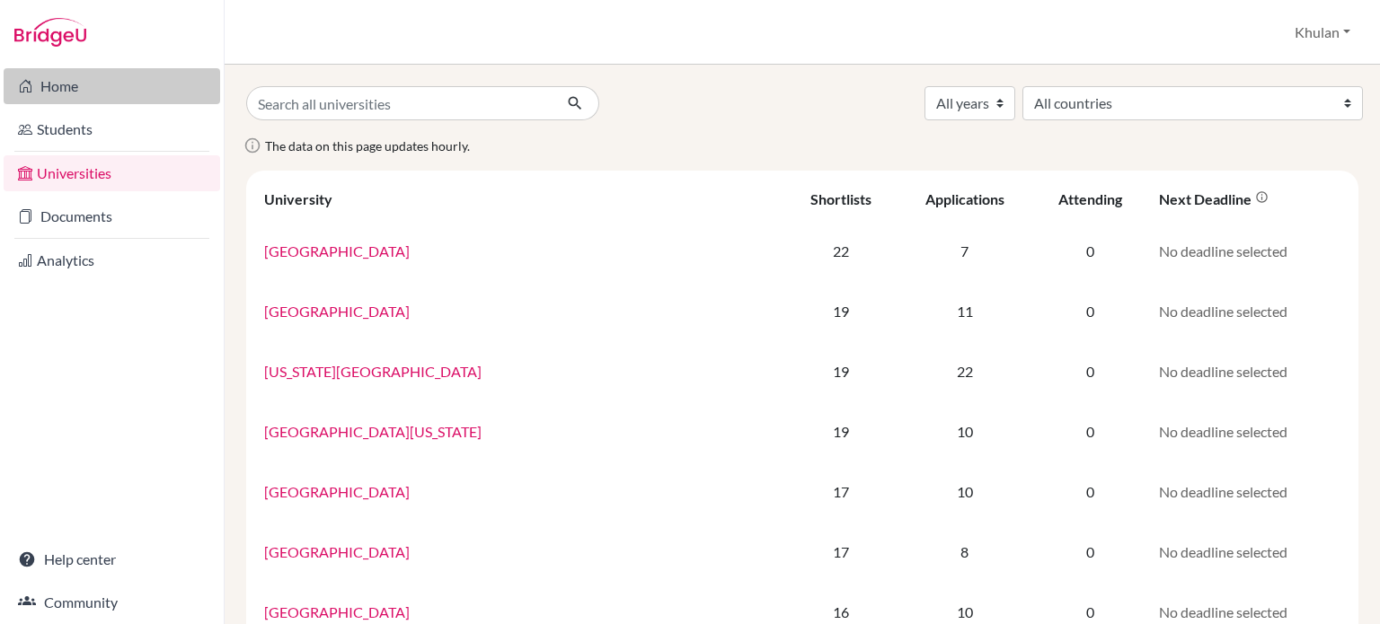
click at [157, 89] on link "Home" at bounding box center [112, 86] width 216 height 36
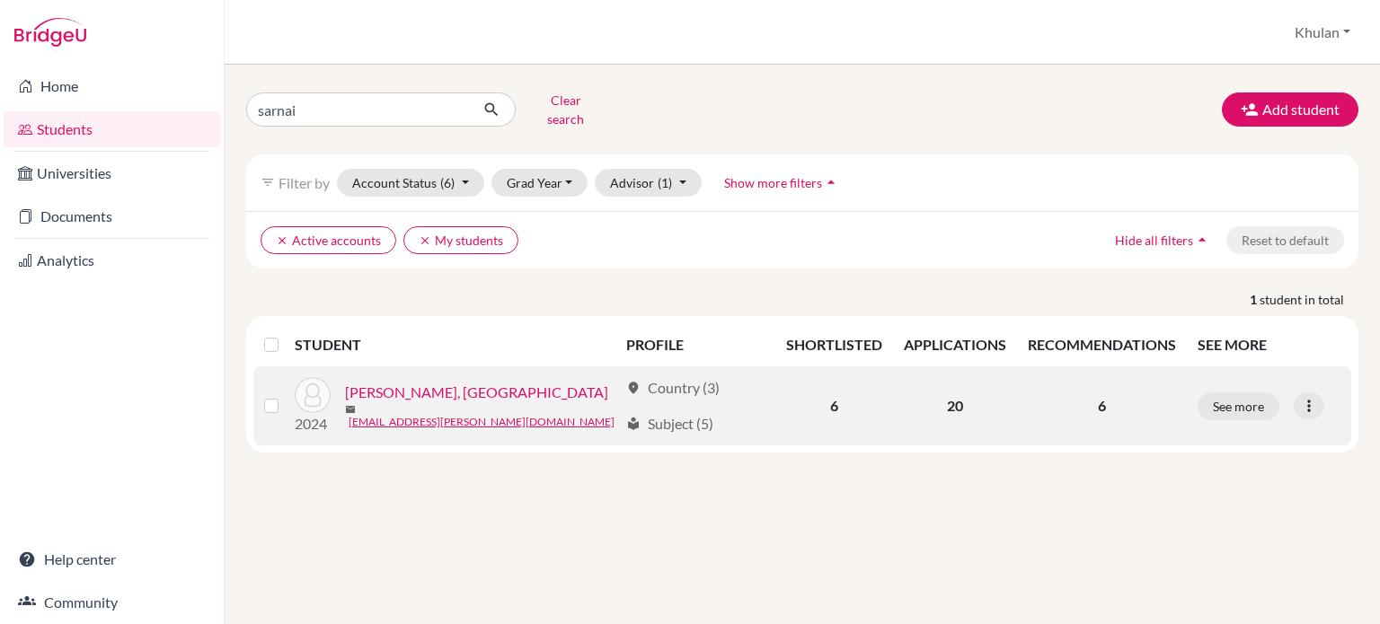
click at [723, 407] on div "location_on Country (3) local_library Subject (5)" at bounding box center [695, 405] width 138 height 57
click at [1302, 399] on icon at bounding box center [1309, 406] width 18 height 18
click at [1109, 400] on p "6" at bounding box center [1101, 406] width 148 height 22
click at [1174, 412] on td "6" at bounding box center [1102, 405] width 170 height 79
click at [432, 385] on link "[PERSON_NAME], [GEOGRAPHIC_DATA]" at bounding box center [476, 393] width 263 height 22
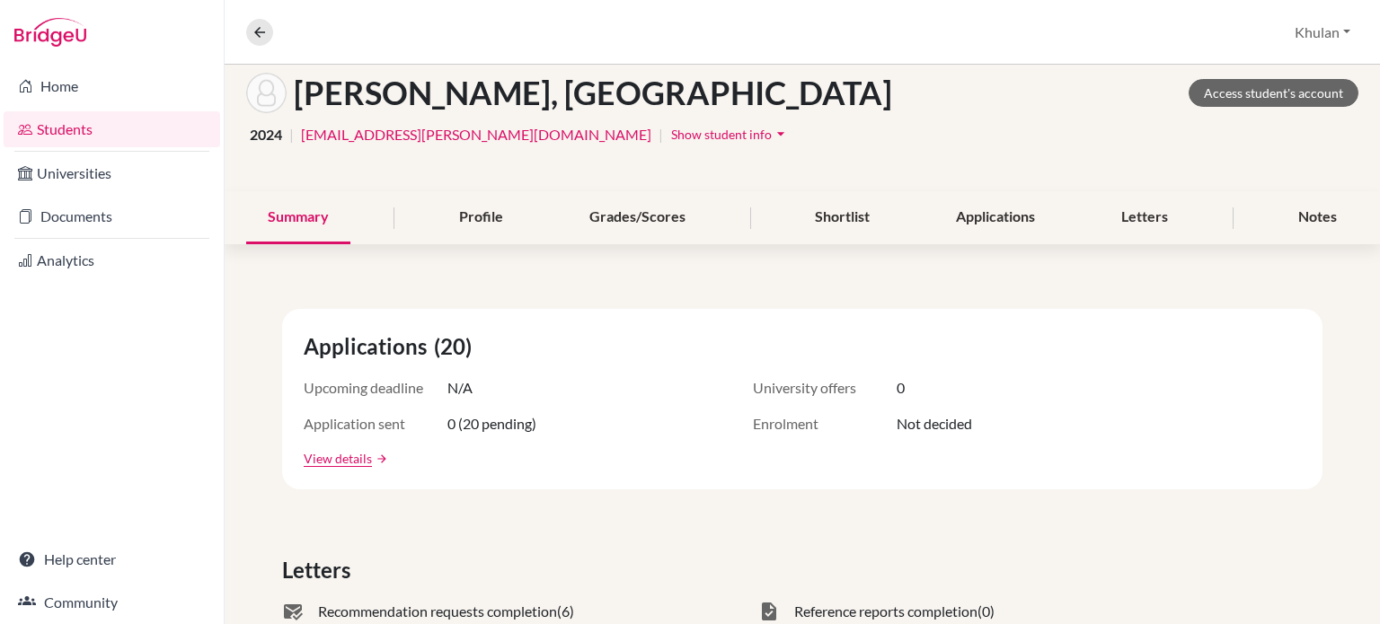
scroll to position [90, 0]
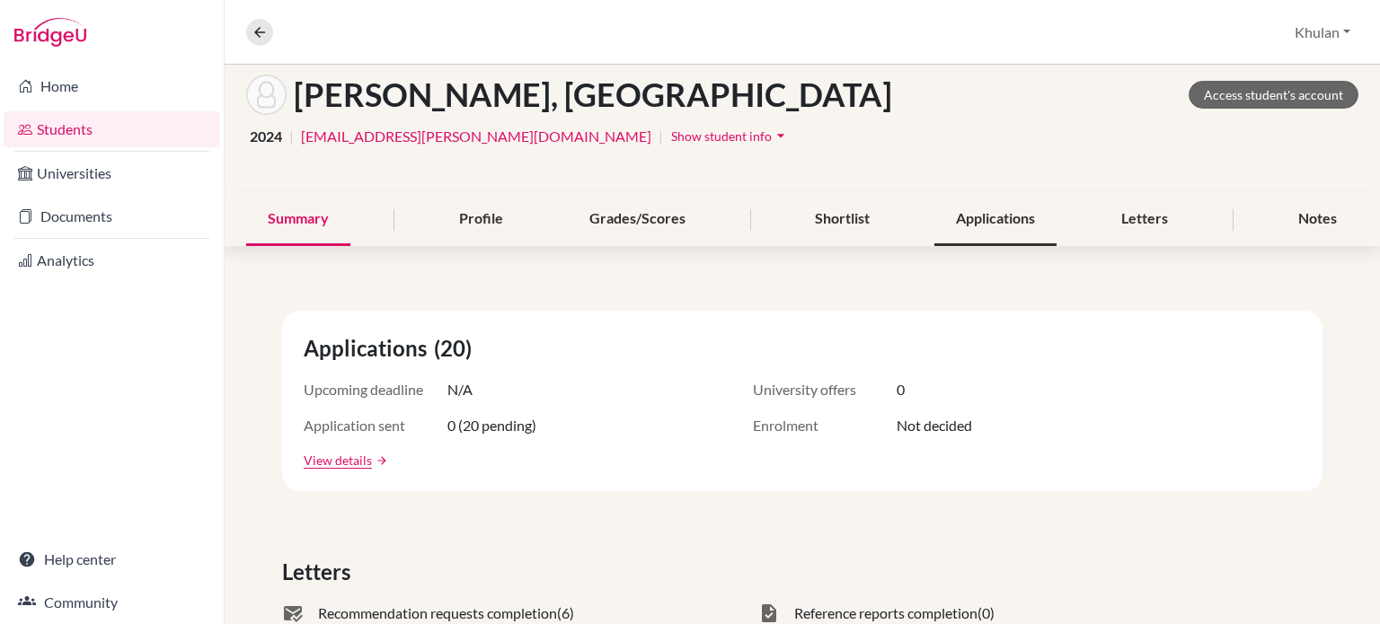
click at [981, 229] on div "Applications" at bounding box center [995, 219] width 122 height 53
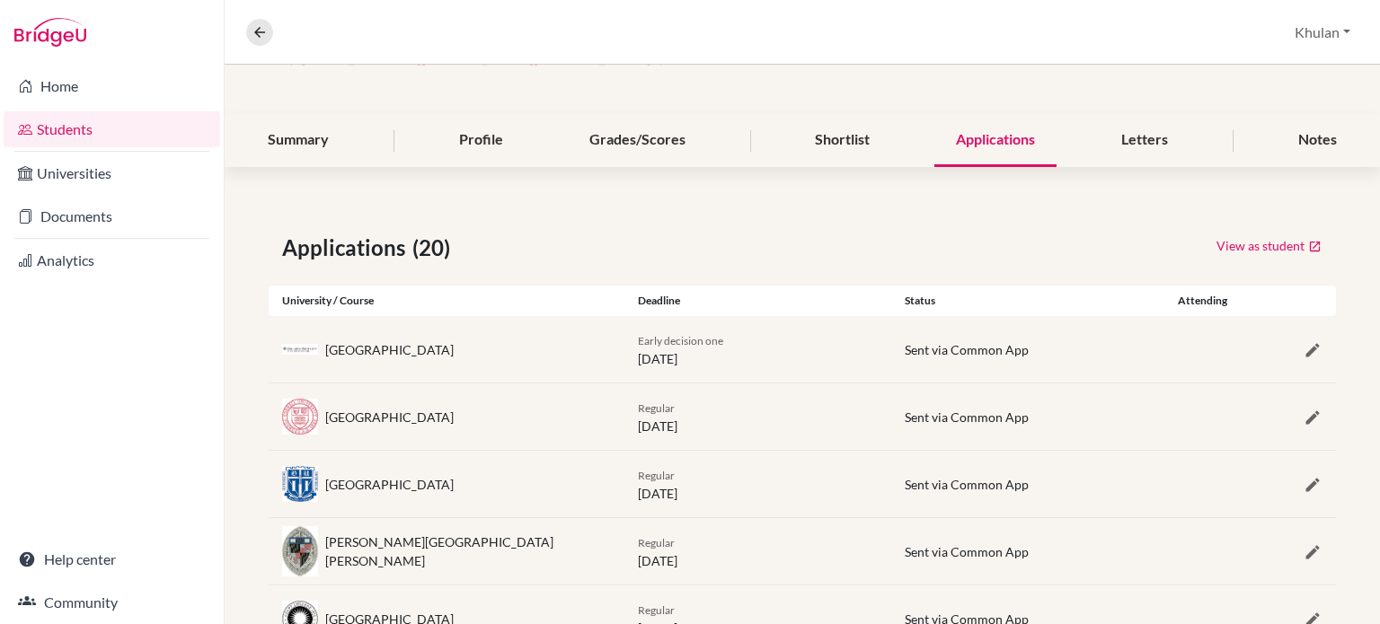
scroll to position [90, 0]
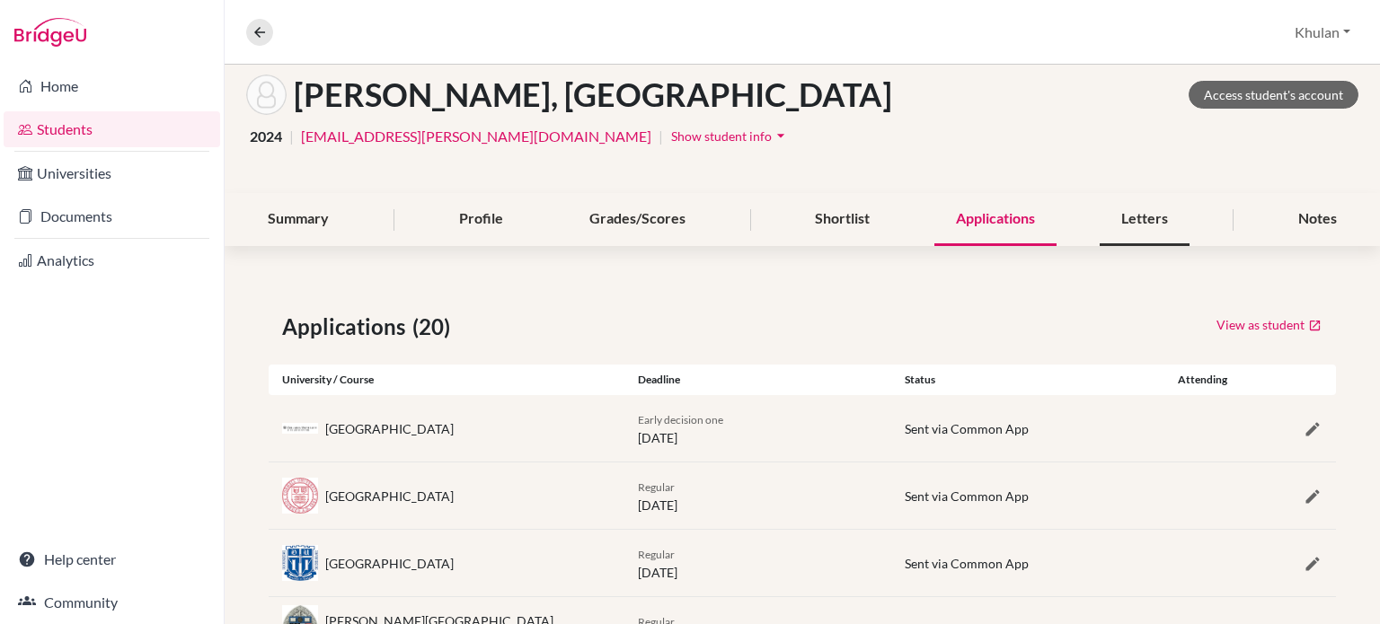
click at [1174, 236] on div "Letters" at bounding box center [1144, 219] width 90 height 53
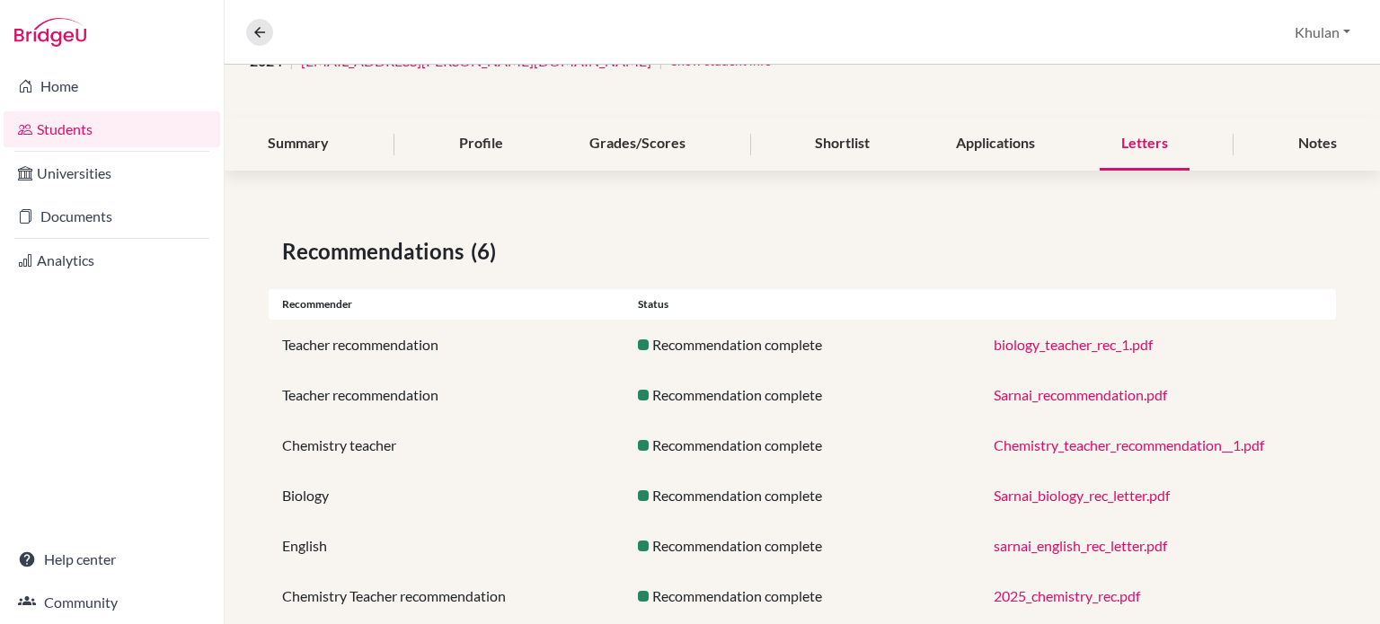
scroll to position [205, 0]
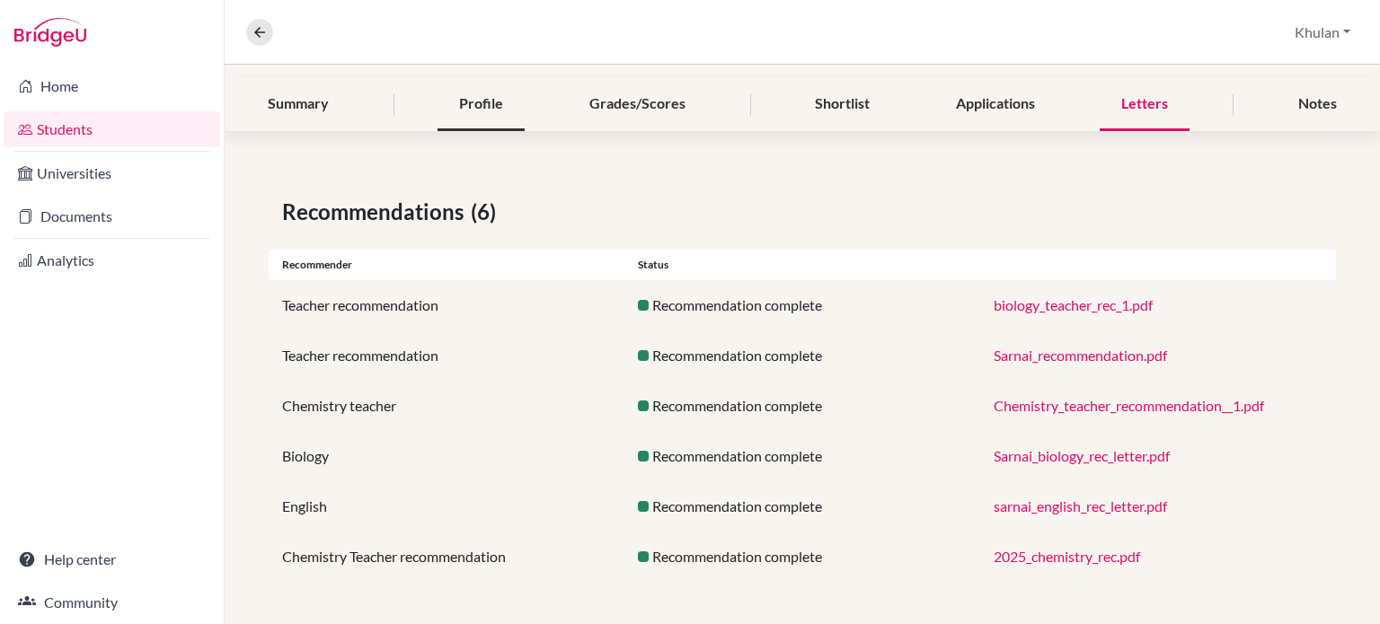
click at [466, 101] on div "Profile" at bounding box center [480, 104] width 87 height 53
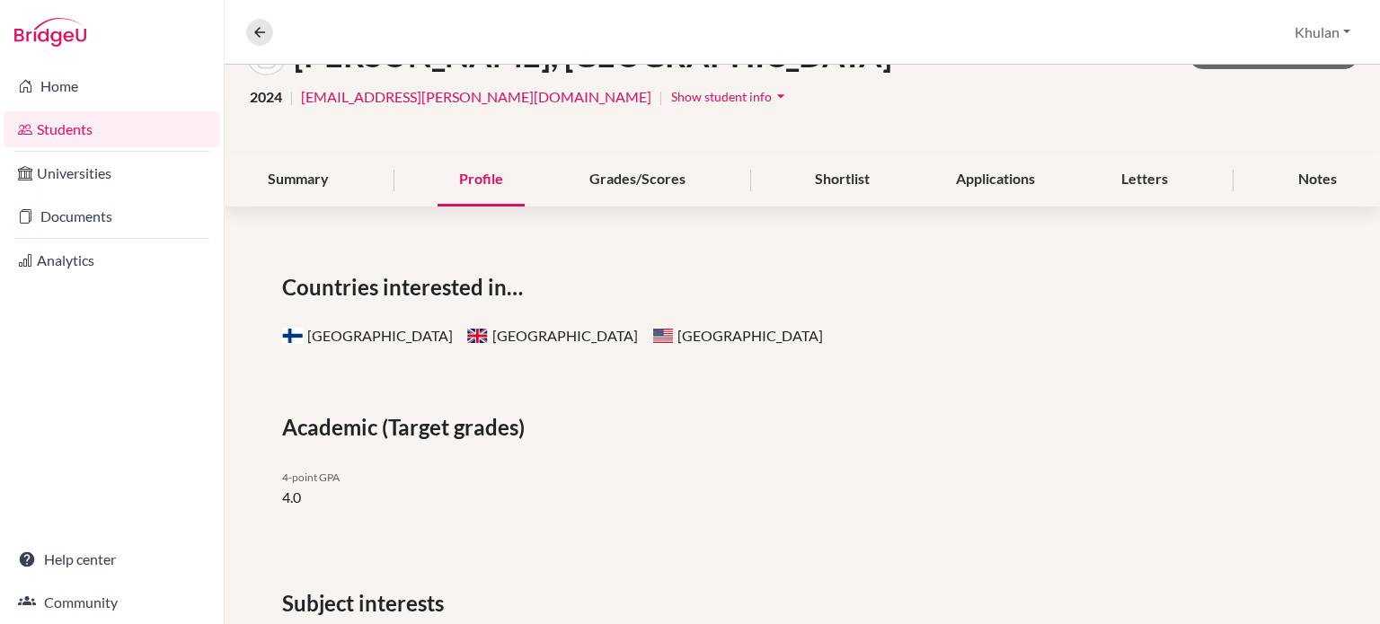
scroll to position [87, 0]
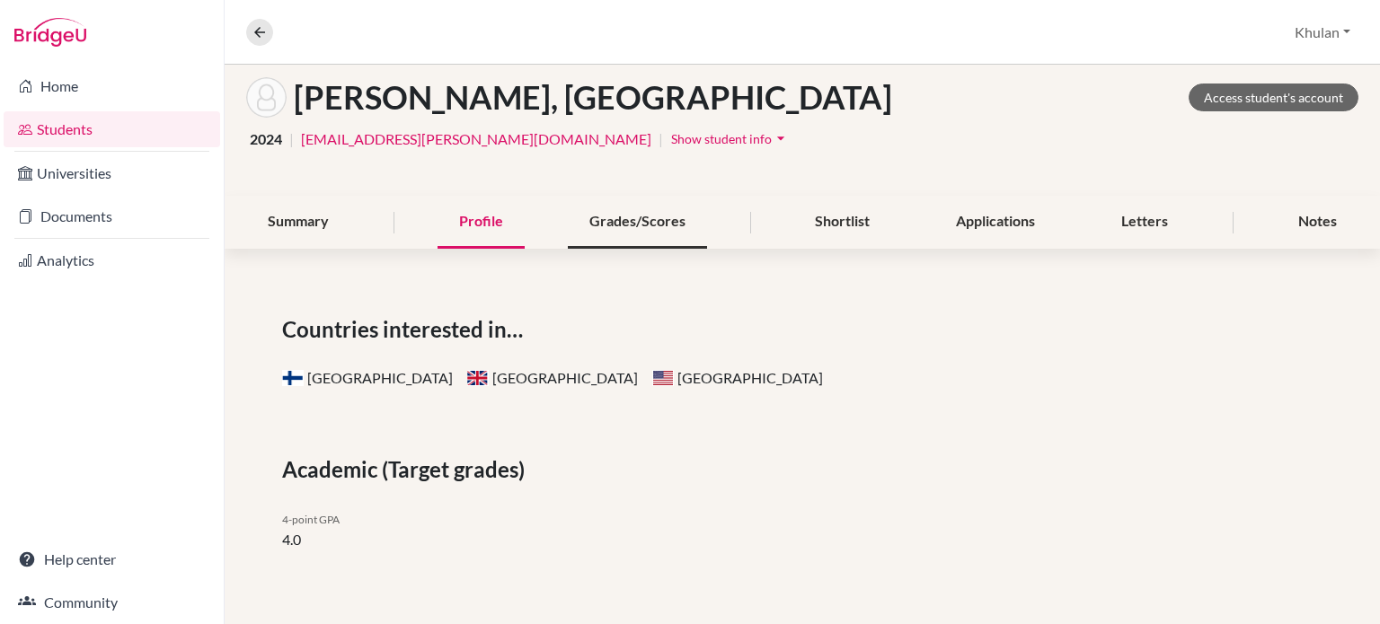
click at [651, 218] on div "Grades/Scores" at bounding box center [637, 222] width 139 height 53
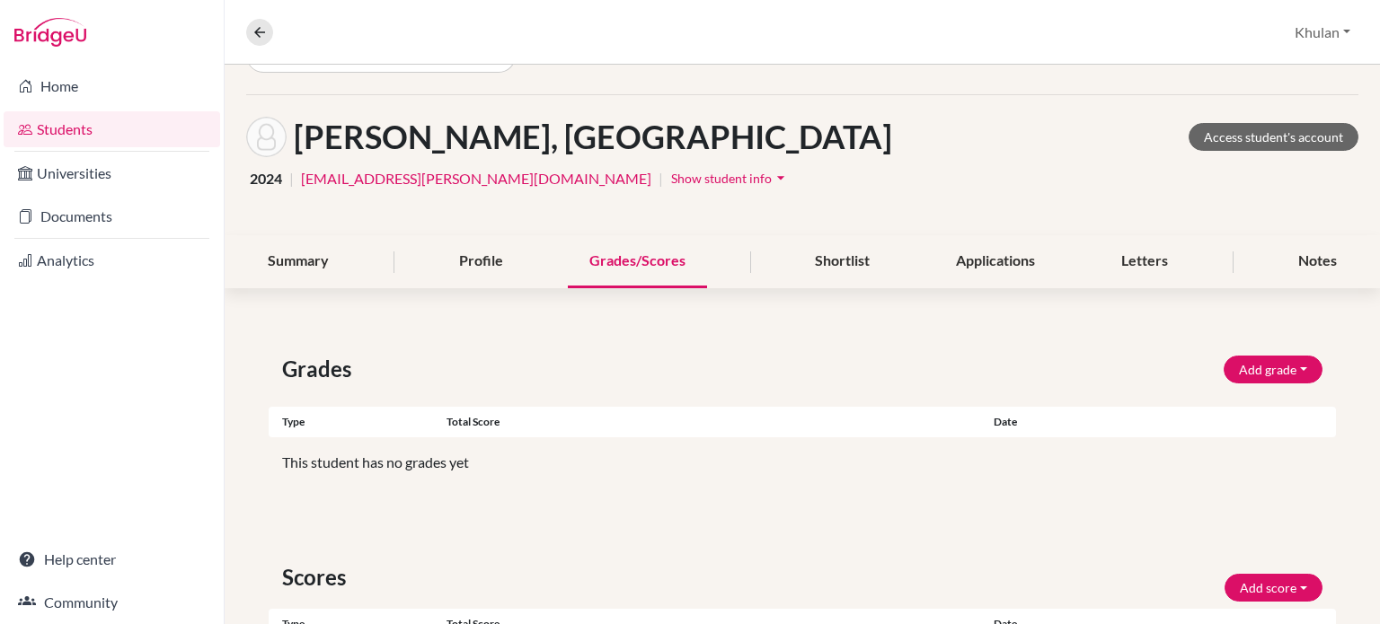
scroll to position [90, 0]
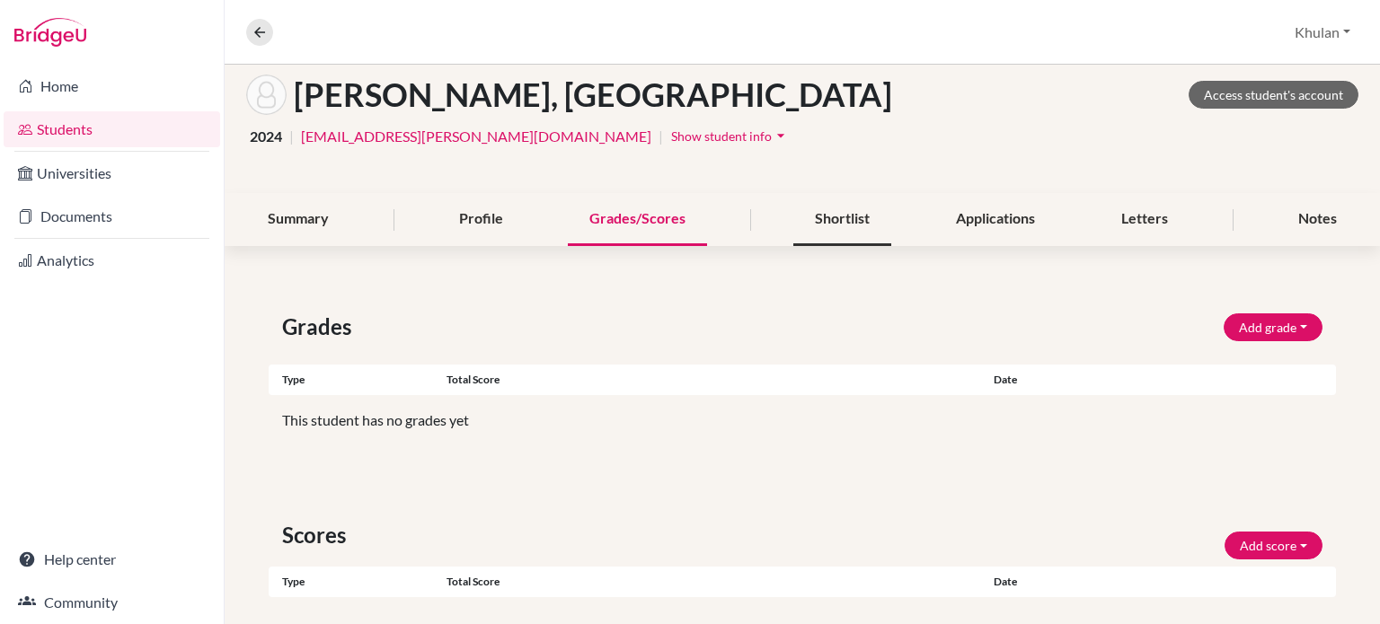
click at [837, 216] on div "Shortlist" at bounding box center [842, 219] width 98 height 53
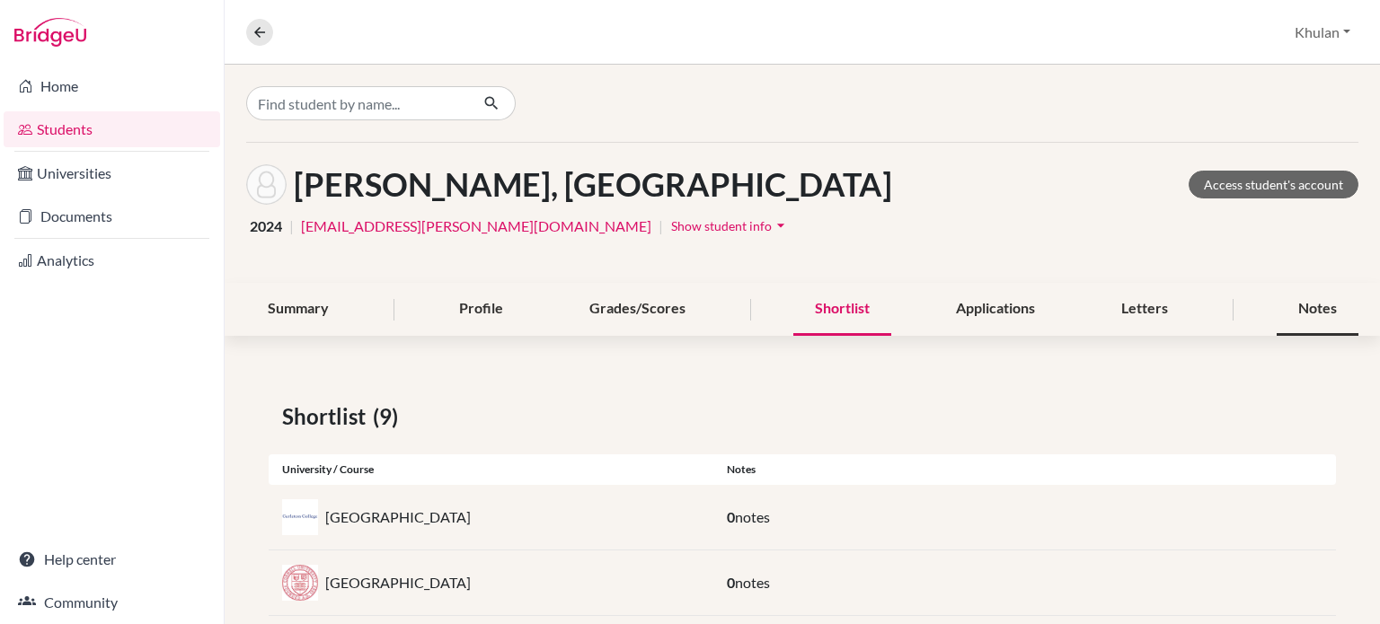
click at [1299, 312] on div "Notes" at bounding box center [1317, 309] width 82 height 53
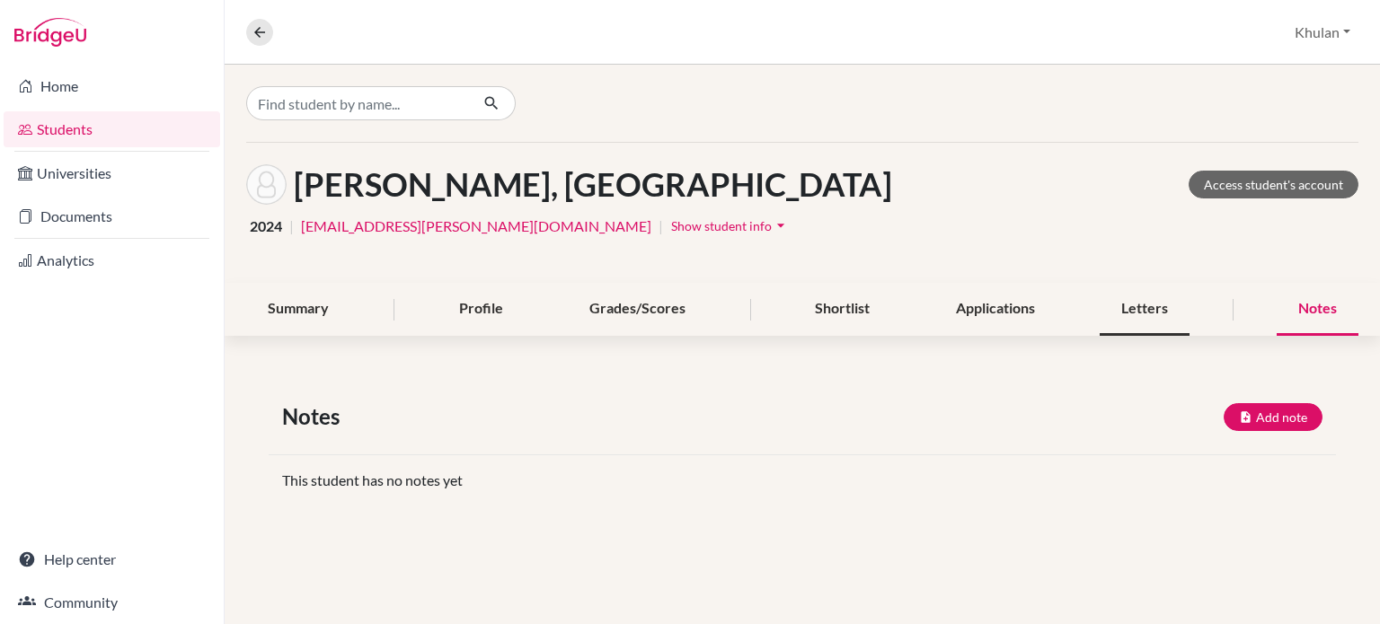
click at [1167, 312] on div "Letters" at bounding box center [1144, 309] width 90 height 53
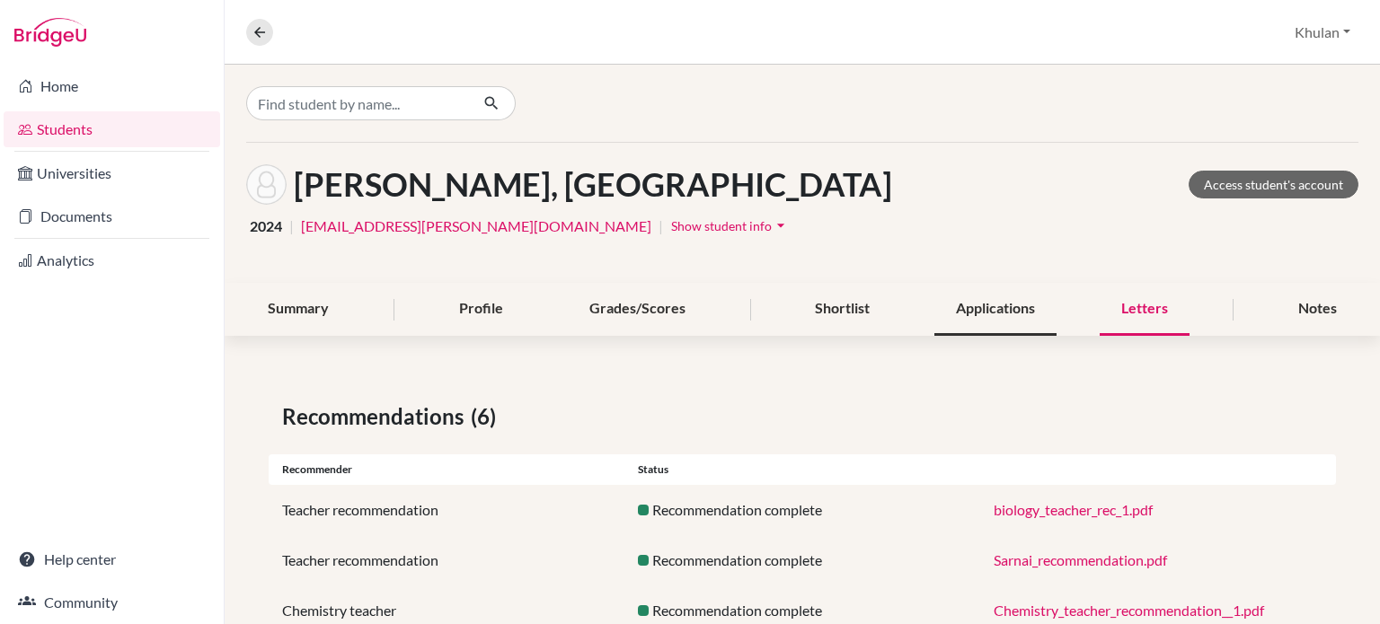
click at [988, 317] on div "Applications" at bounding box center [995, 309] width 122 height 53
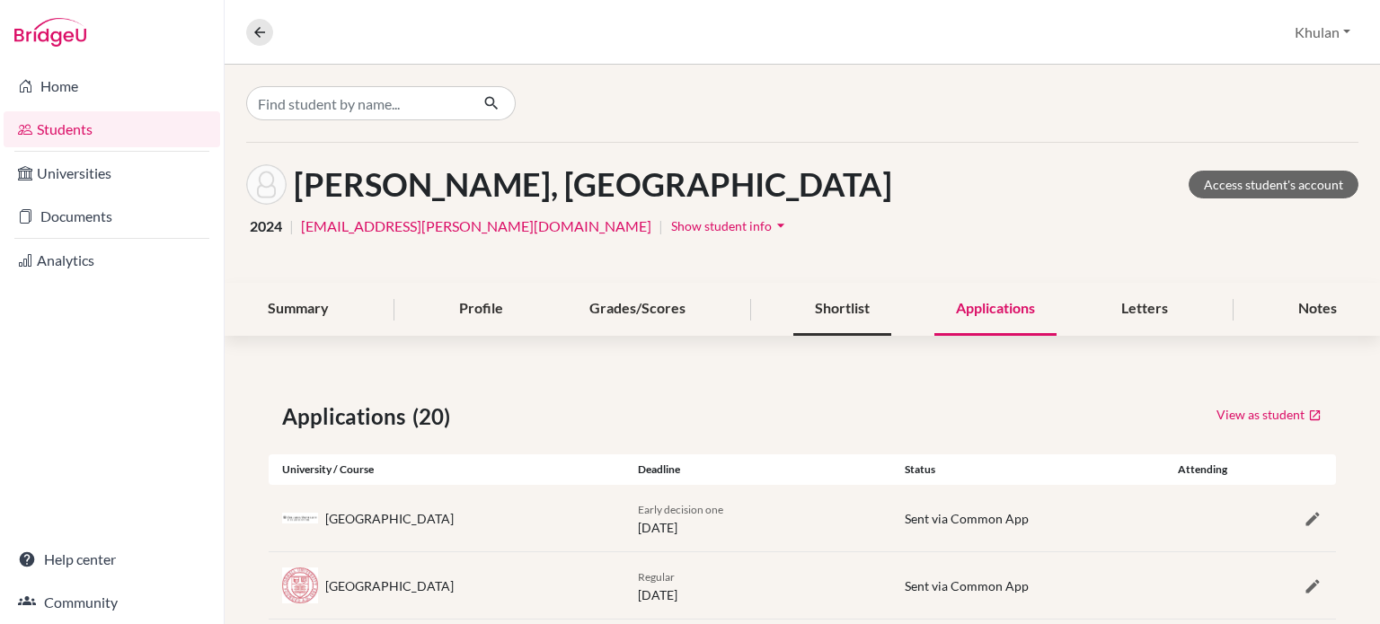
click at [843, 302] on div "Shortlist" at bounding box center [842, 309] width 98 height 53
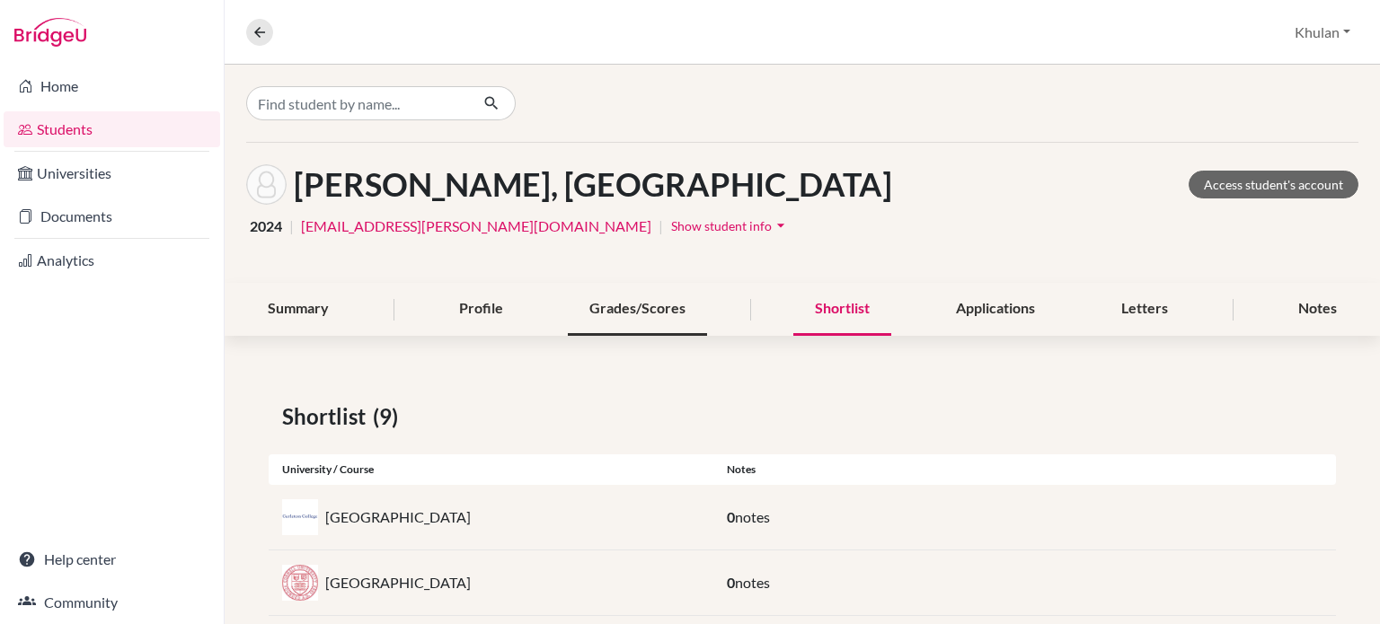
click at [689, 304] on div "Grades/Scores" at bounding box center [637, 309] width 139 height 53
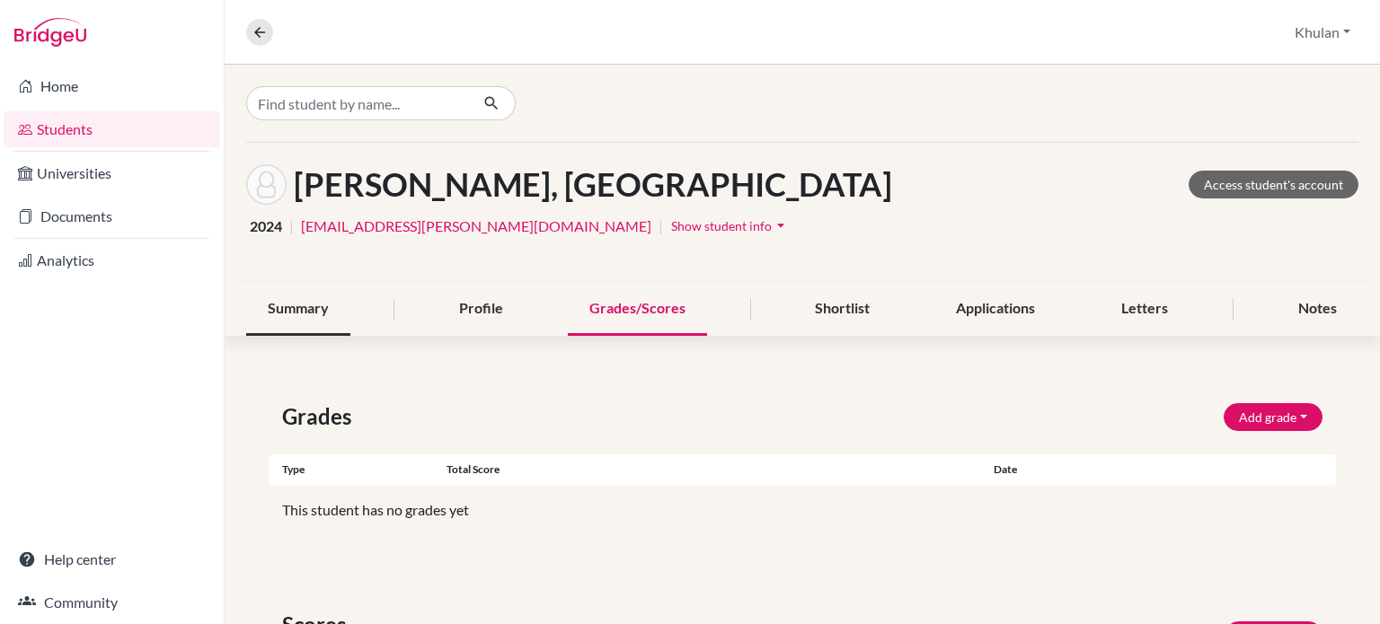
drag, startPoint x: 311, startPoint y: 295, endPoint x: 320, endPoint y: 292, distance: 9.4
click at [314, 295] on div "Summary" at bounding box center [298, 309] width 104 height 53
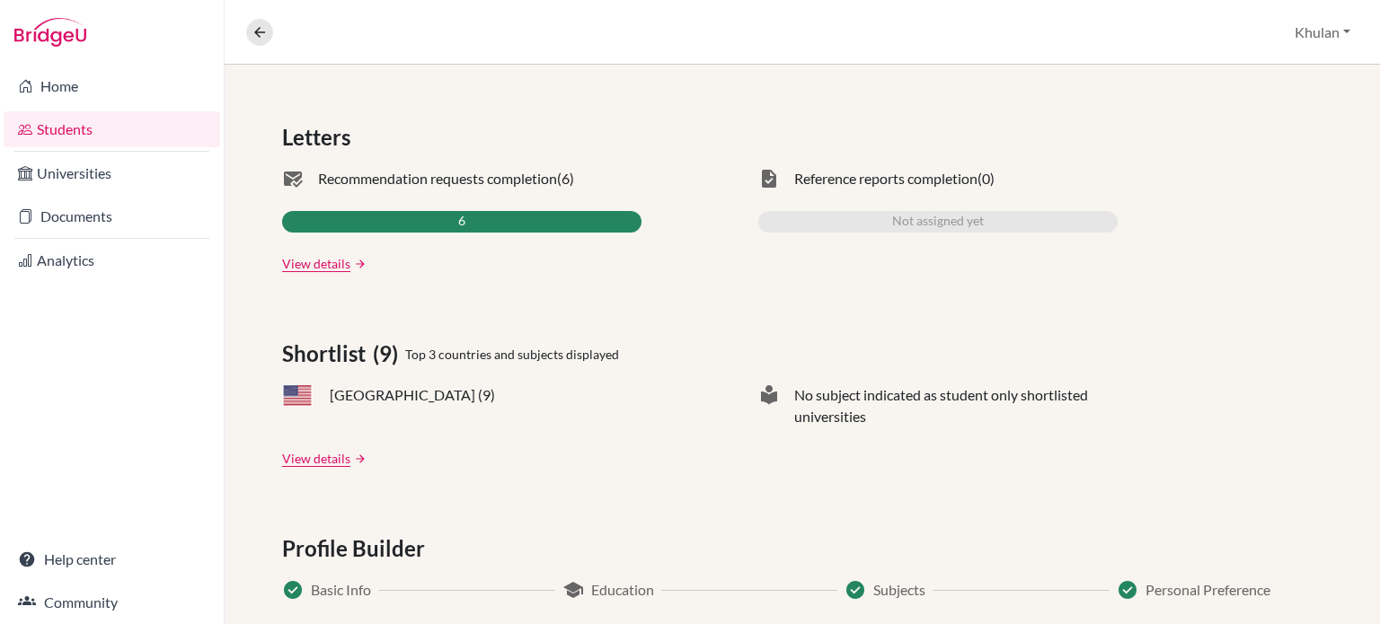
scroll to position [539, 0]
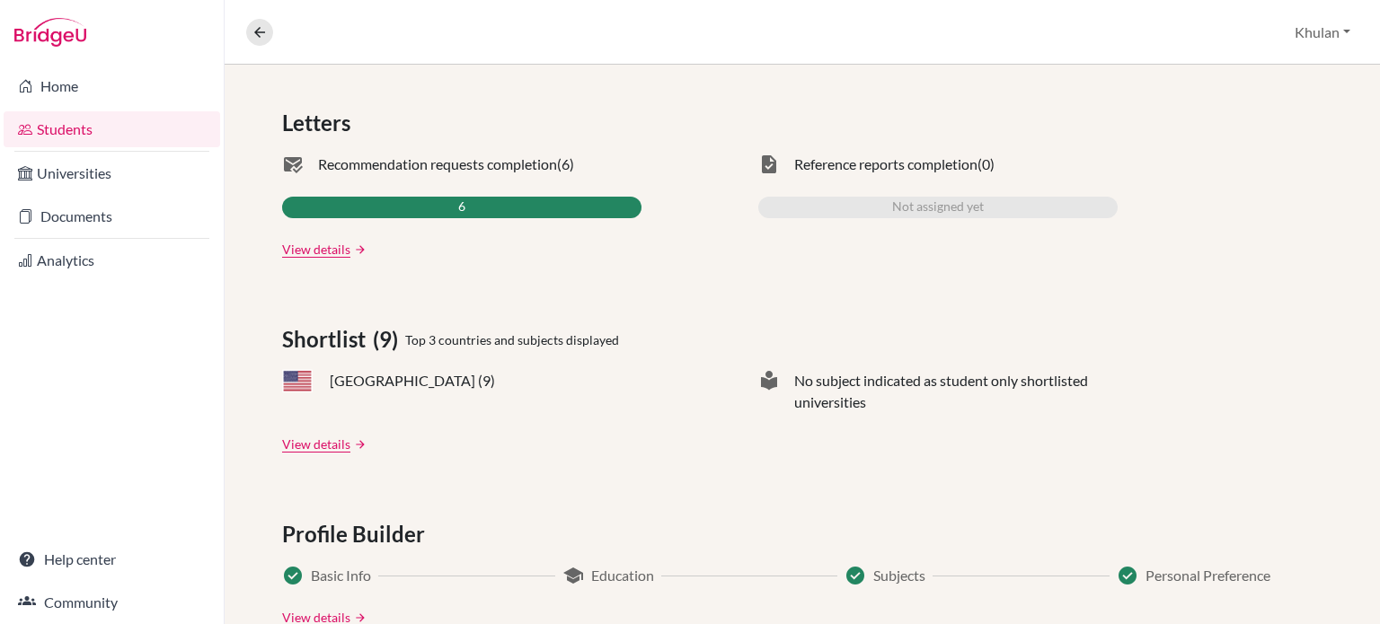
click at [928, 168] on span "Reference reports completion" at bounding box center [885, 165] width 183 height 22
click at [986, 168] on span "(0)" at bounding box center [985, 165] width 17 height 22
click at [824, 146] on div "Letters mark_email_read Recommendation requests completion (6) 6 View details a…" at bounding box center [802, 183] width 1040 height 152
click at [339, 252] on link "View details" at bounding box center [316, 249] width 68 height 19
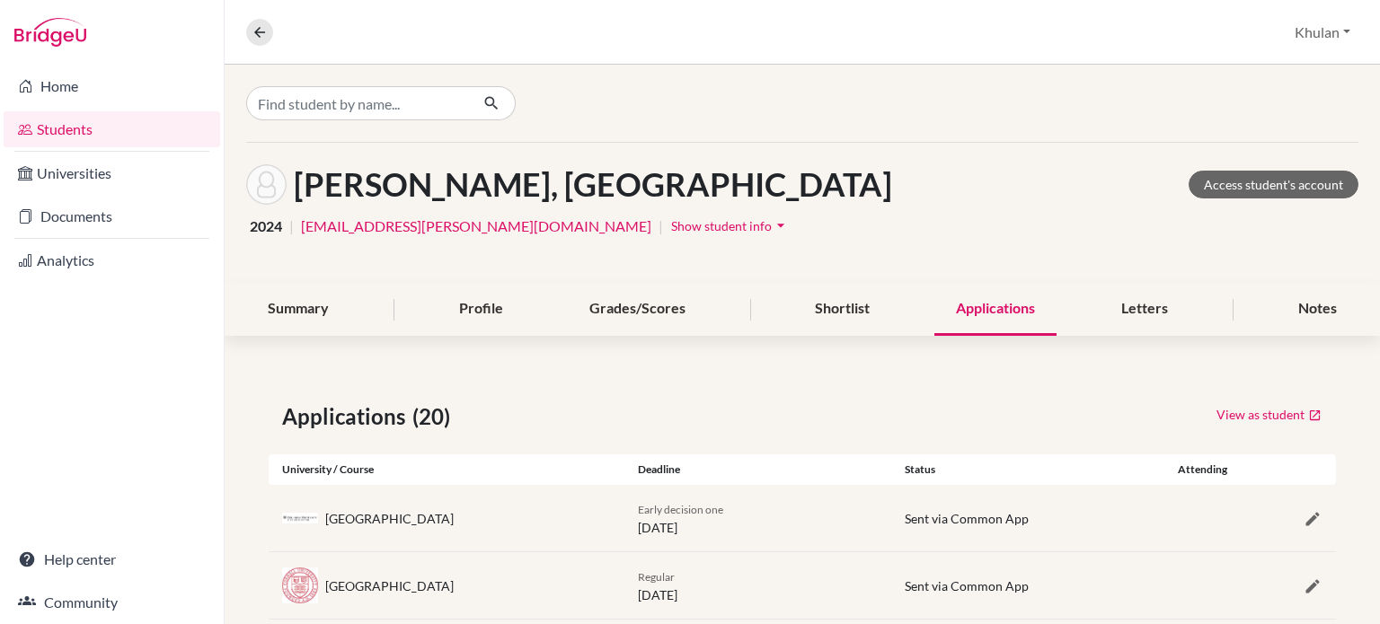
click at [390, 224] on link "[EMAIL_ADDRESS][PERSON_NAME][DOMAIN_NAME]" at bounding box center [476, 227] width 350 height 22
click at [412, 186] on h1 "[PERSON_NAME], [GEOGRAPHIC_DATA]" at bounding box center [593, 184] width 598 height 39
click at [249, 179] on img at bounding box center [266, 184] width 40 height 40
click at [366, 186] on h1 "[PERSON_NAME], [GEOGRAPHIC_DATA]" at bounding box center [593, 184] width 598 height 39
click at [151, 127] on link "Students" at bounding box center [112, 129] width 216 height 36
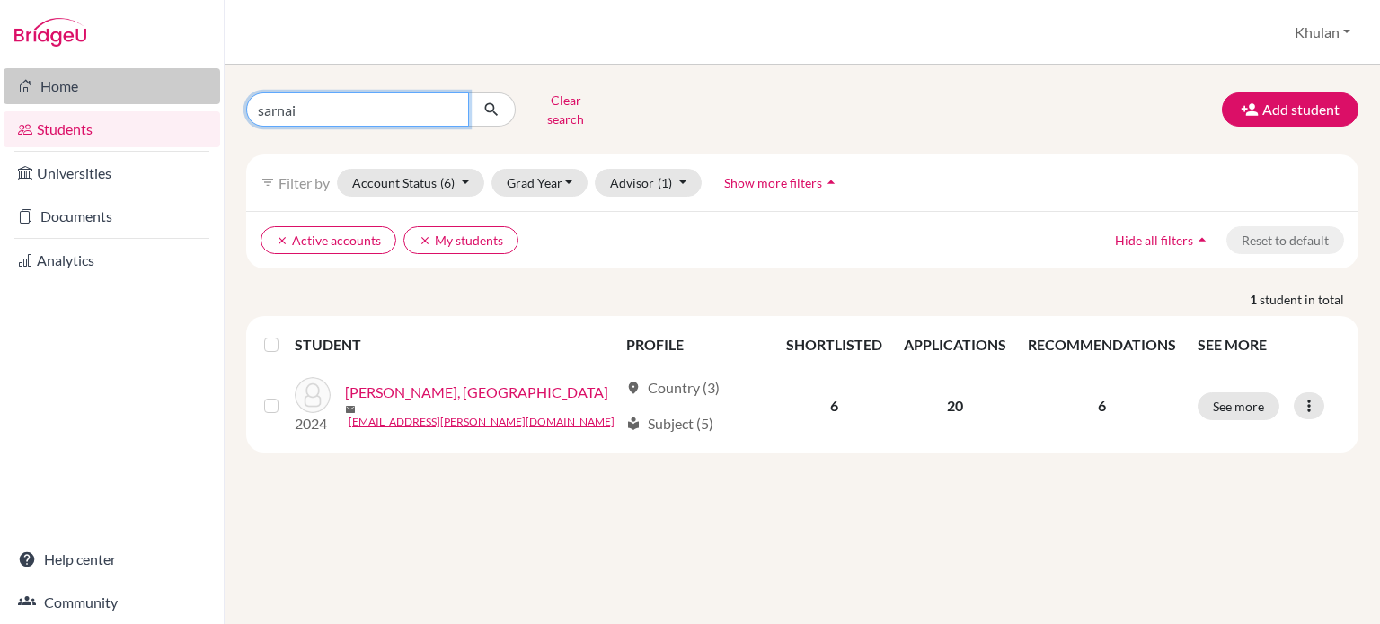
drag, startPoint x: 460, startPoint y: 104, endPoint x: 151, endPoint y: 73, distance: 310.6
click at [151, 73] on div "Home Students Universities Documents Analytics Help center Community Students o…" at bounding box center [690, 312] width 1380 height 624
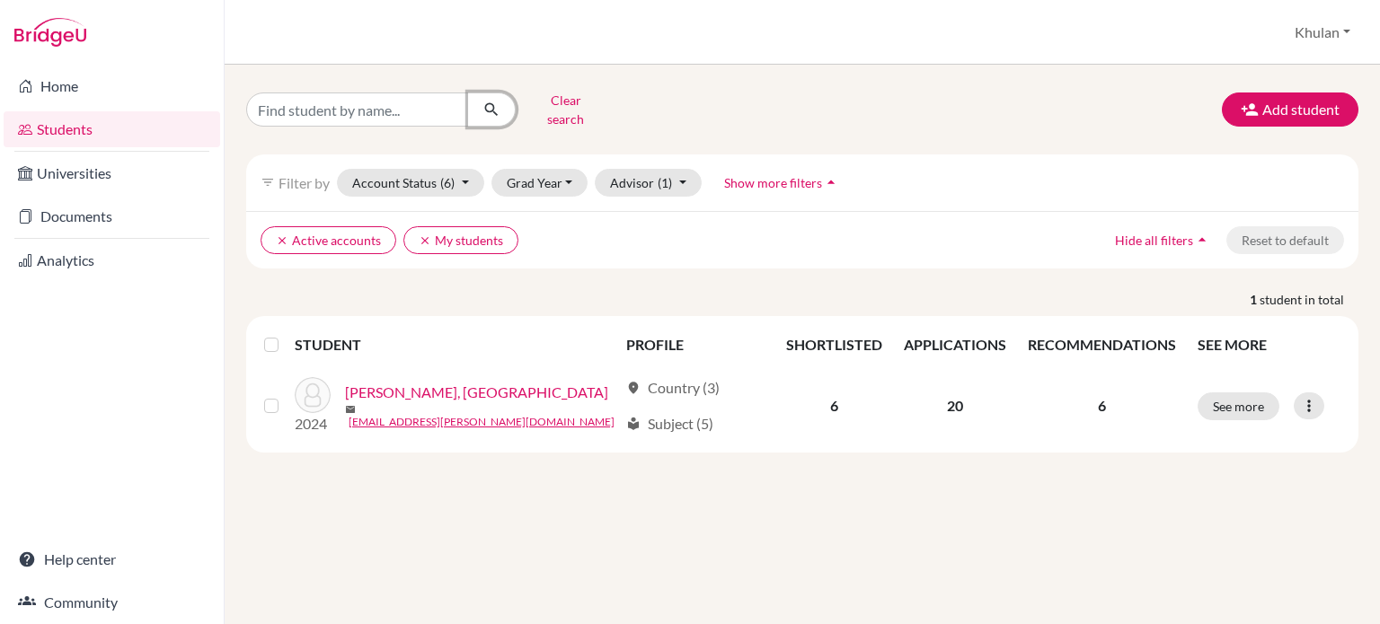
click at [472, 107] on button "submit" at bounding box center [492, 110] width 48 height 34
click at [460, 107] on input "Find student by name..." at bounding box center [357, 110] width 223 height 34
click at [829, 272] on div "Clear search Add student filter_list Filter by Account Status (6) Active accoun…" at bounding box center [802, 269] width 1112 height 366
click at [340, 237] on button "clear Active accounts" at bounding box center [328, 240] width 136 height 28
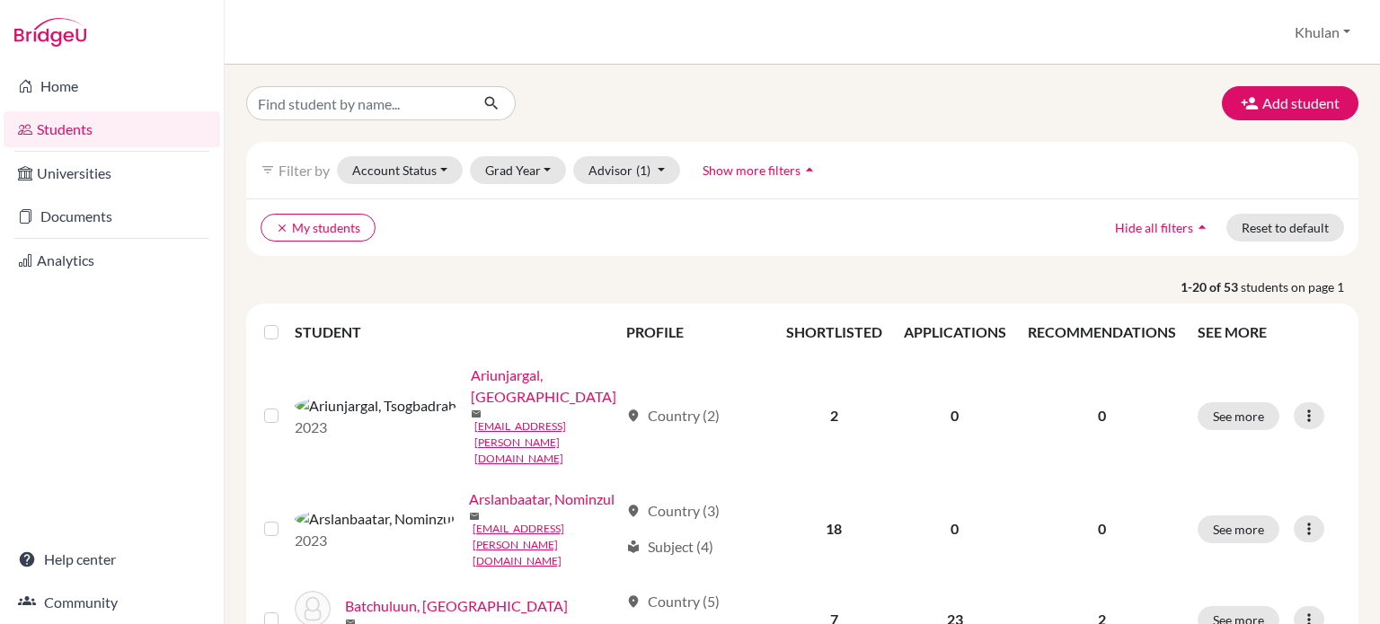
click at [794, 170] on span "Show more filters" at bounding box center [751, 170] width 98 height 15
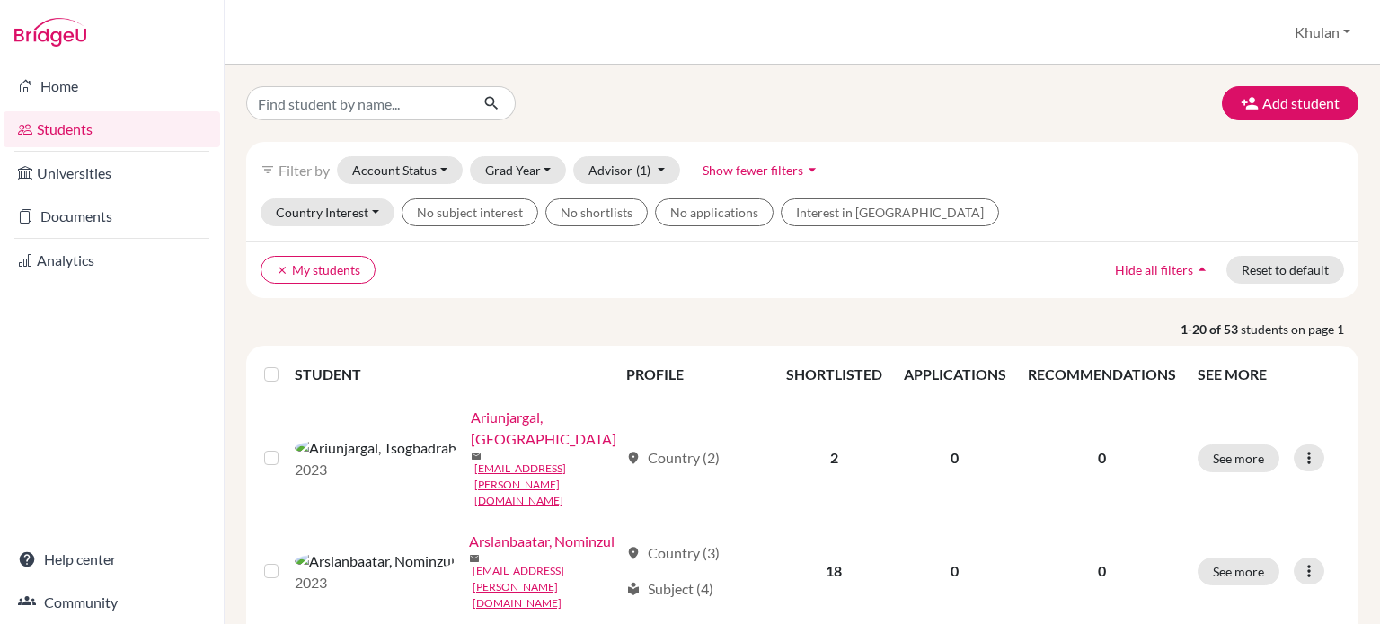
click at [871, 274] on ul "clear My students" at bounding box center [666, 270] width 813 height 28
click at [693, 321] on p "1-20 of 53 students on page 1" at bounding box center [802, 329] width 1139 height 19
click at [533, 174] on button "Grad Year" at bounding box center [518, 170] width 97 height 28
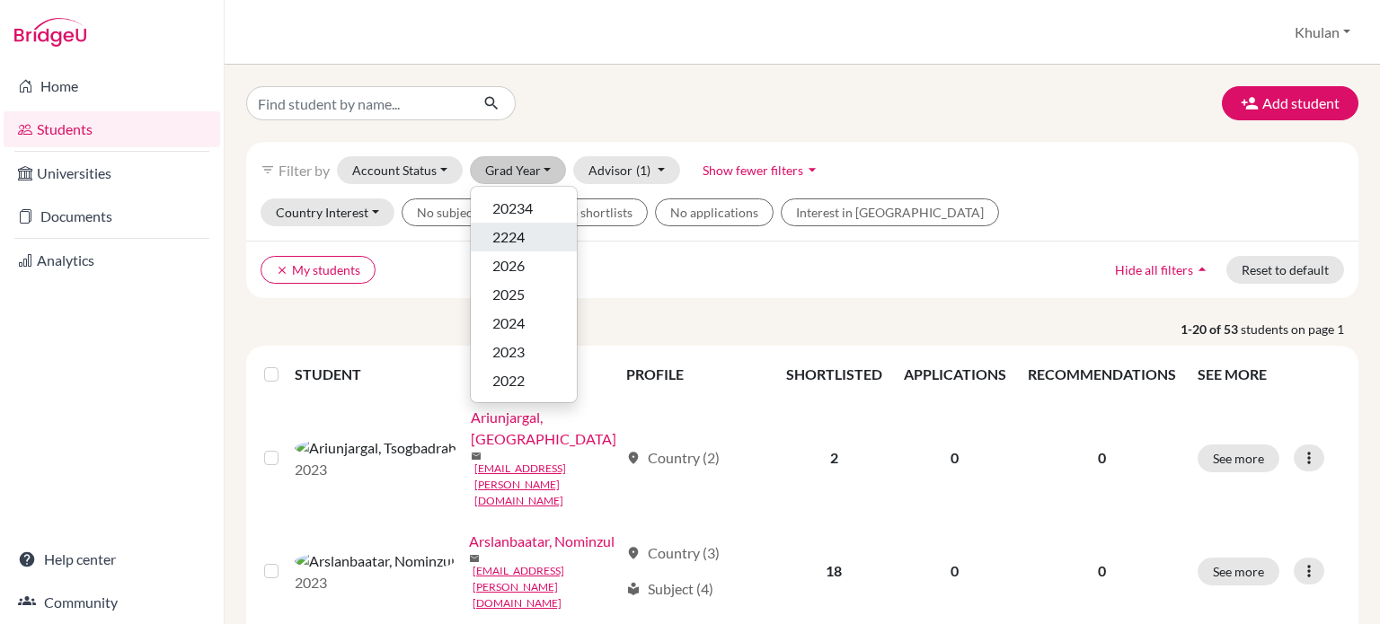
click at [547, 226] on div "2224" at bounding box center [523, 237] width 63 height 22
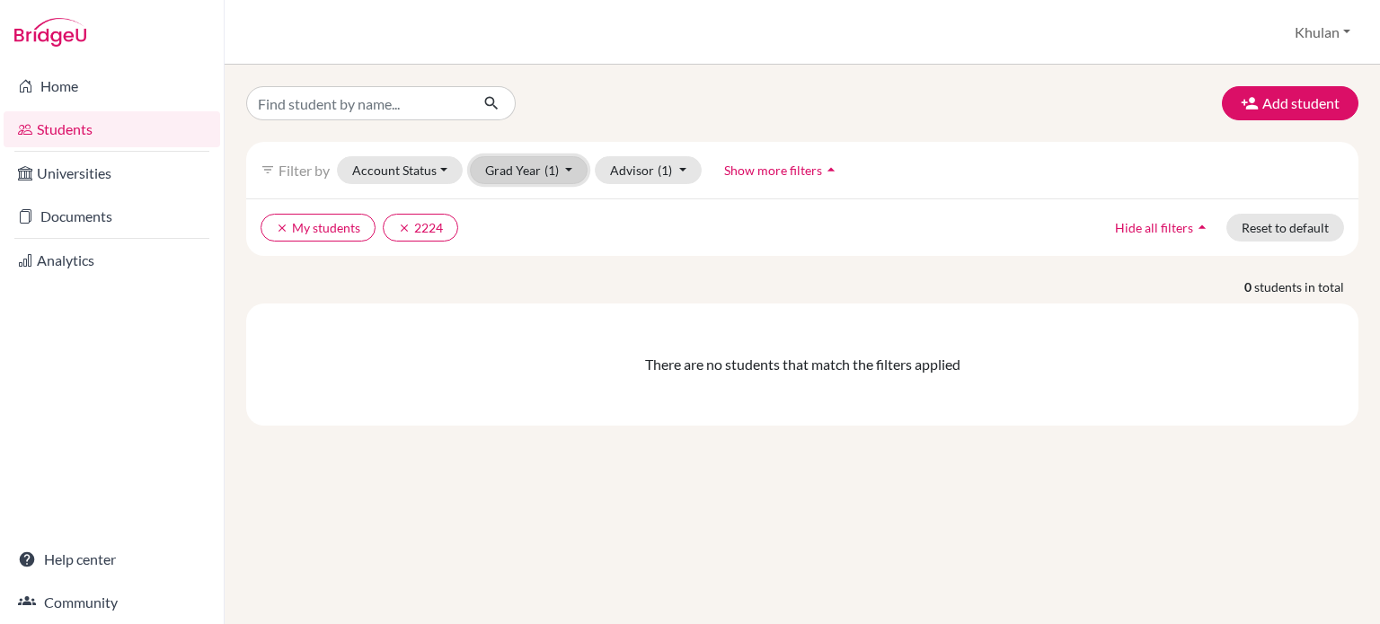
click at [546, 161] on button "Grad Year (1)" at bounding box center [529, 170] width 119 height 28
click at [524, 289] on span "2025" at bounding box center [508, 295] width 32 height 22
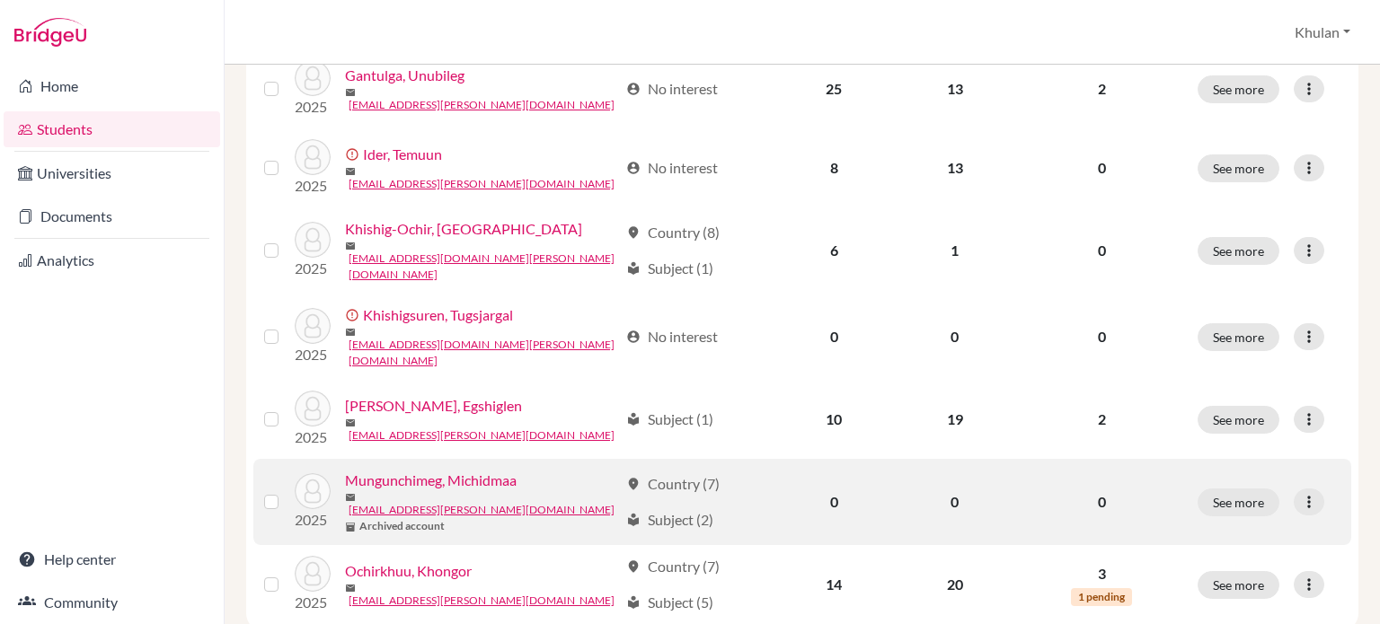
scroll to position [1429, 0]
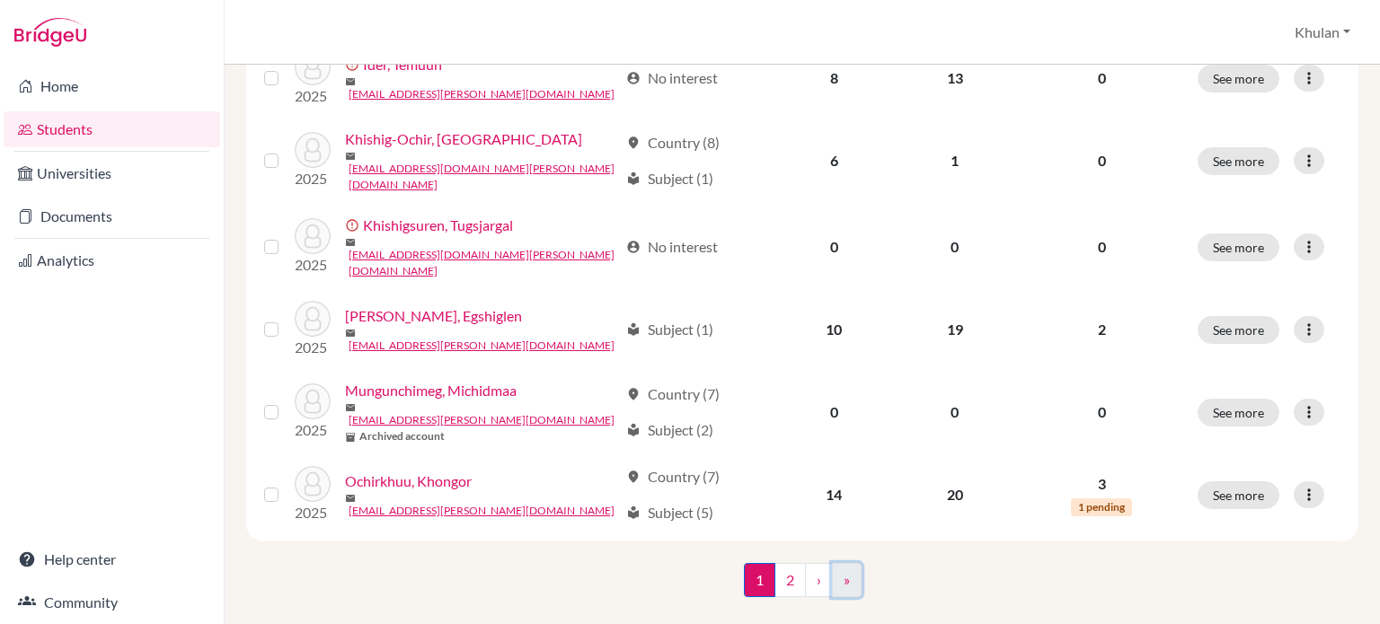
click at [837, 563] on link "»" at bounding box center [847, 580] width 30 height 34
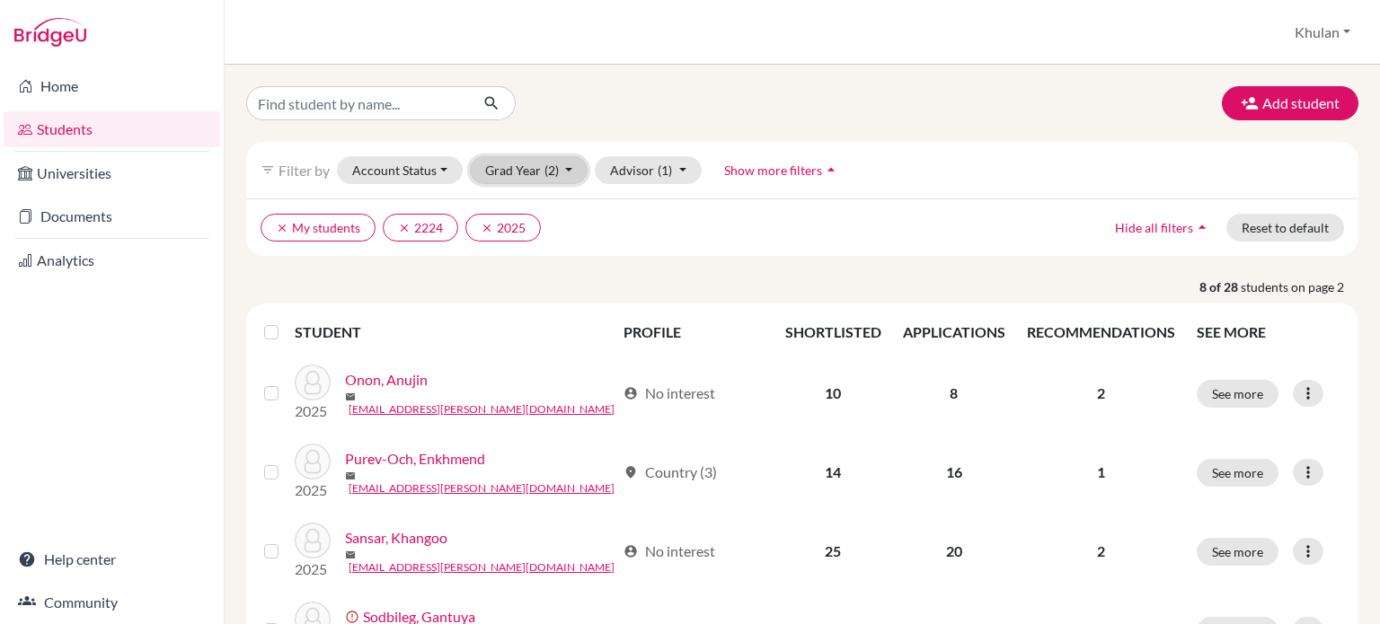
click at [550, 168] on span "(2)" at bounding box center [551, 170] width 14 height 15
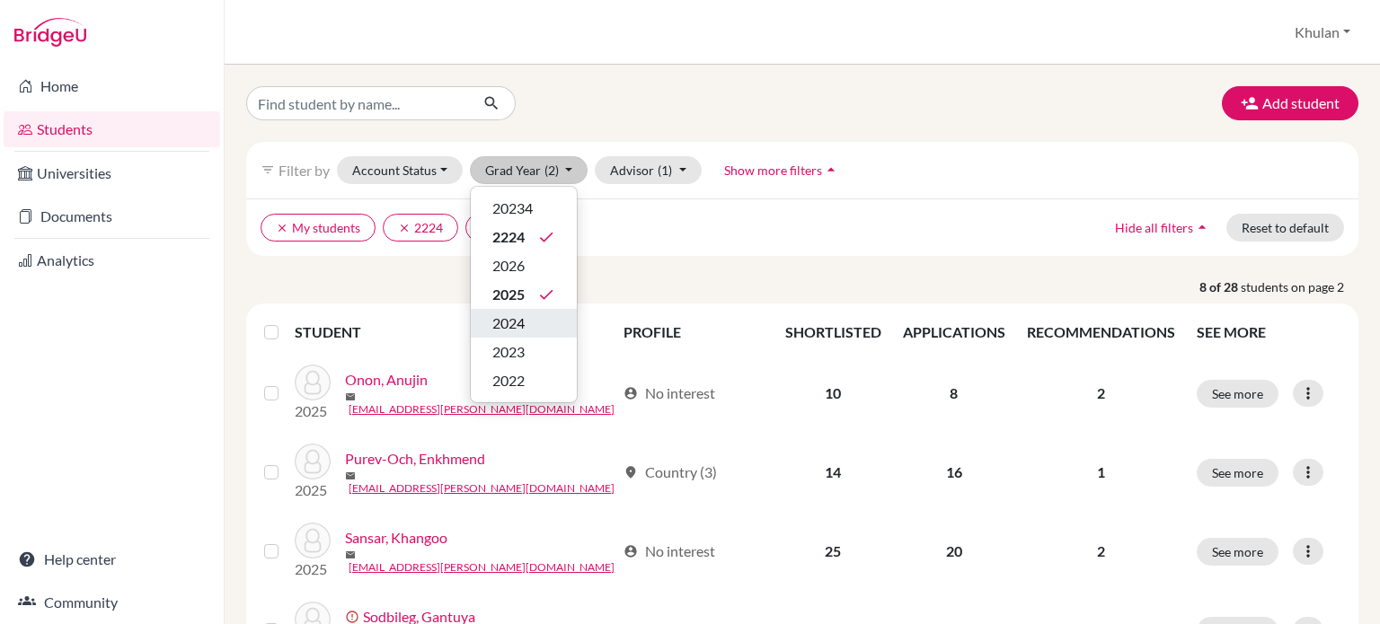
click at [528, 322] on div "2024" at bounding box center [523, 324] width 63 height 22
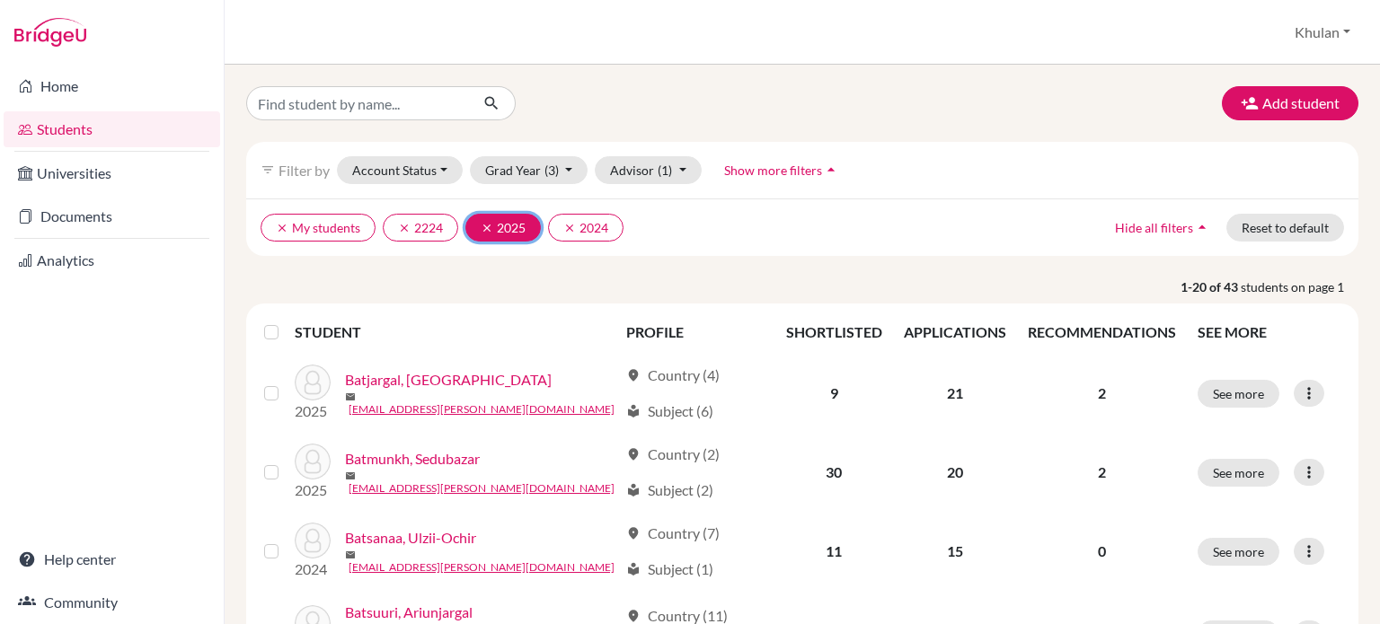
click at [481, 225] on icon "clear" at bounding box center [487, 228] width 13 height 13
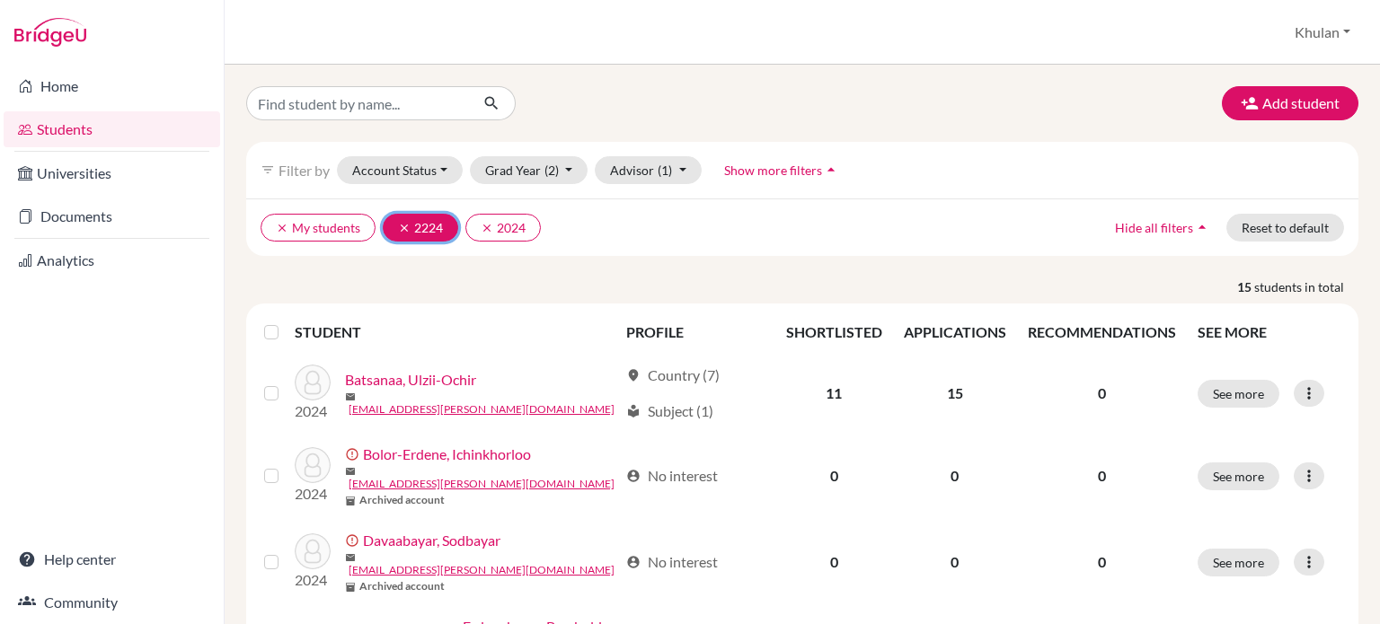
click at [399, 228] on icon "clear" at bounding box center [404, 228] width 13 height 13
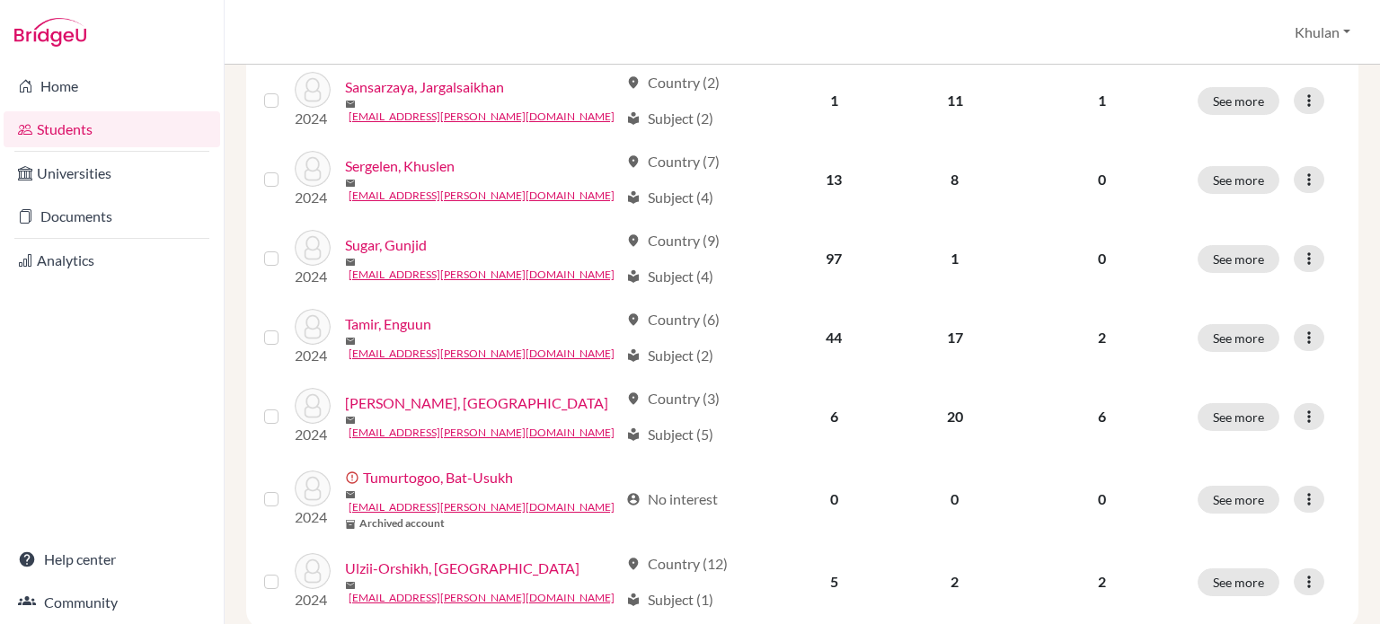
scroll to position [964, 0]
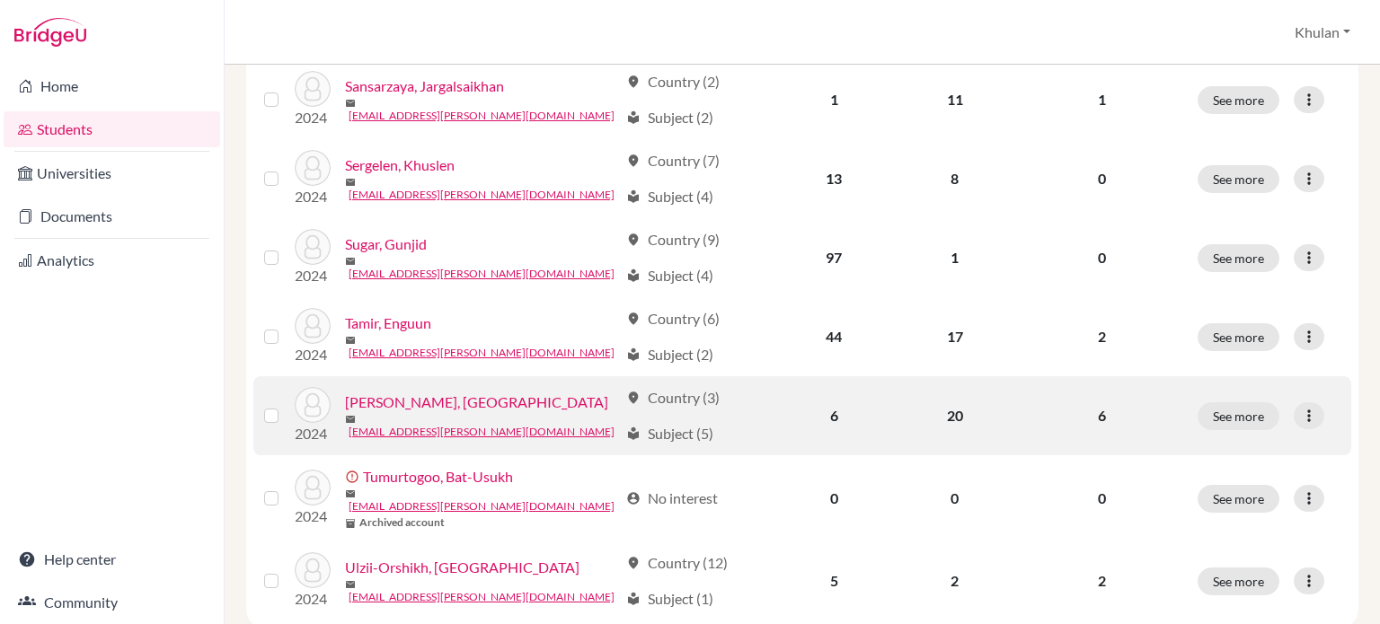
click at [757, 393] on td "location_on Country (3) local_library Subject (5)" at bounding box center [695, 415] width 160 height 79
click at [1300, 407] on icon at bounding box center [1309, 416] width 18 height 18
click at [1234, 402] on button "See more" at bounding box center [1238, 416] width 82 height 28
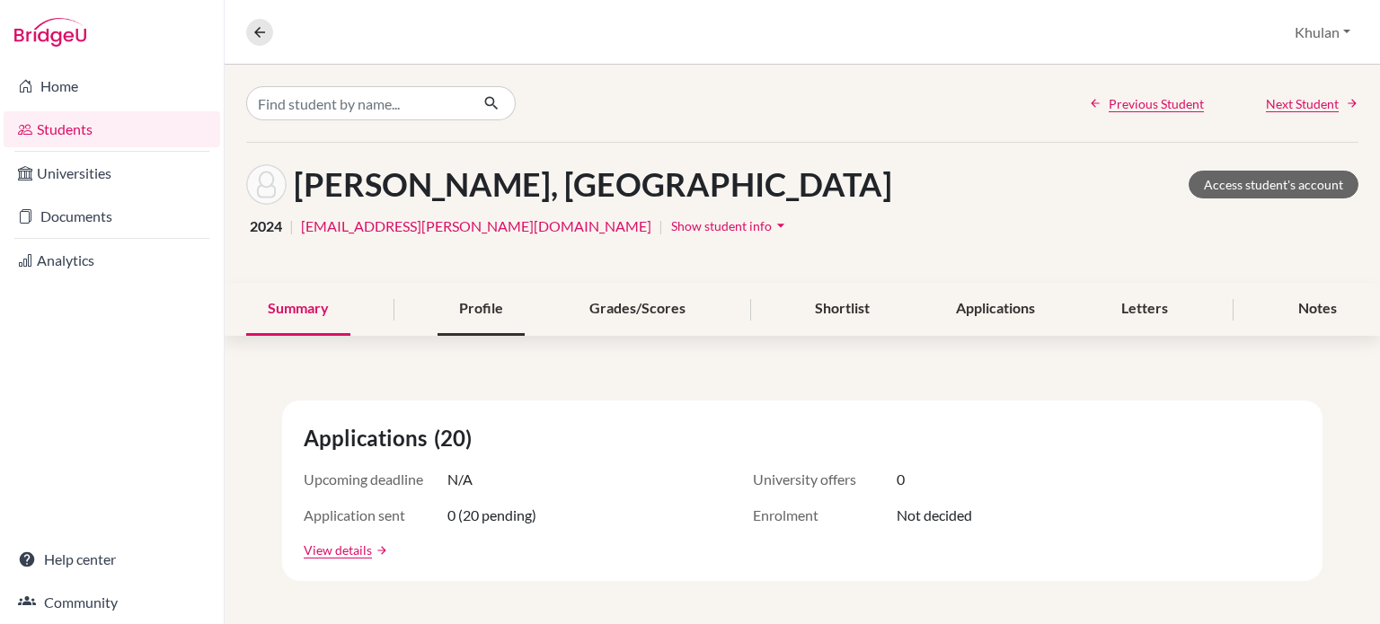
click at [505, 322] on div "Profile" at bounding box center [480, 309] width 87 height 53
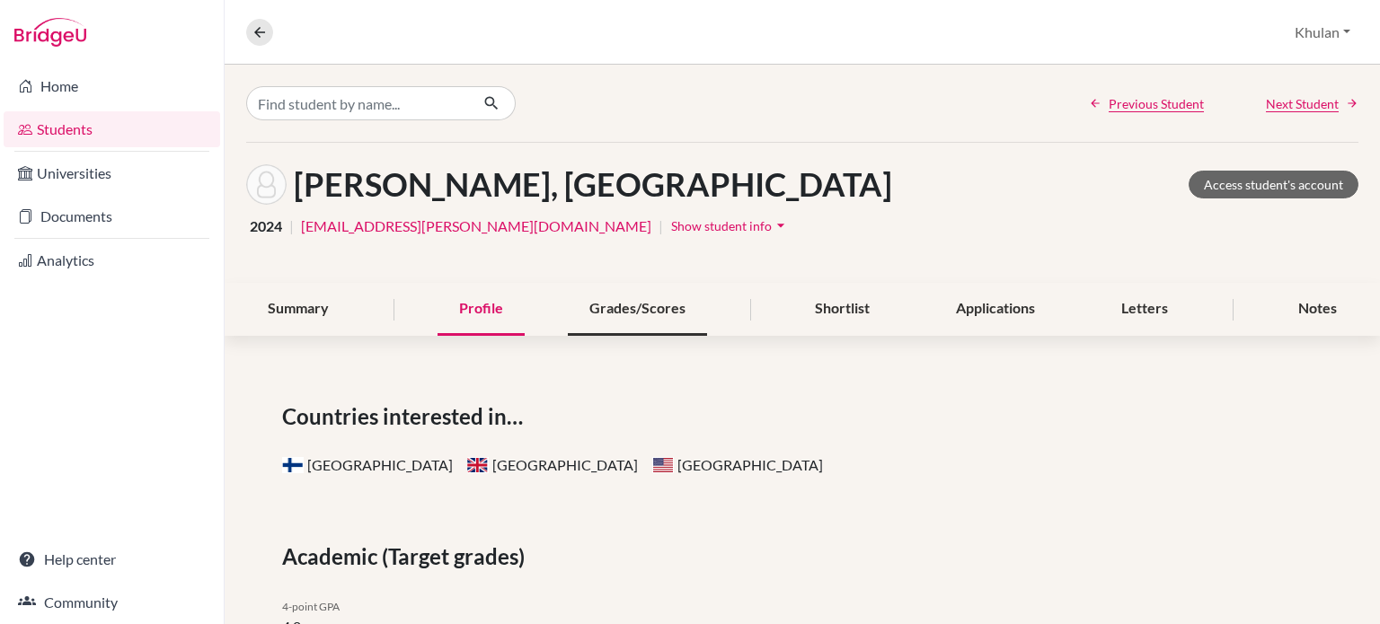
click at [591, 320] on div "Grades/Scores" at bounding box center [637, 309] width 139 height 53
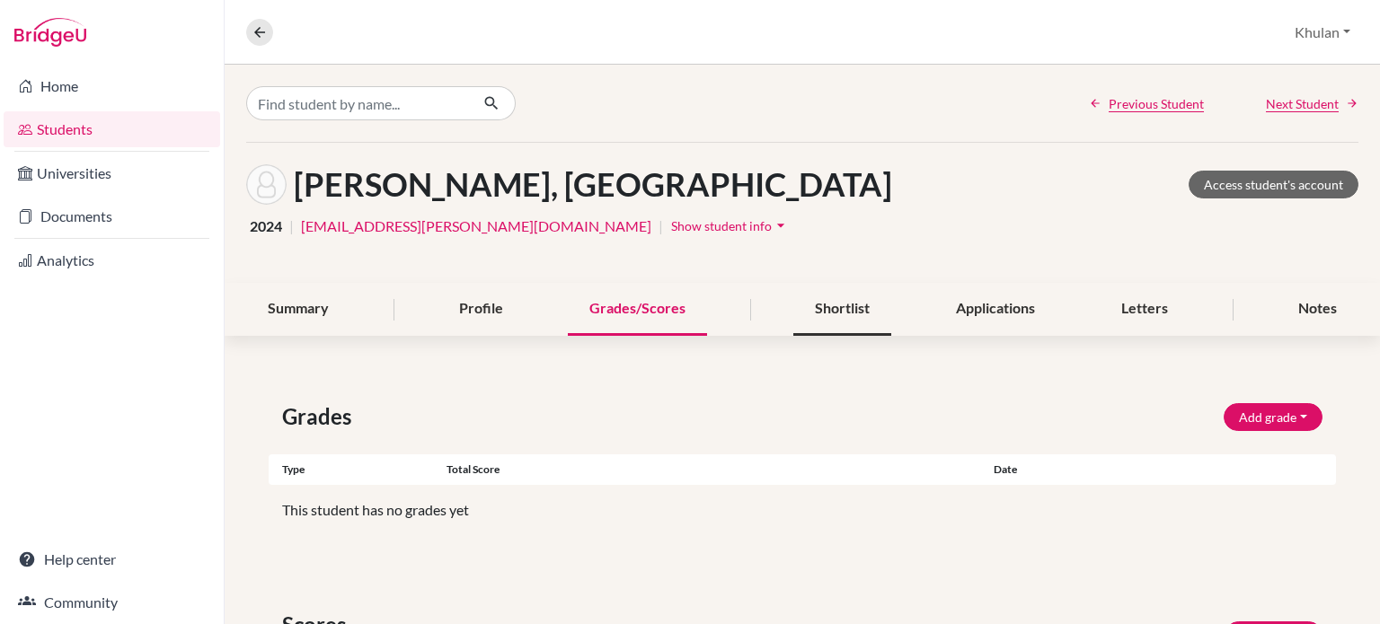
click at [812, 319] on div "Shortlist" at bounding box center [842, 309] width 98 height 53
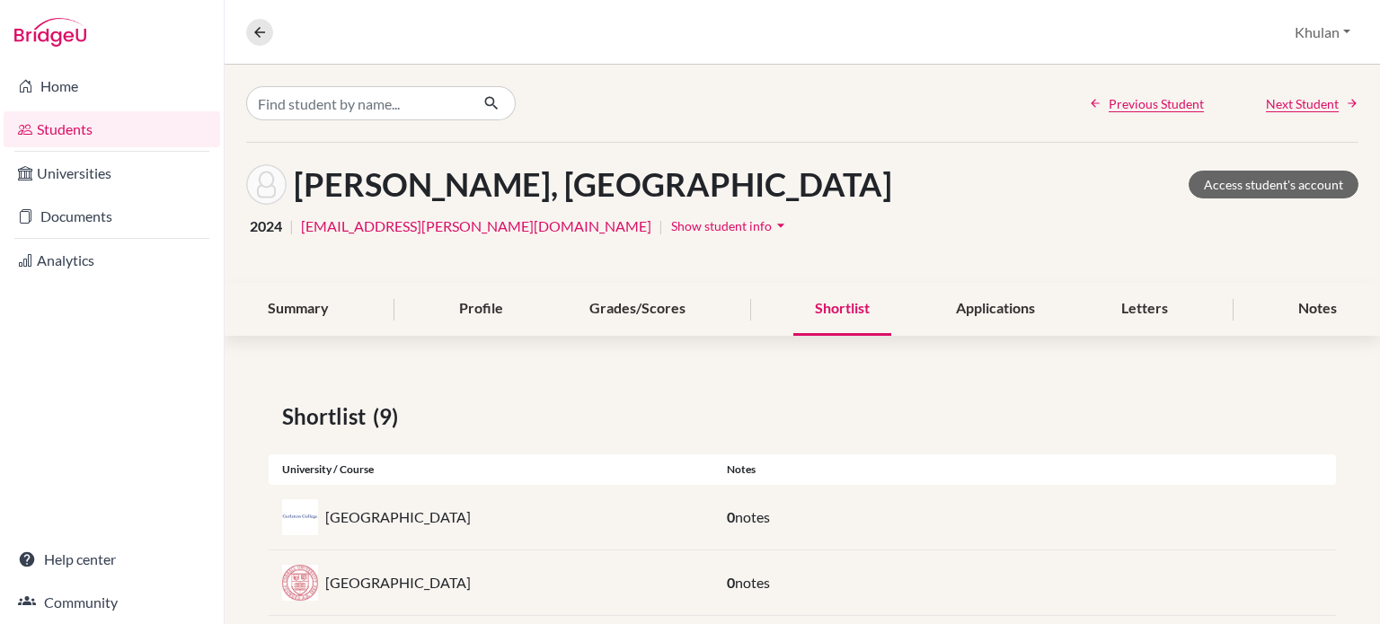
click at [913, 319] on div "Summary Profile Grades/Scores Shortlist Applications Letters Notes" at bounding box center [802, 309] width 1112 height 53
click at [971, 323] on div "Applications" at bounding box center [995, 309] width 122 height 53
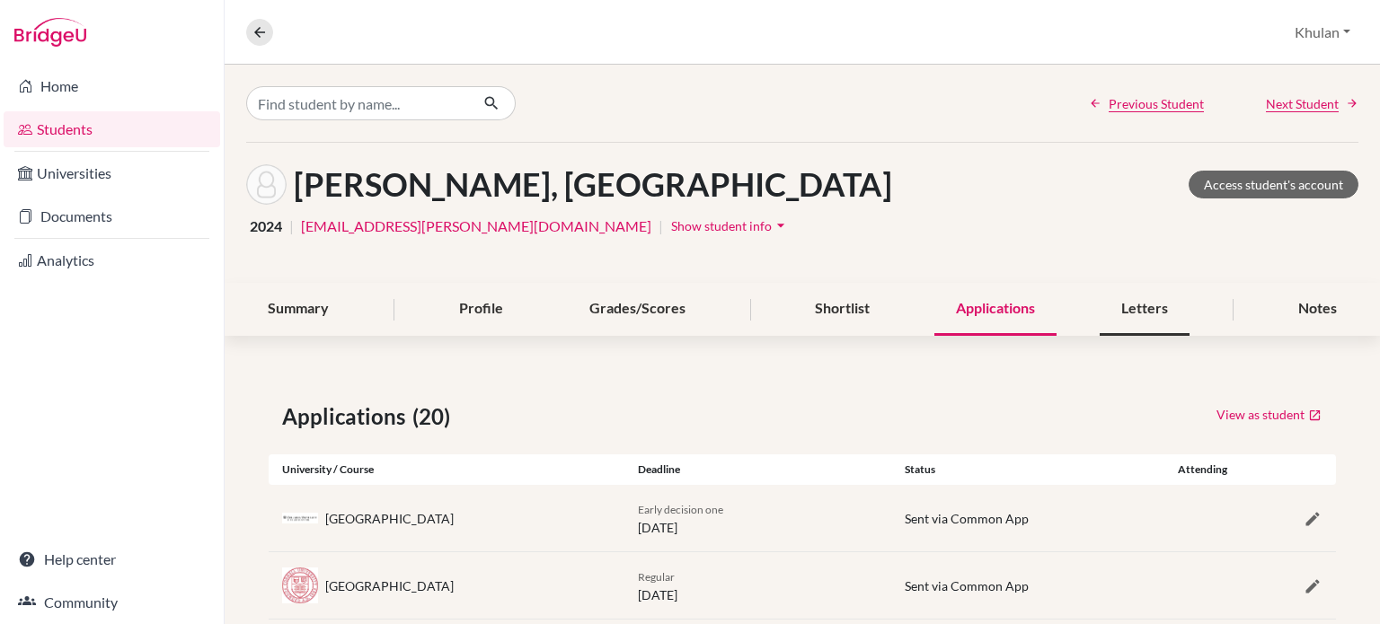
click at [1099, 313] on div "Letters" at bounding box center [1144, 309] width 90 height 53
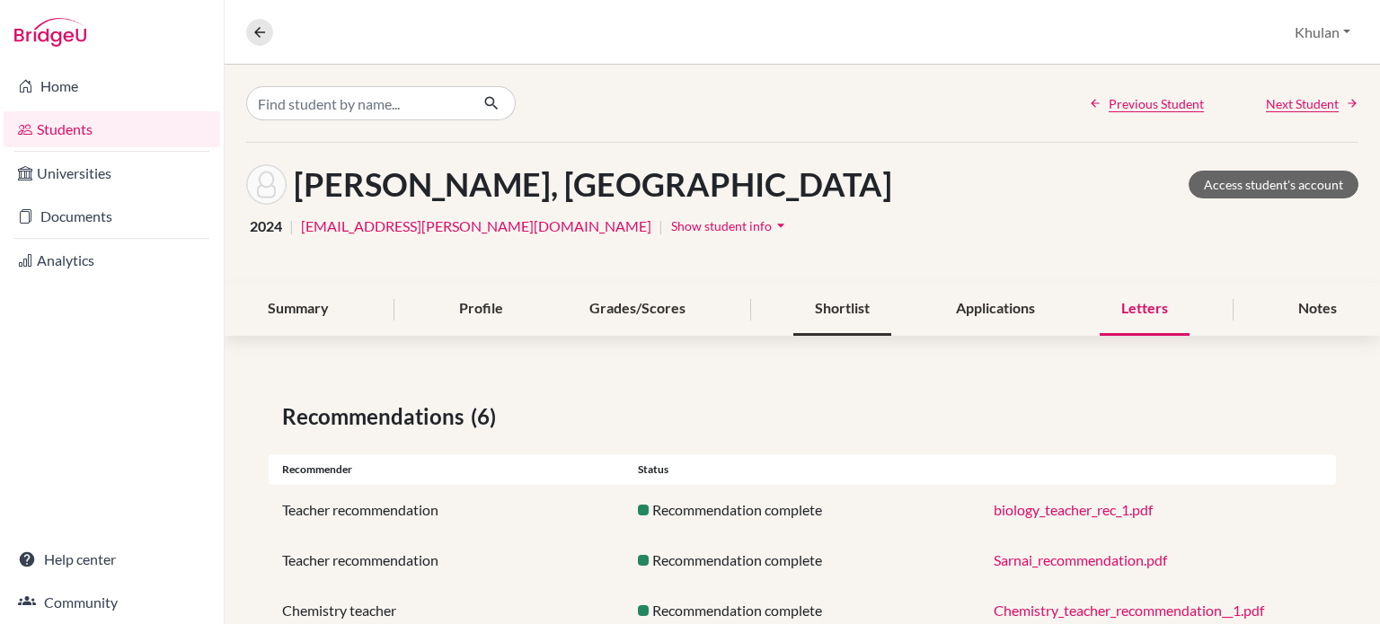
click at [860, 315] on div "Shortlist" at bounding box center [842, 309] width 98 height 53
